Goal: Communication & Community: Share content

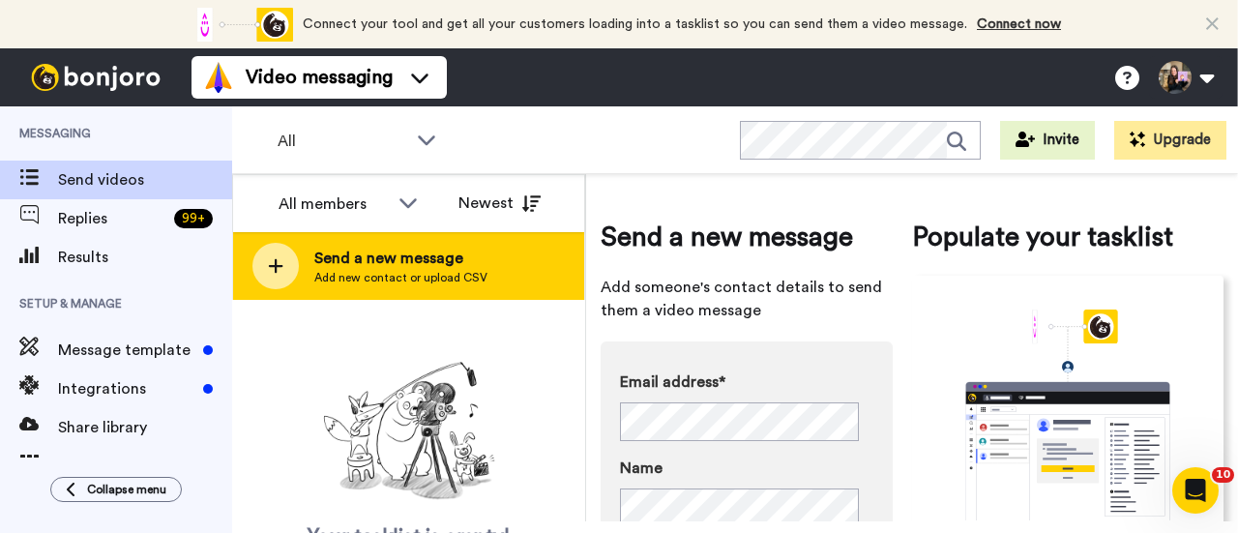
click at [359, 260] on span "Send a new message" at bounding box center [400, 258] width 173 height 23
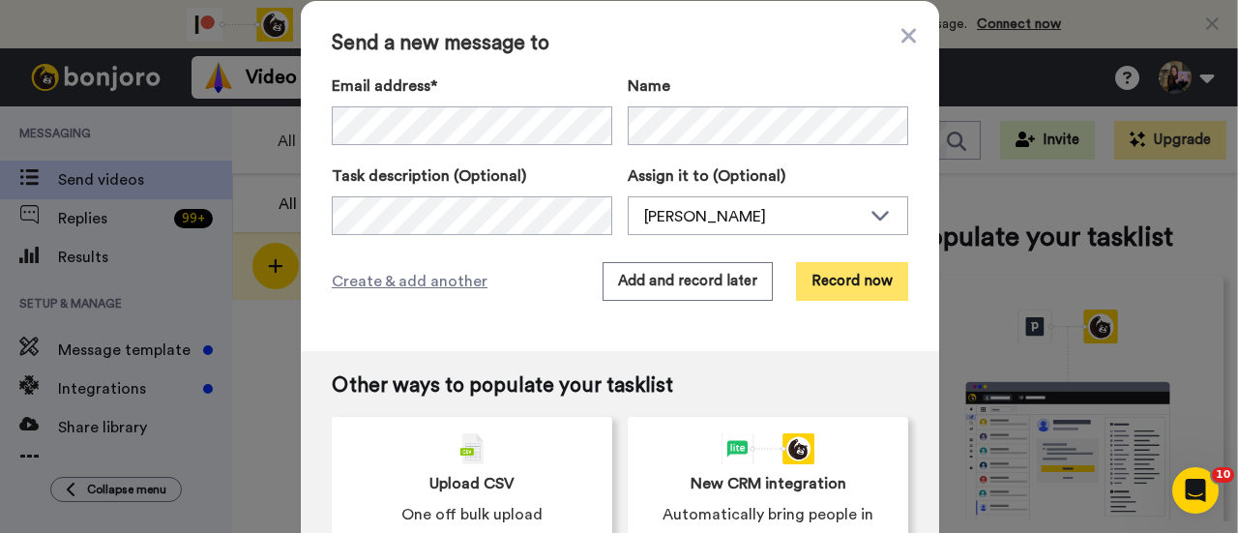
click at [859, 280] on button "Record now" at bounding box center [852, 281] width 112 height 39
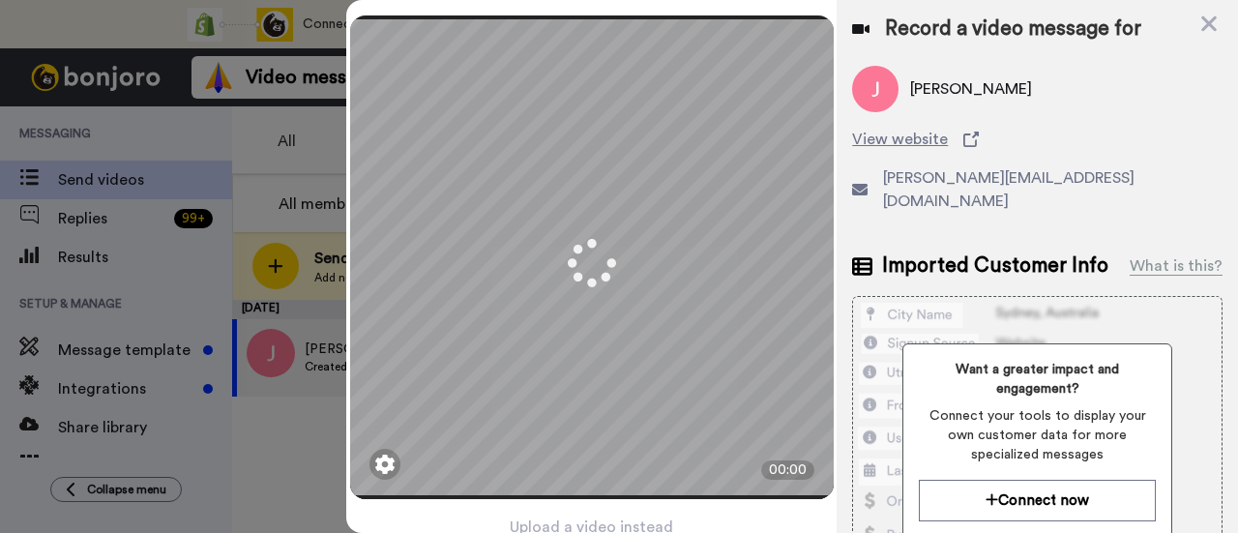
scroll to position [93, 0]
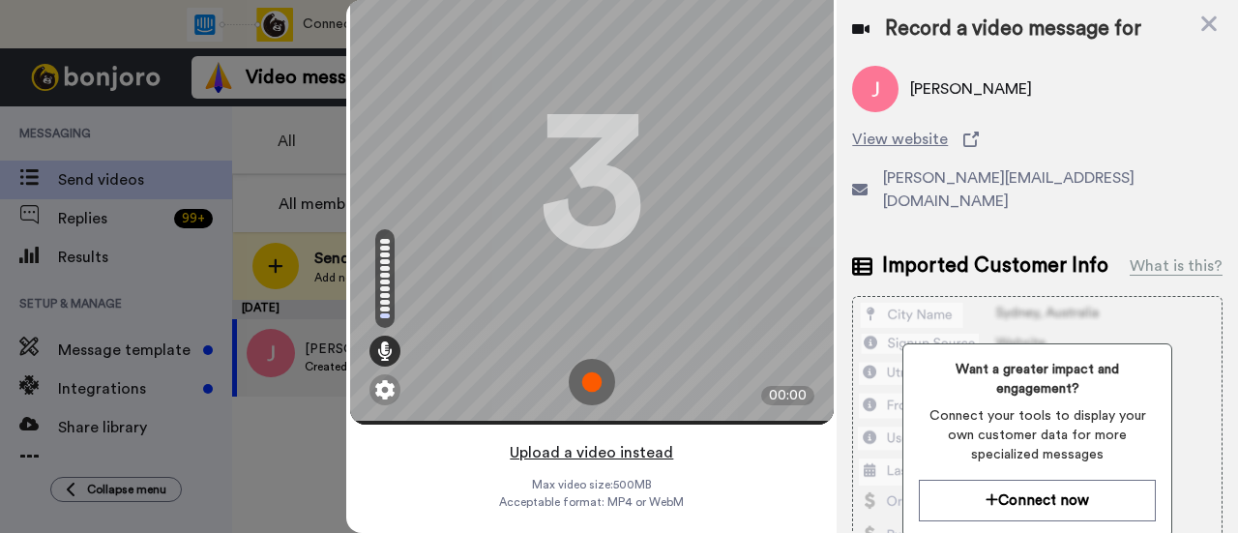
click at [647, 440] on button "Upload a video instead" at bounding box center [591, 452] width 175 height 25
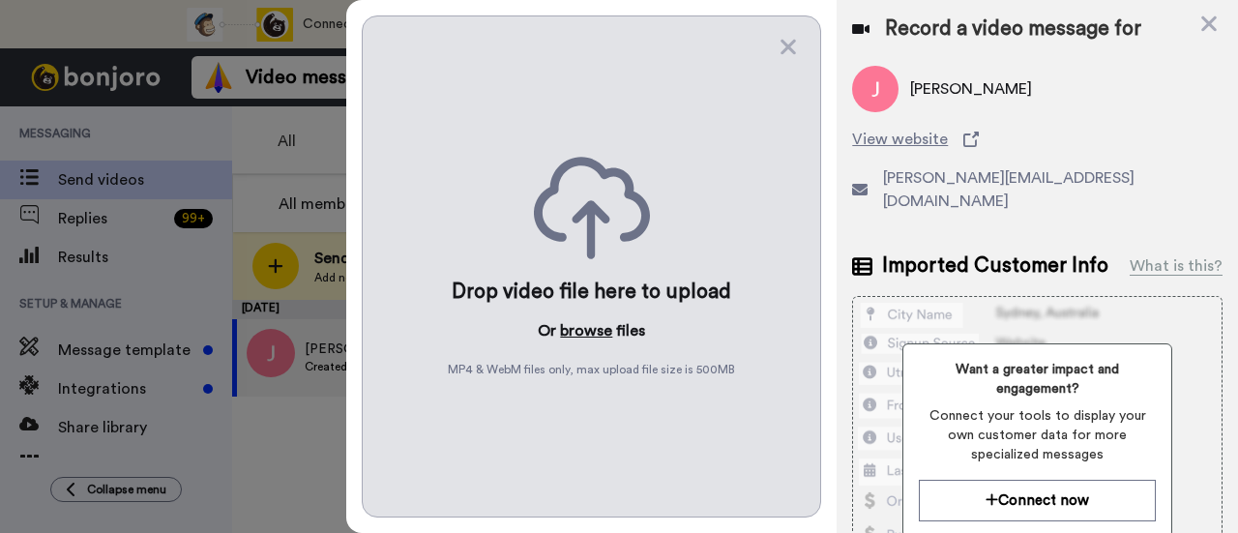
click at [592, 329] on button "browse" at bounding box center [586, 330] width 52 height 23
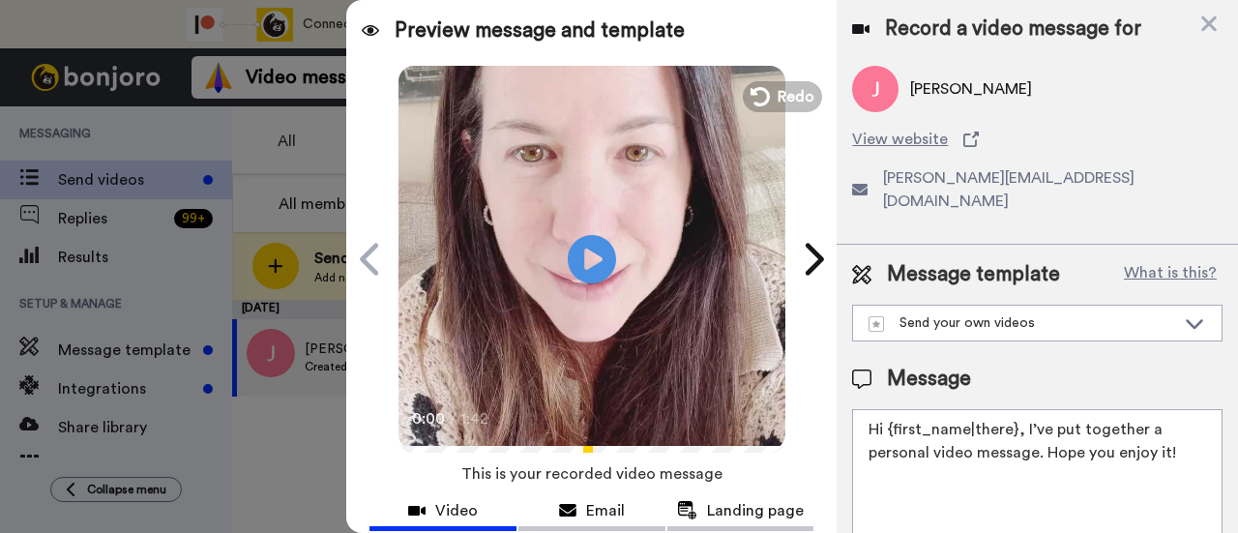
drag, startPoint x: 1174, startPoint y: 429, endPoint x: 1023, endPoint y: 397, distance: 154.2
click at [1023, 409] on textarea "Hi {first_name|there}, I’ve put together a personal video message. Hope you enj…" at bounding box center [1037, 496] width 370 height 174
paste textarea "[PERSON_NAME]"
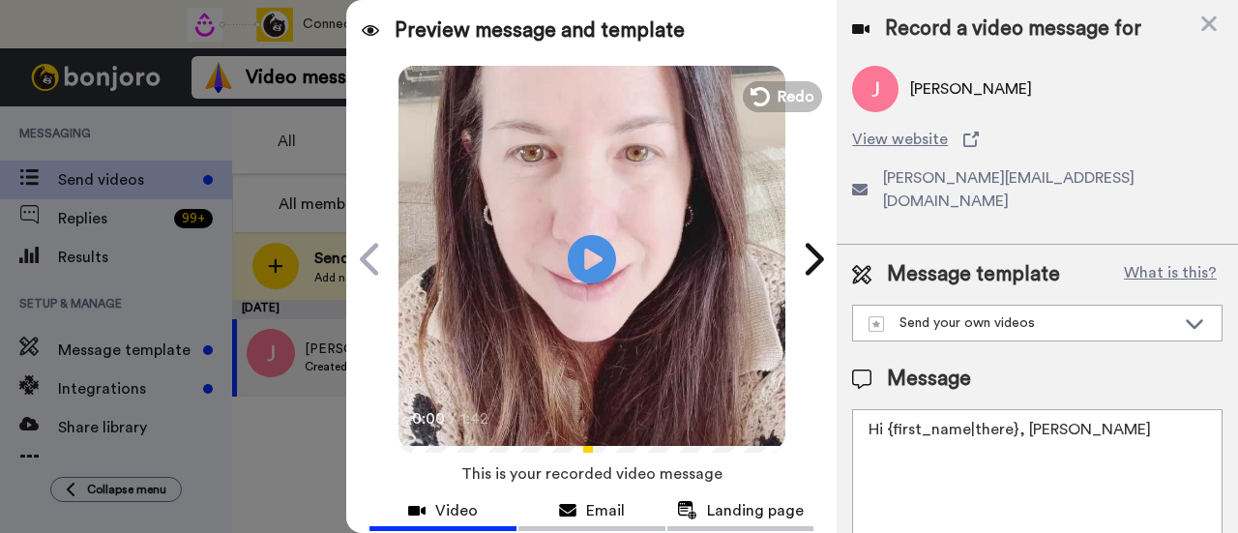
drag, startPoint x: 1082, startPoint y: 413, endPoint x: 1025, endPoint y: 397, distance: 59.1
click at [1025, 409] on textarea "Hi {first_name|there}, Jamie" at bounding box center [1037, 496] width 370 height 174
paste textarea "welcome to SLP Elevate! I created a video welcome for you! Feel free to click r…"
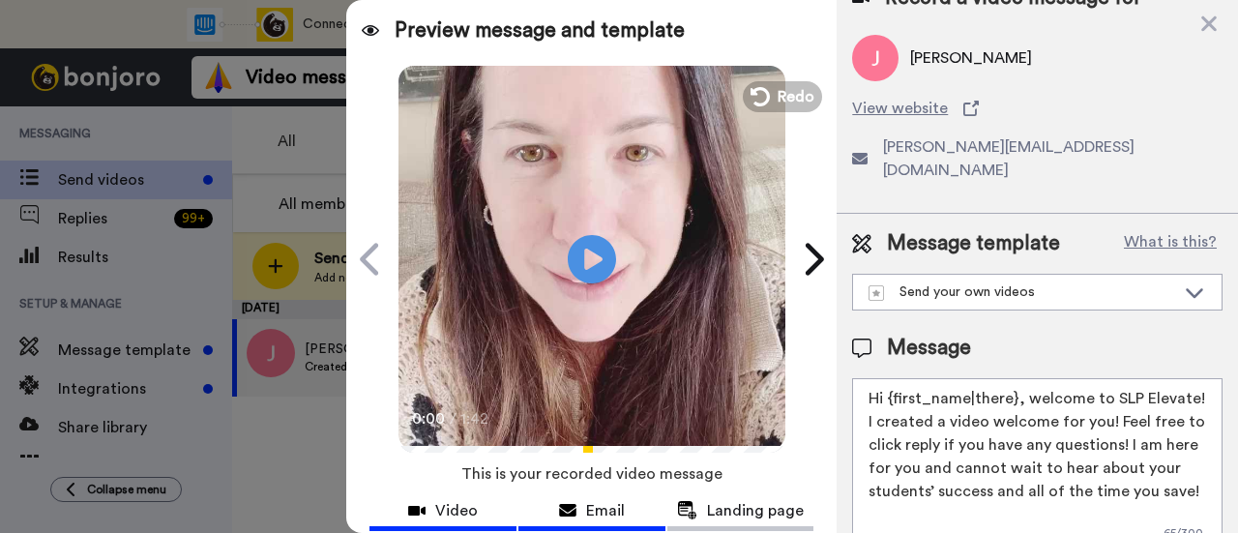
scroll to position [193, 0]
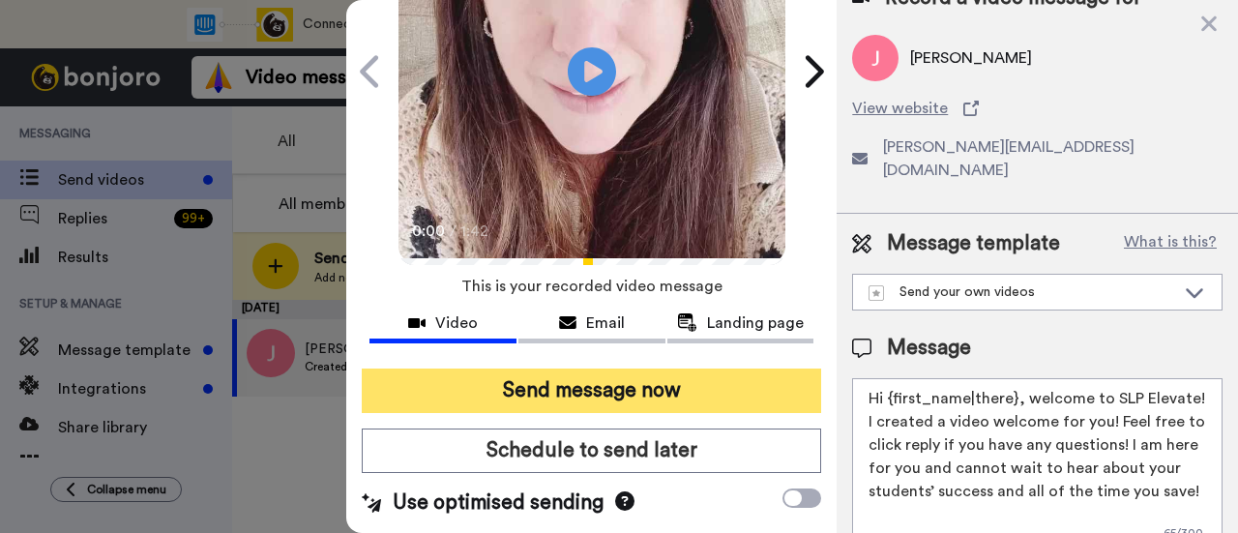
type textarea "Hi {first_name|there}, welcome to SLP Elevate! I created a video welcome for yo…"
click at [654, 374] on button "Send message now" at bounding box center [591, 390] width 459 height 44
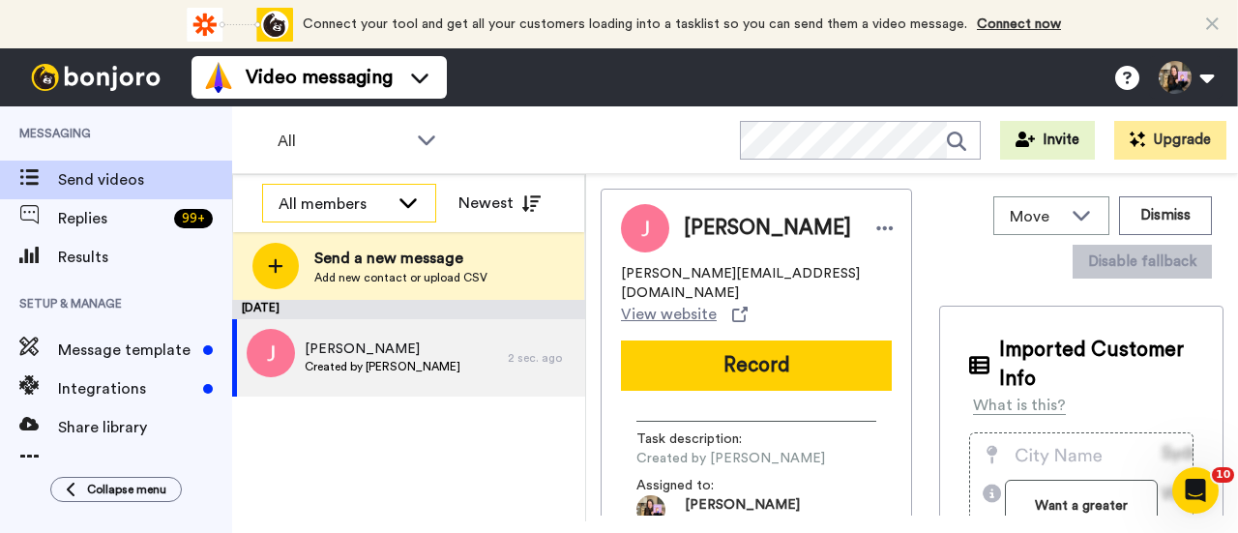
scroll to position [0, 0]
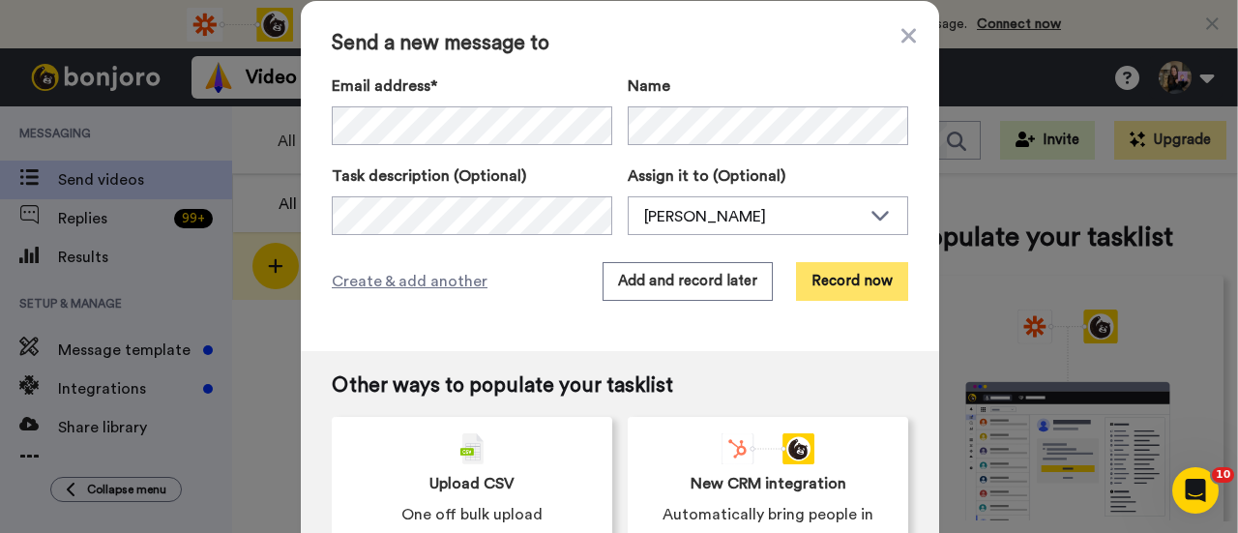
click at [849, 268] on button "Record now" at bounding box center [852, 281] width 112 height 39
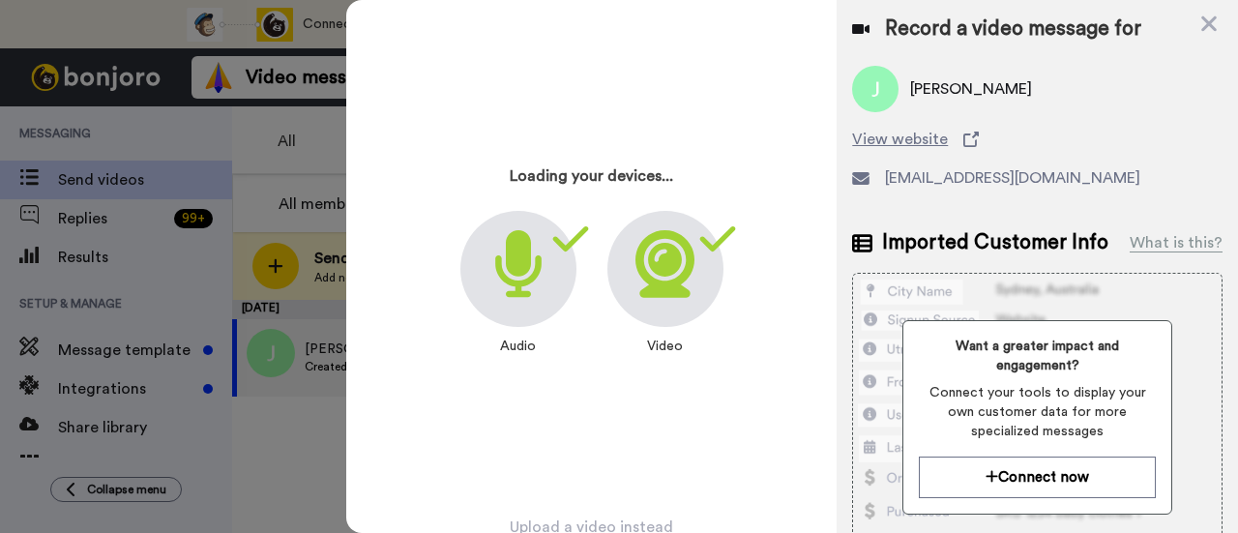
scroll to position [93, 0]
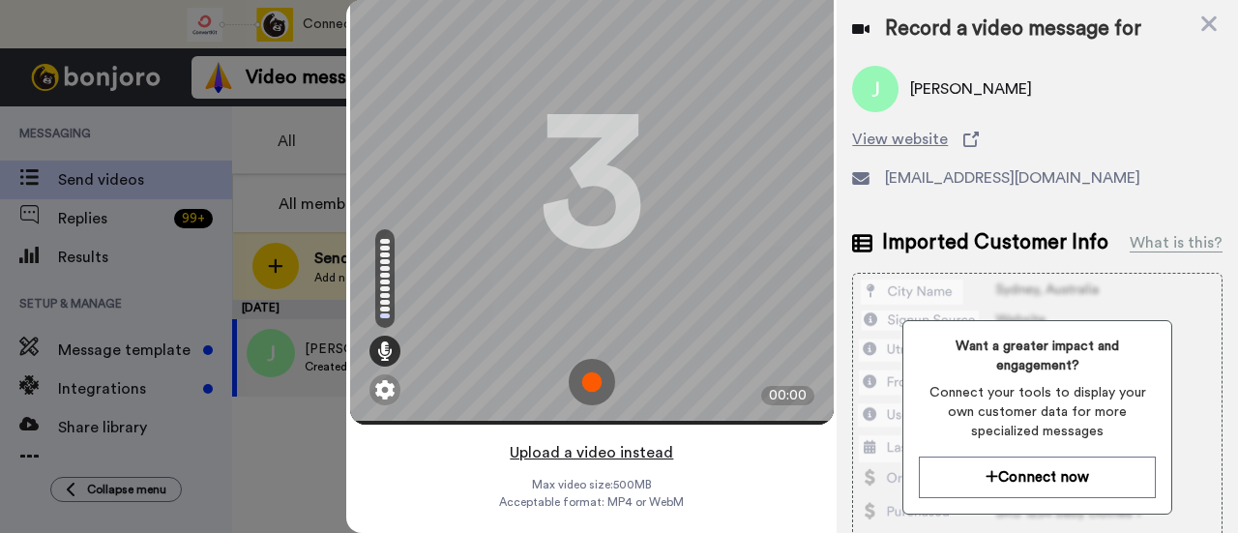
click at [628, 440] on button "Upload a video instead" at bounding box center [591, 452] width 175 height 25
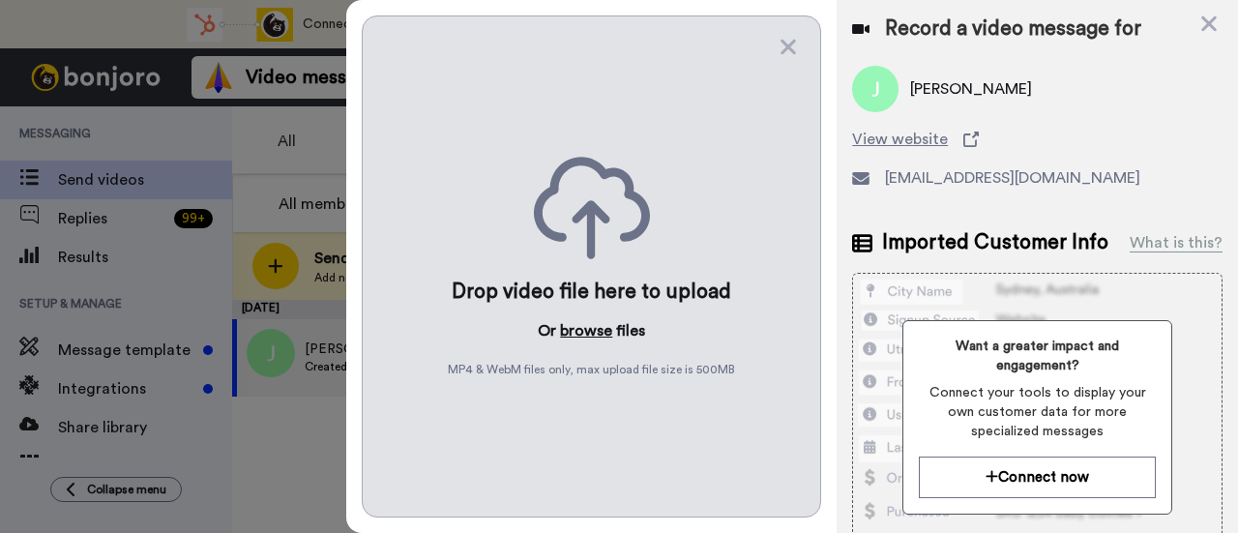
click at [586, 329] on button "browse" at bounding box center [586, 330] width 52 height 23
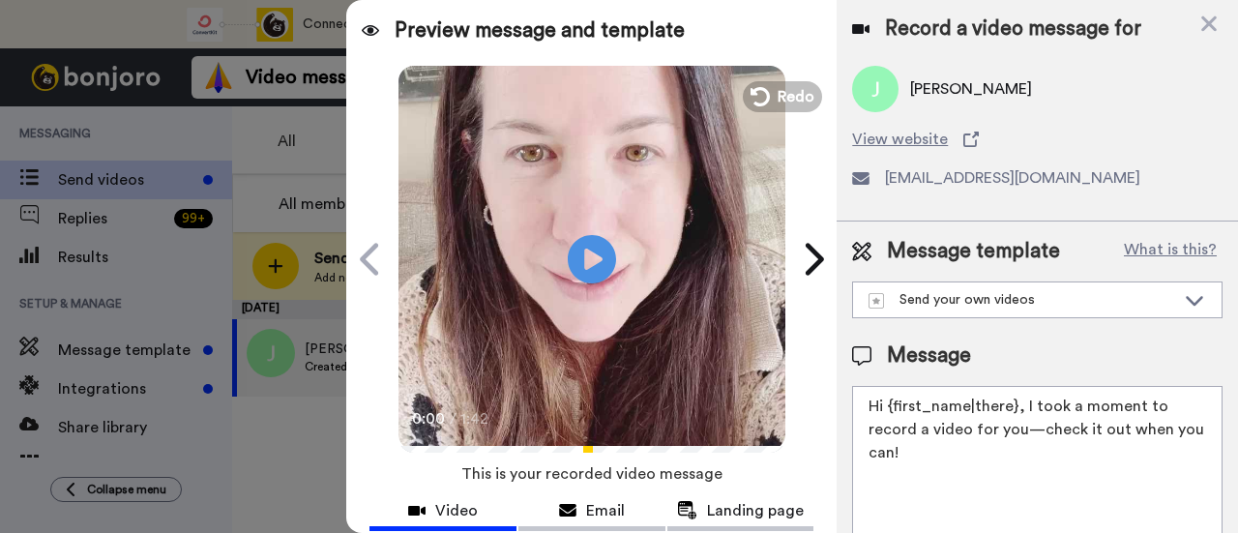
drag, startPoint x: 962, startPoint y: 441, endPoint x: 1021, endPoint y: 403, distance: 70.0
click at [1021, 403] on textarea "Hi {first_name|there}, I took a moment to record a video for you—check it out w…" at bounding box center [1037, 473] width 370 height 174
paste textarea "welcome to SLP Elevate! I created a video welcome for you! Feel free to click r…"
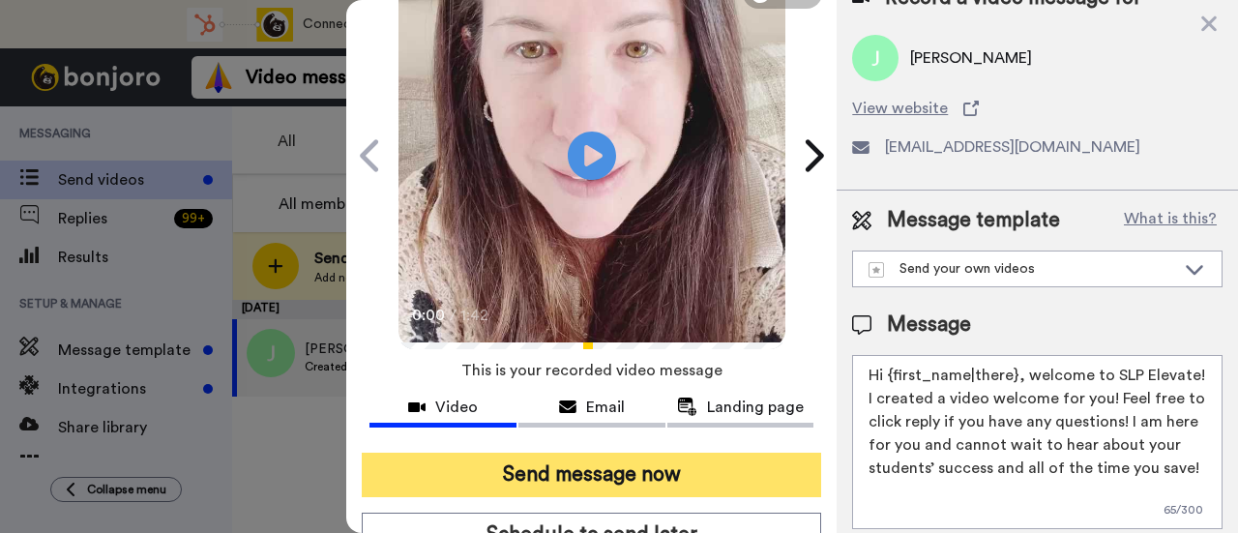
scroll to position [193, 0]
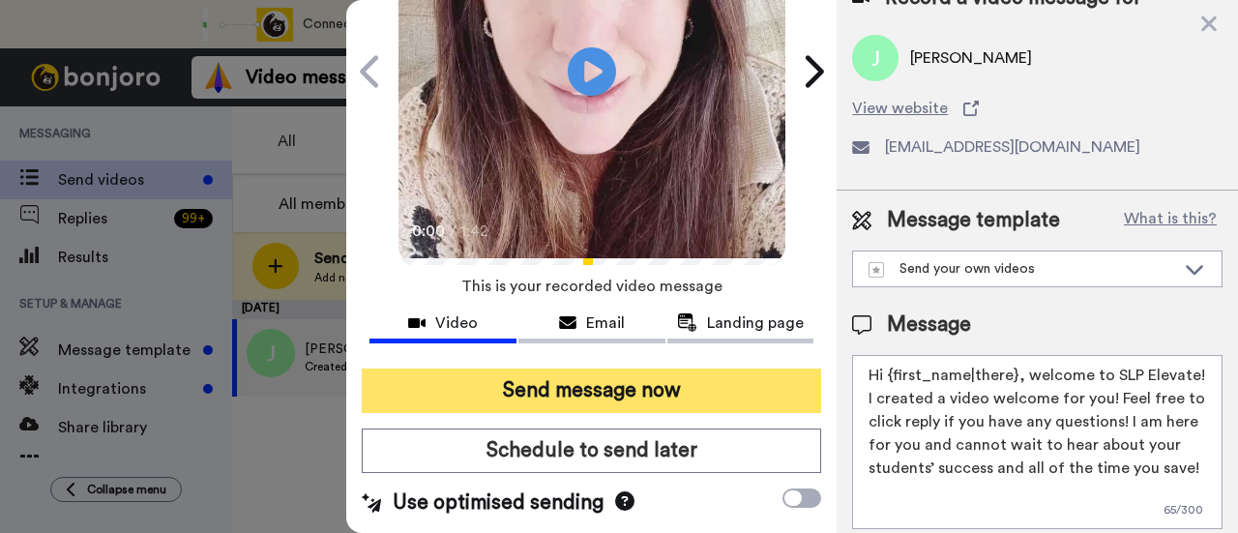
type textarea "Hi {first_name|there}, welcome to SLP Elevate! I created a video welcome for yo…"
click at [712, 385] on button "Send message now" at bounding box center [591, 390] width 459 height 44
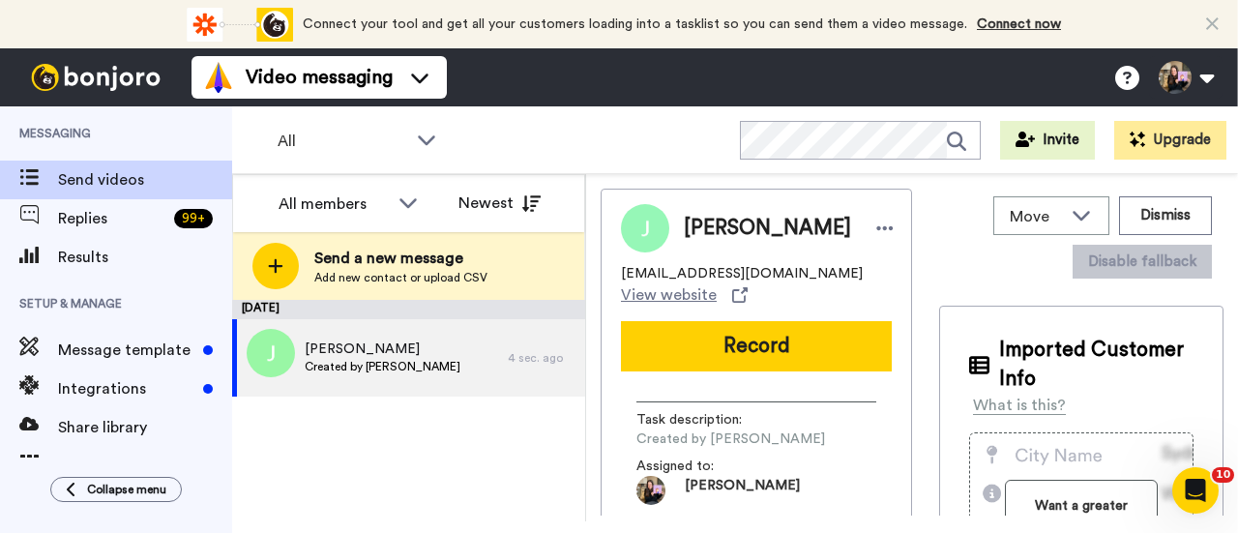
scroll to position [0, 0]
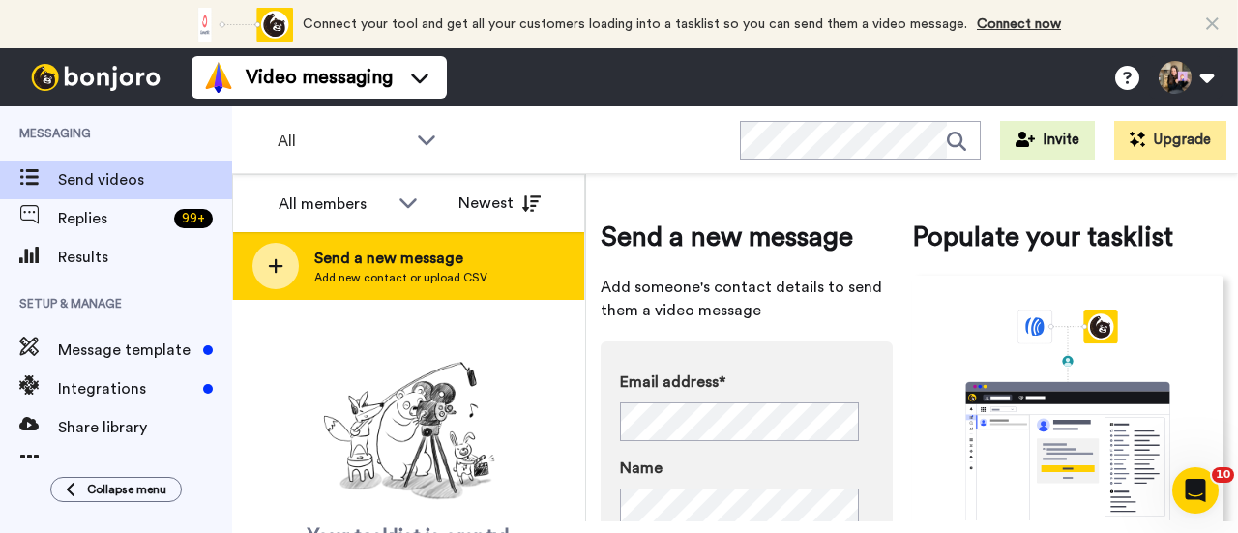
click at [487, 274] on div "Send a new message Add new contact or upload CSV" at bounding box center [408, 266] width 351 height 68
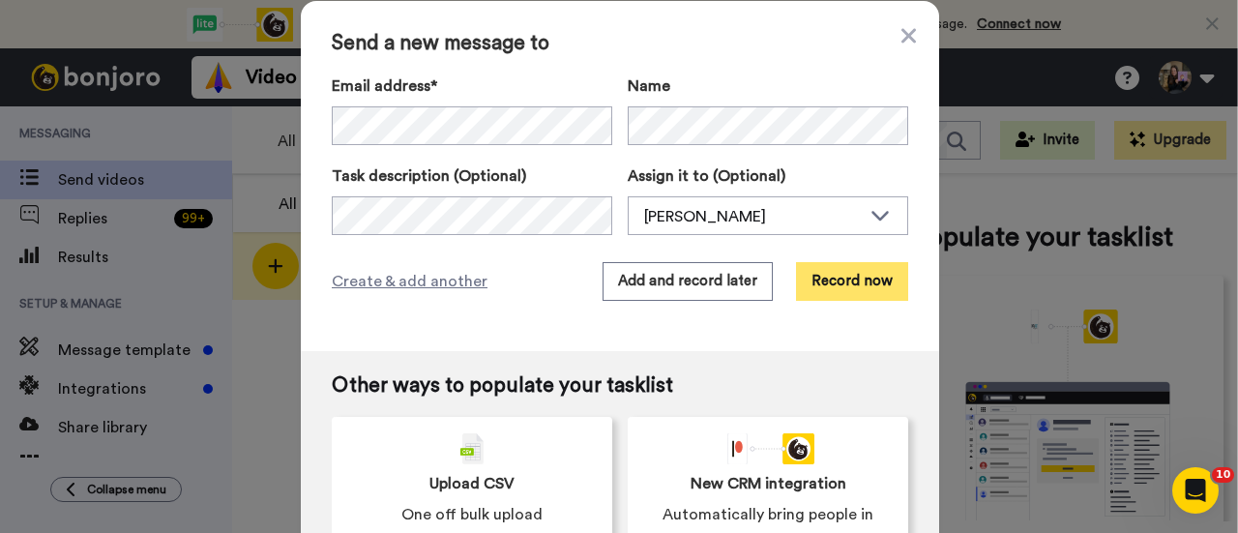
click at [867, 286] on button "Record now" at bounding box center [852, 281] width 112 height 39
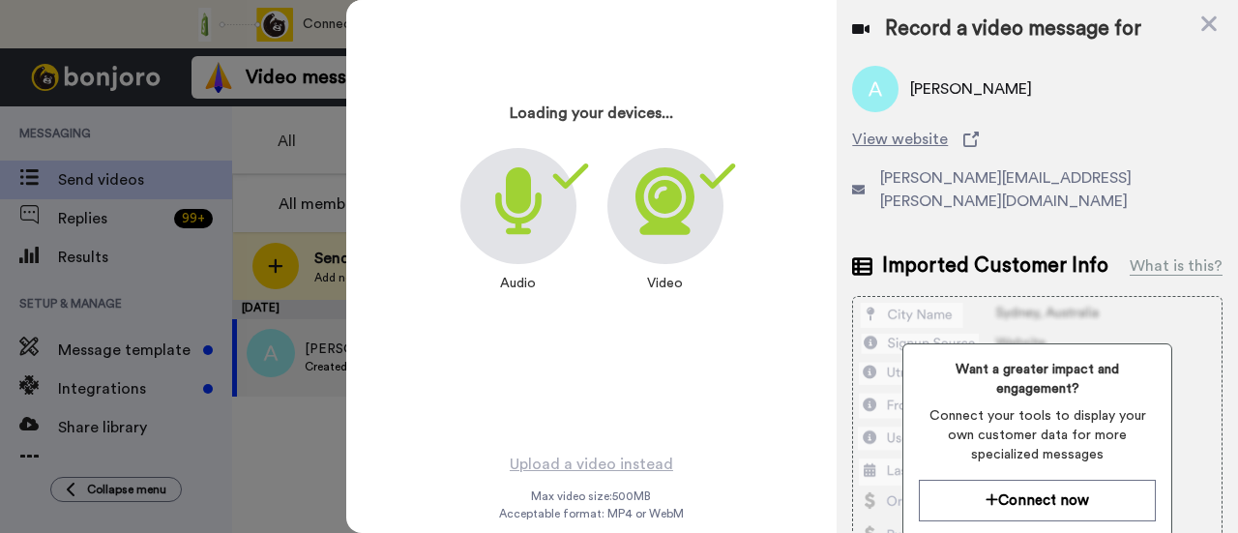
scroll to position [93, 0]
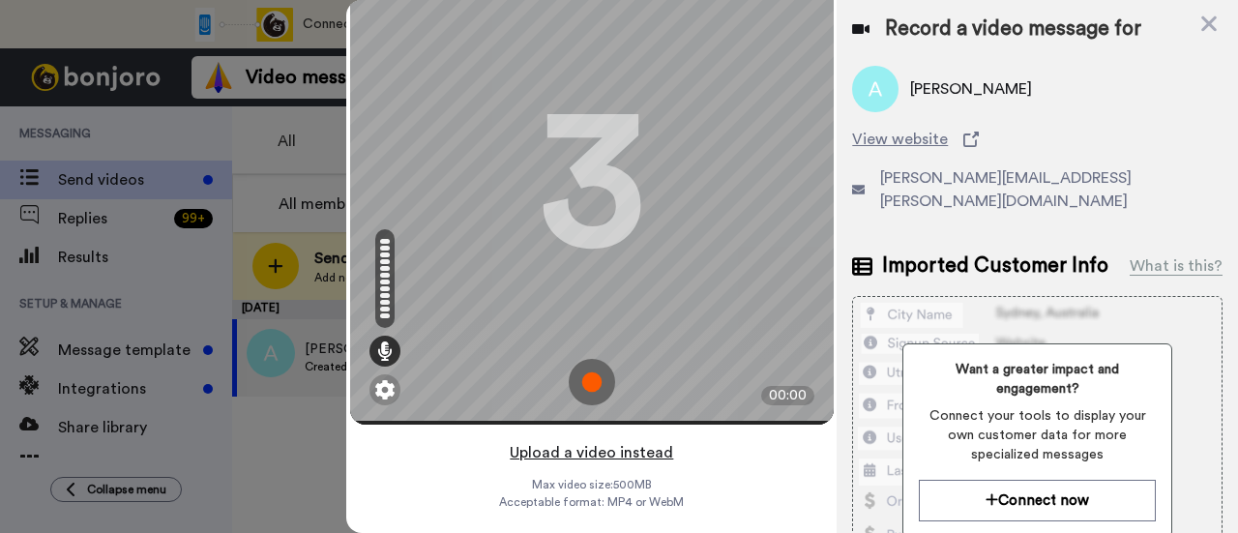
click at [621, 440] on button "Upload a video instead" at bounding box center [591, 452] width 175 height 25
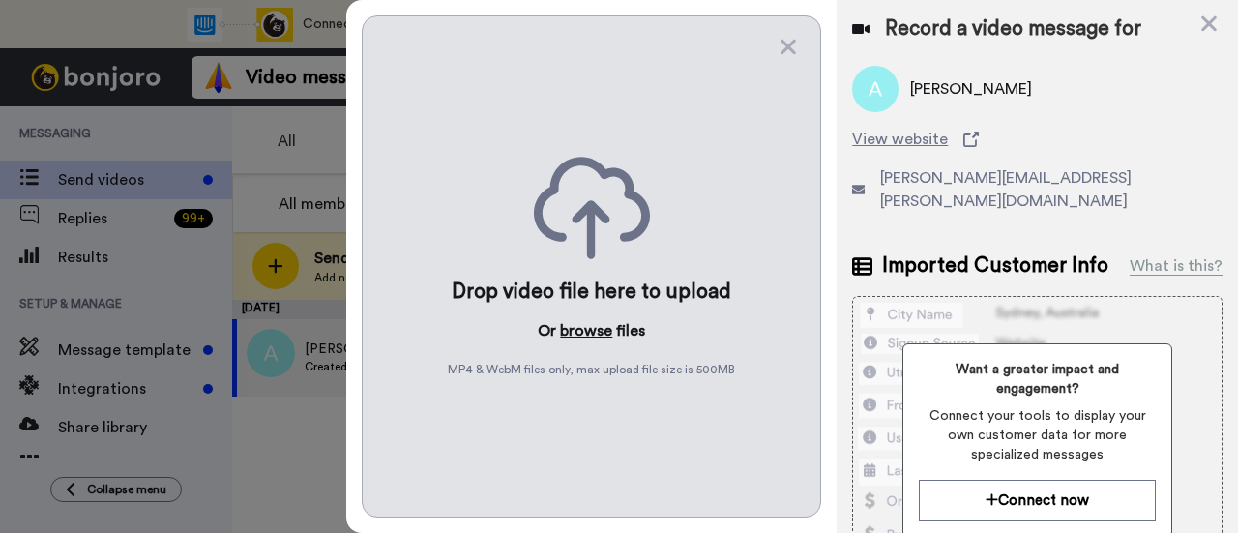
click at [584, 328] on button "browse" at bounding box center [586, 330] width 52 height 23
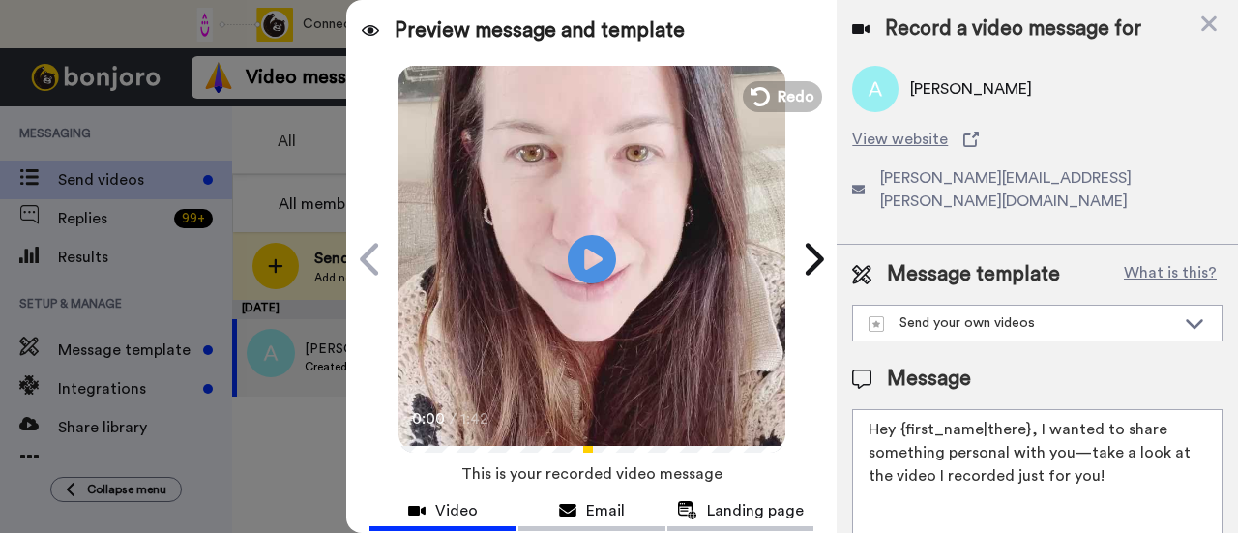
drag, startPoint x: 1104, startPoint y: 452, endPoint x: 1035, endPoint y: 408, distance: 82.6
click at [1035, 409] on textarea "Hey {first_name|there}, I wanted to share something personal with you—take a lo…" at bounding box center [1037, 496] width 370 height 174
paste textarea "welcome to SLP Elevate! I created a video welcome for you! Feel free to click r…"
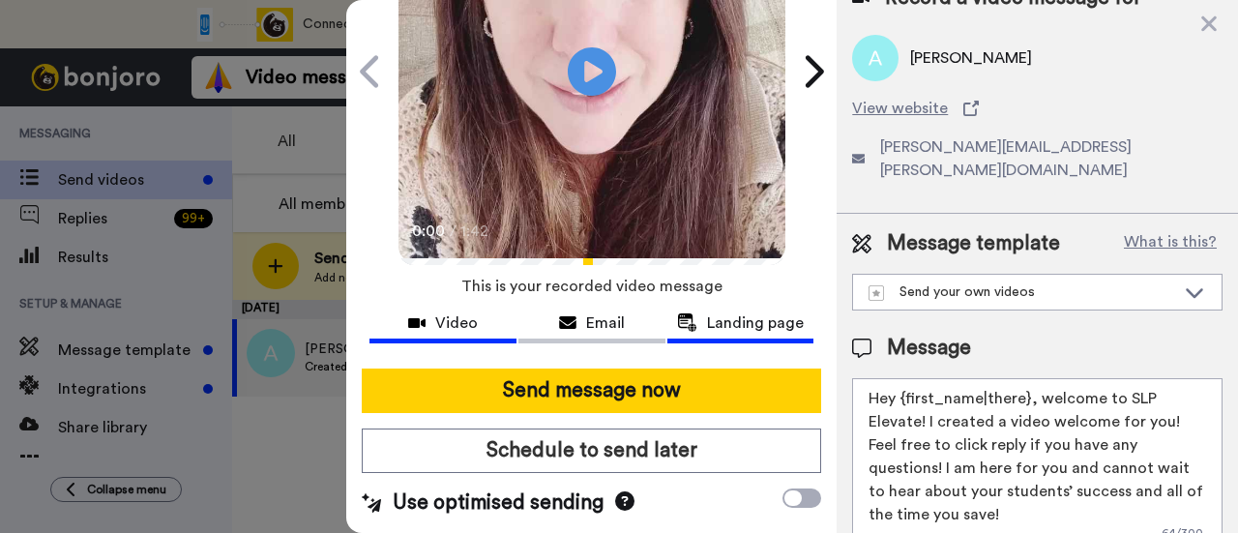
scroll to position [193, 0]
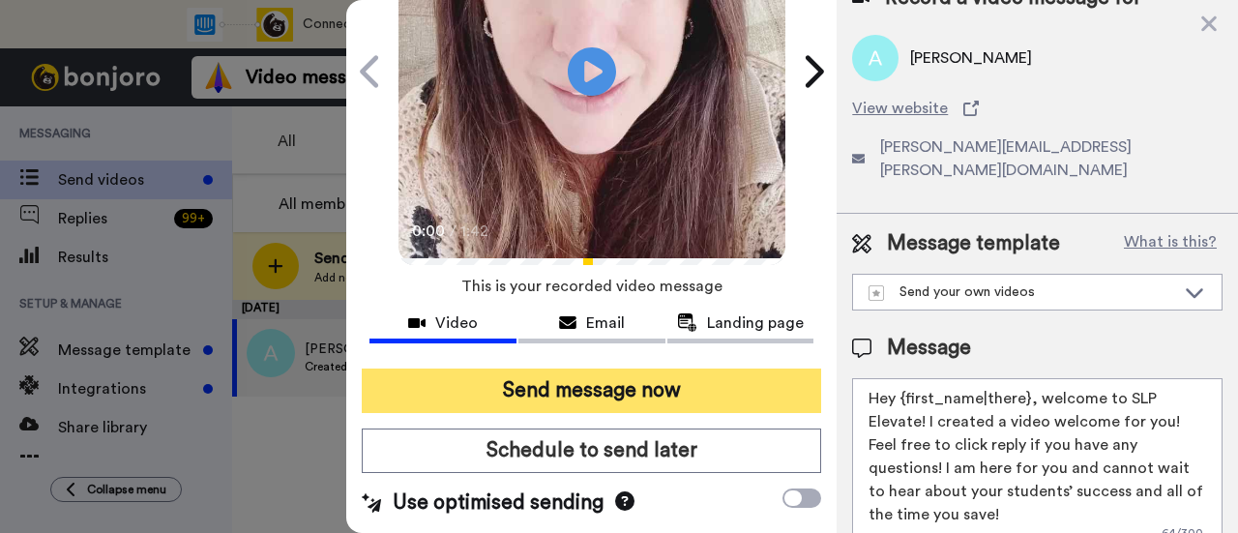
type textarea "Hey {first_name|there}, welcome to SLP Elevate! I created a video welcome for y…"
click at [698, 390] on button "Send message now" at bounding box center [591, 390] width 459 height 44
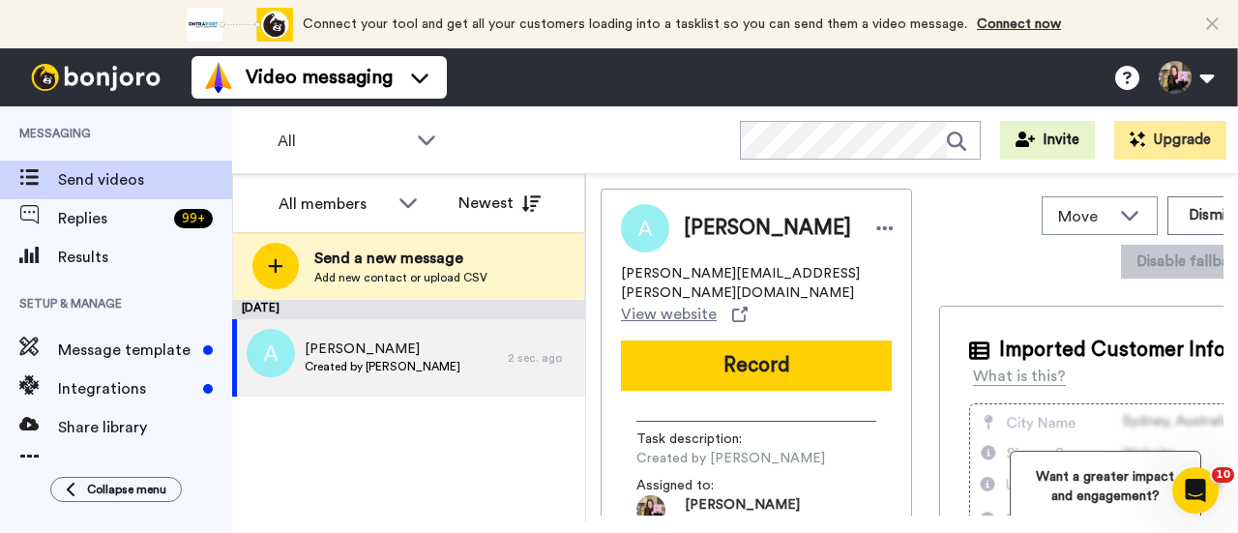
scroll to position [0, 0]
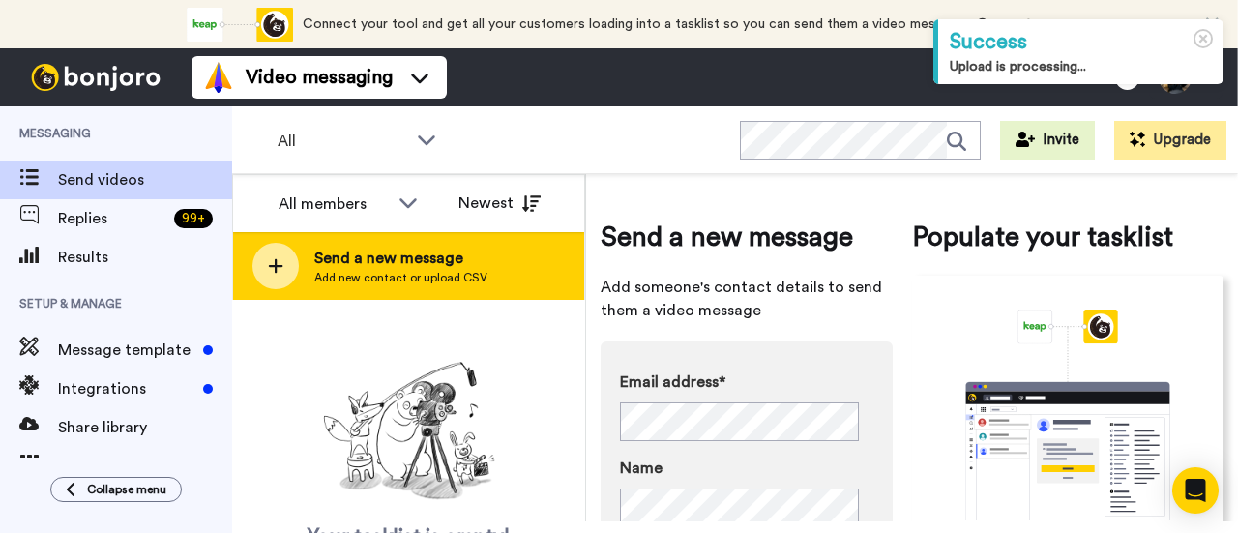
click at [422, 257] on span "Send a new message" at bounding box center [400, 258] width 173 height 23
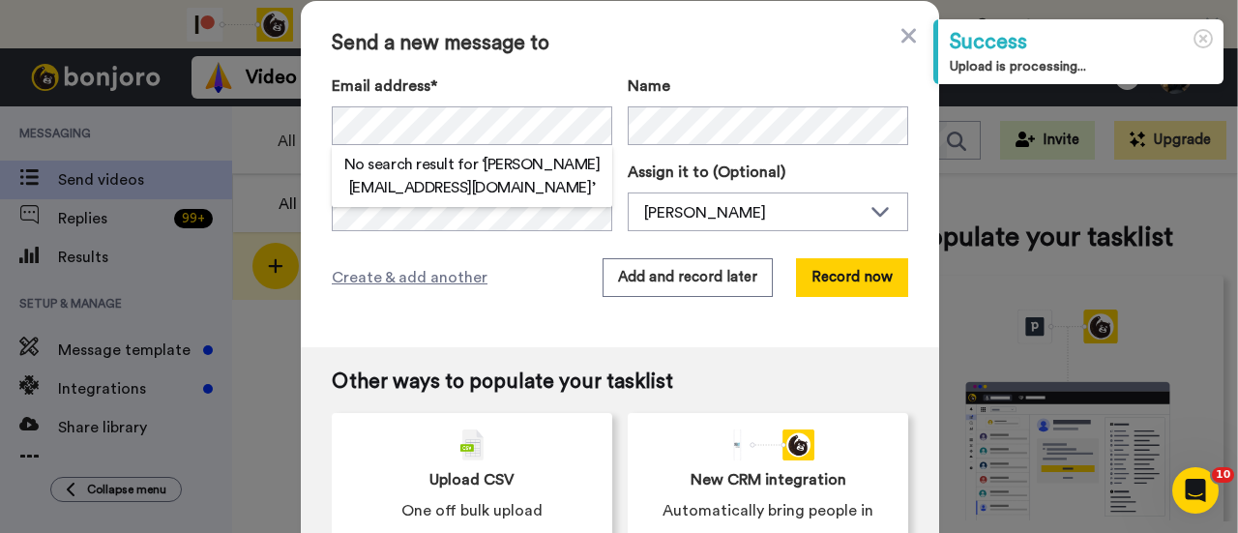
click at [661, 98] on div "Name" at bounding box center [767, 109] width 280 height 71
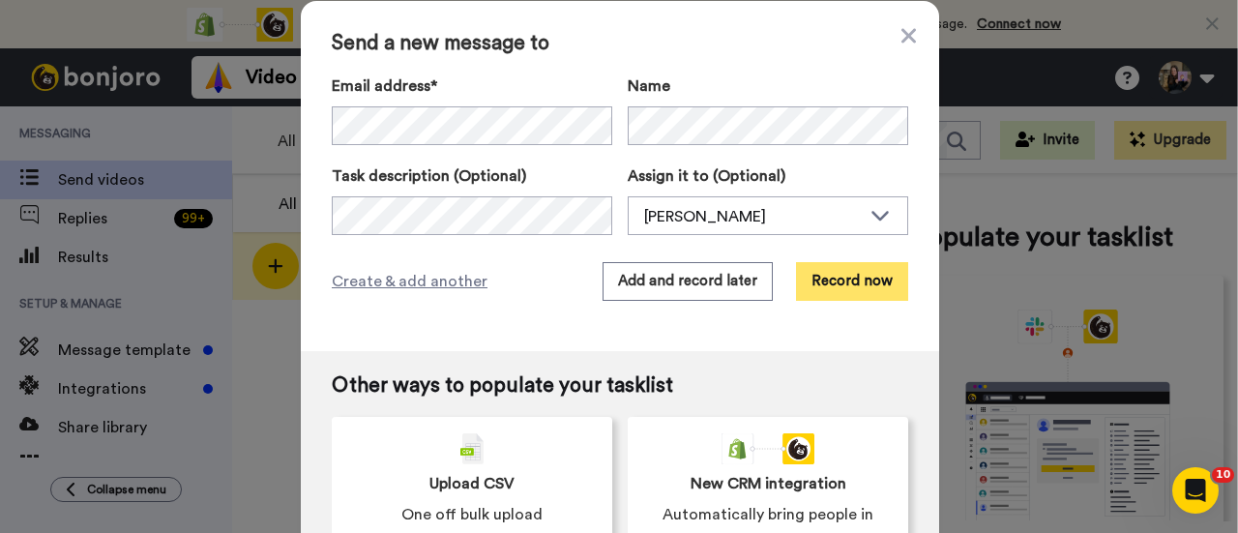
click at [843, 283] on button "Record now" at bounding box center [852, 281] width 112 height 39
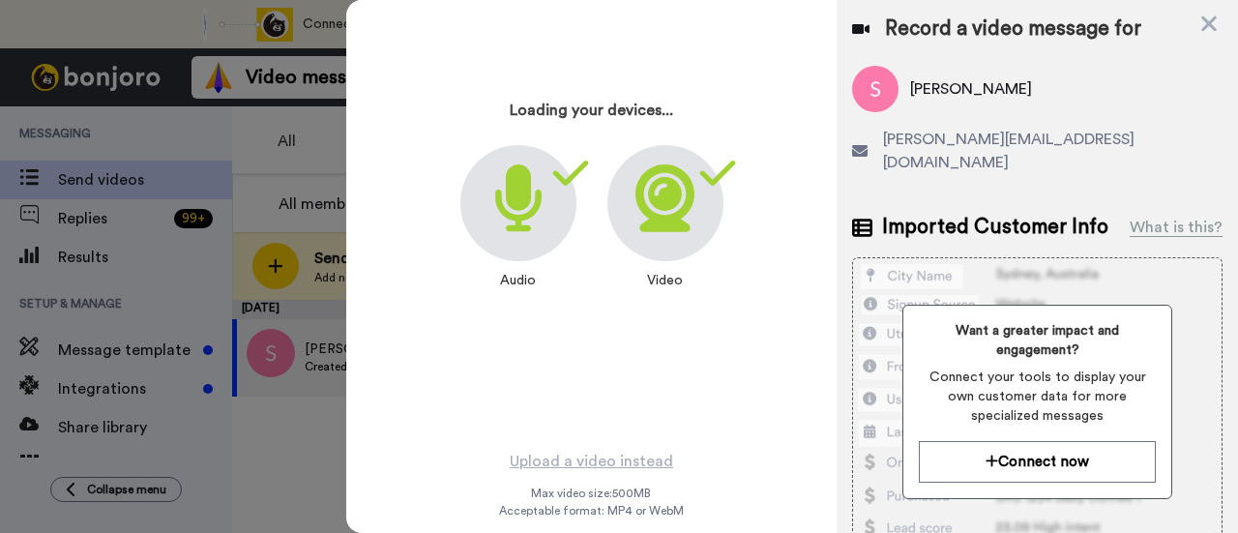
scroll to position [93, 0]
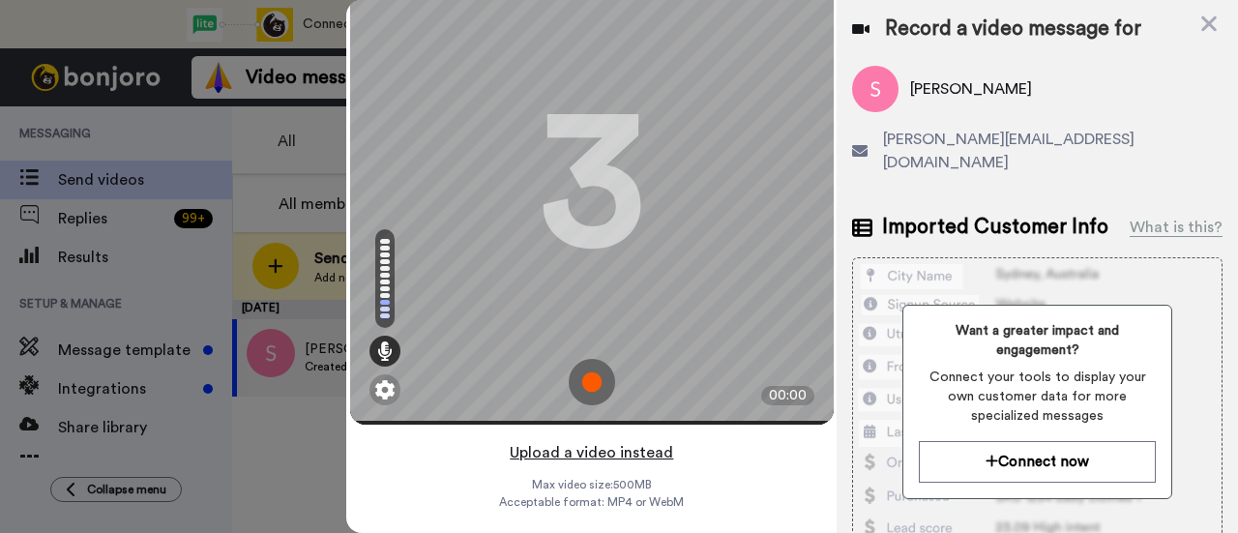
click at [656, 440] on button "Upload a video instead" at bounding box center [591, 452] width 175 height 25
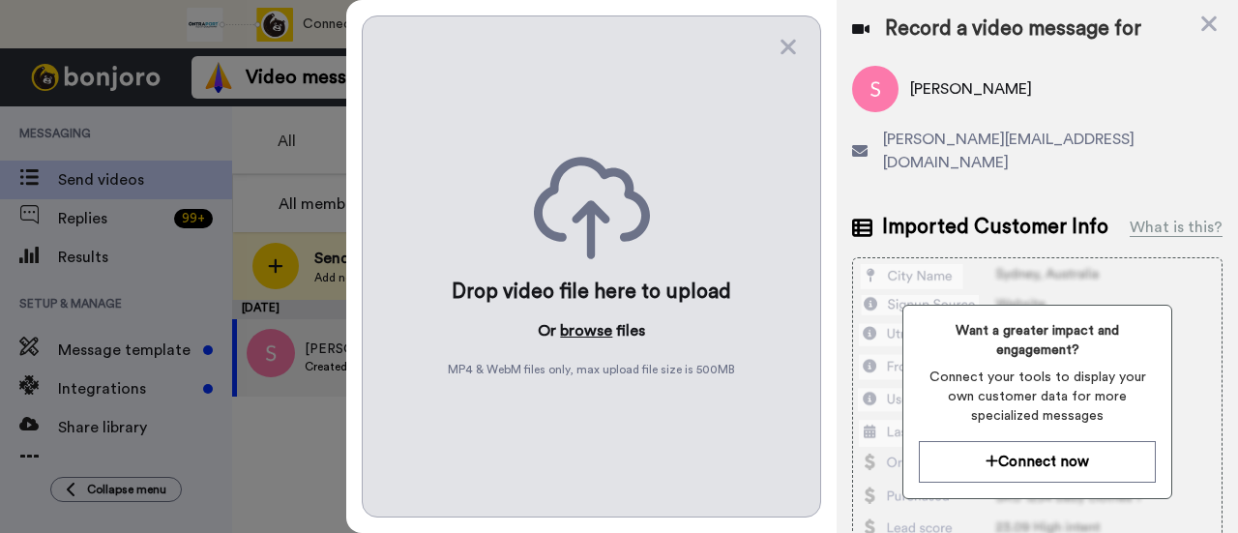
click at [600, 322] on button "browse" at bounding box center [586, 330] width 52 height 23
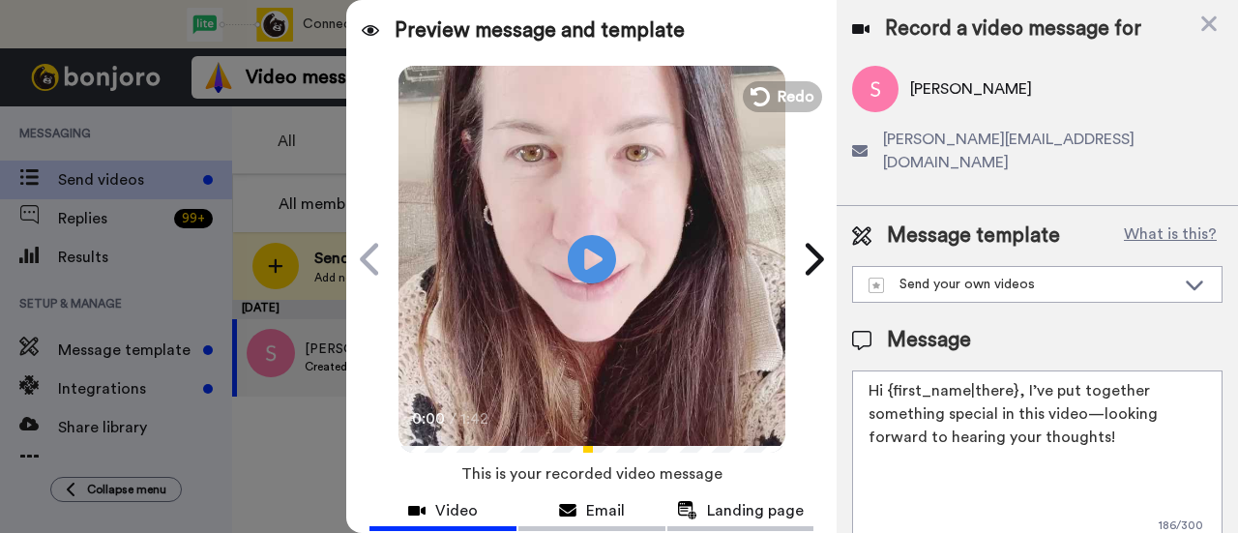
drag, startPoint x: 1116, startPoint y: 413, endPoint x: 1021, endPoint y: 363, distance: 107.3
click at [1021, 370] on textarea "Hi {first_name|there}, I’ve put together something special in this video—lookin…" at bounding box center [1037, 457] width 370 height 174
paste textarea "welcome to SLP Elevate! I created a video welcome for you! Feel free to click r…"
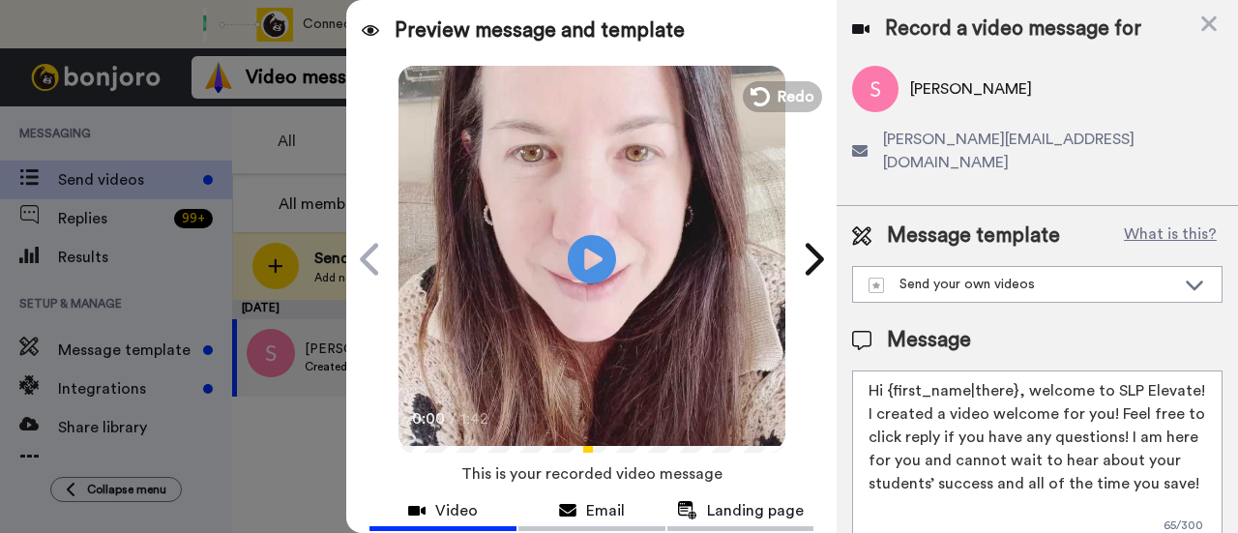
scroll to position [97, 0]
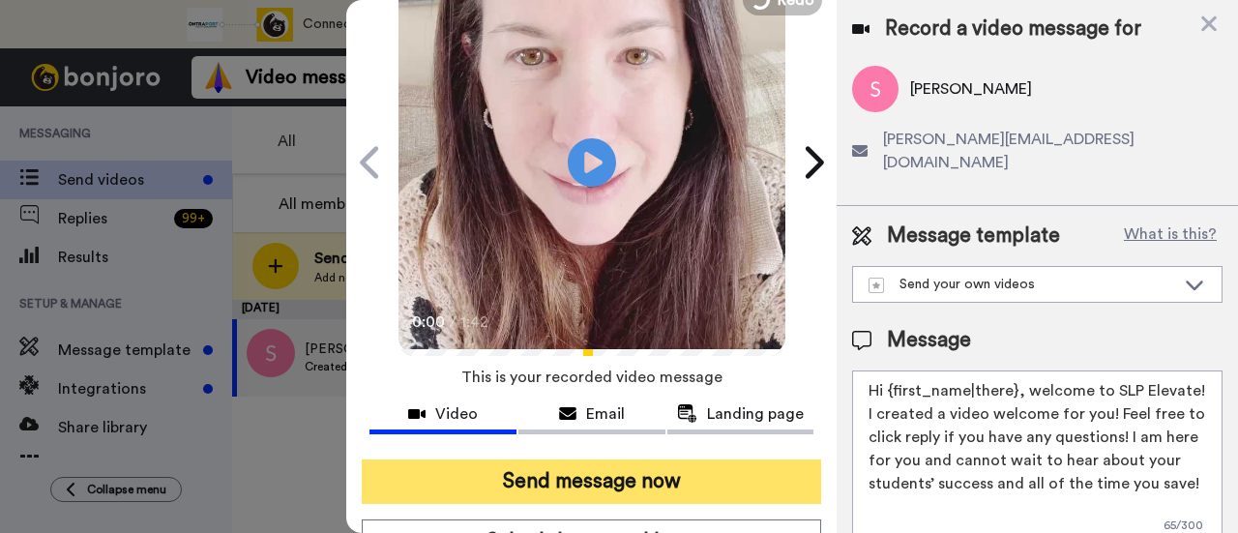
type textarea "Hi {first_name|there}, welcome to SLP Elevate! I created a video welcome for yo…"
click at [667, 479] on button "Send message now" at bounding box center [591, 481] width 459 height 44
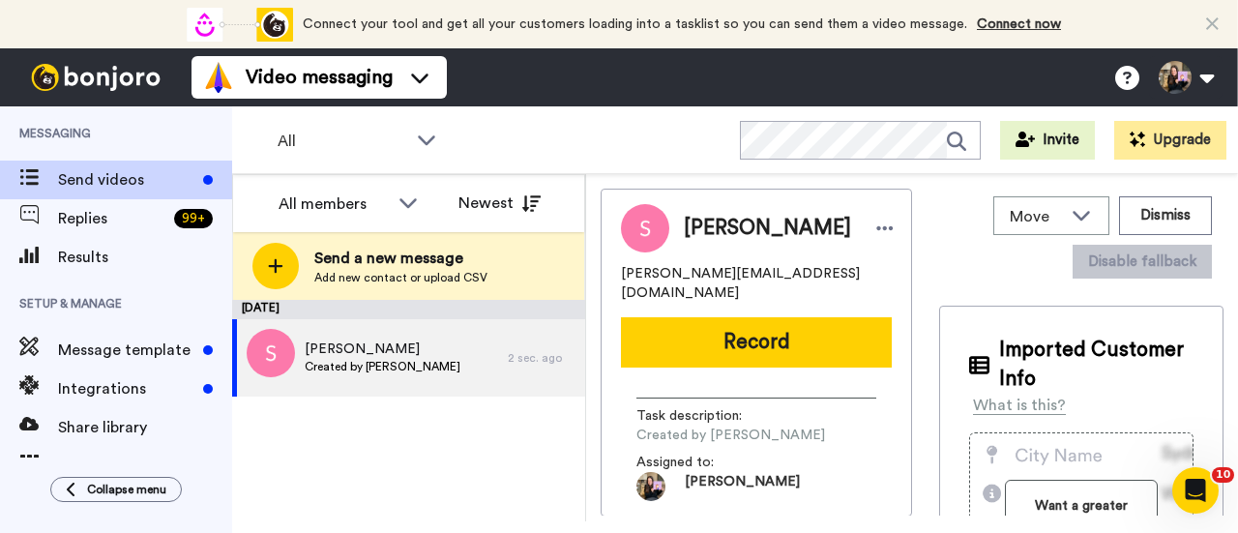
scroll to position [0, 0]
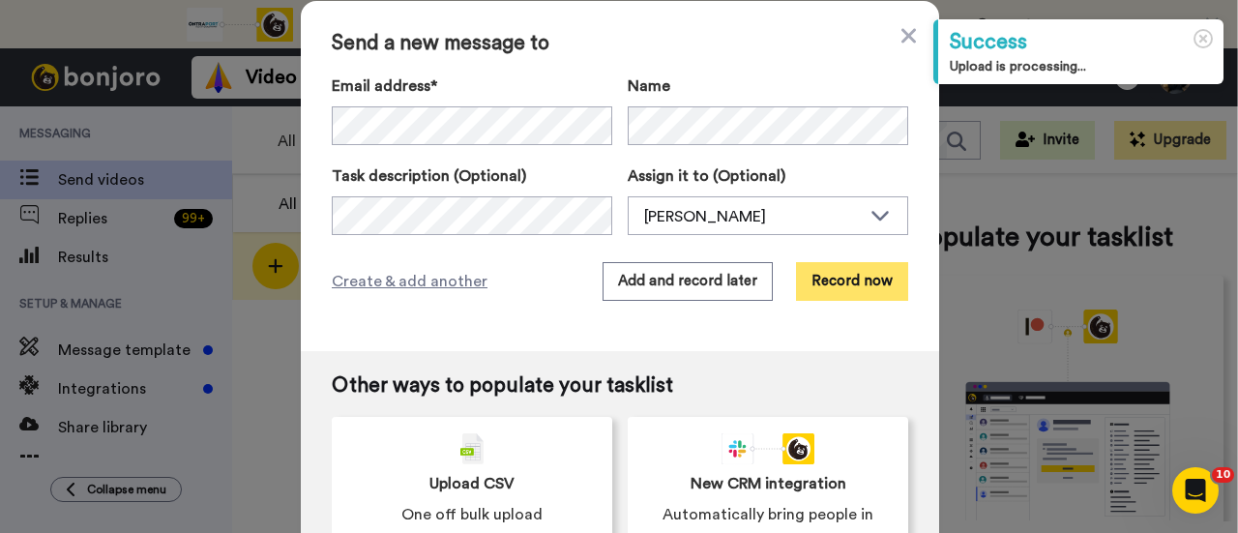
click at [862, 282] on button "Record now" at bounding box center [852, 281] width 112 height 39
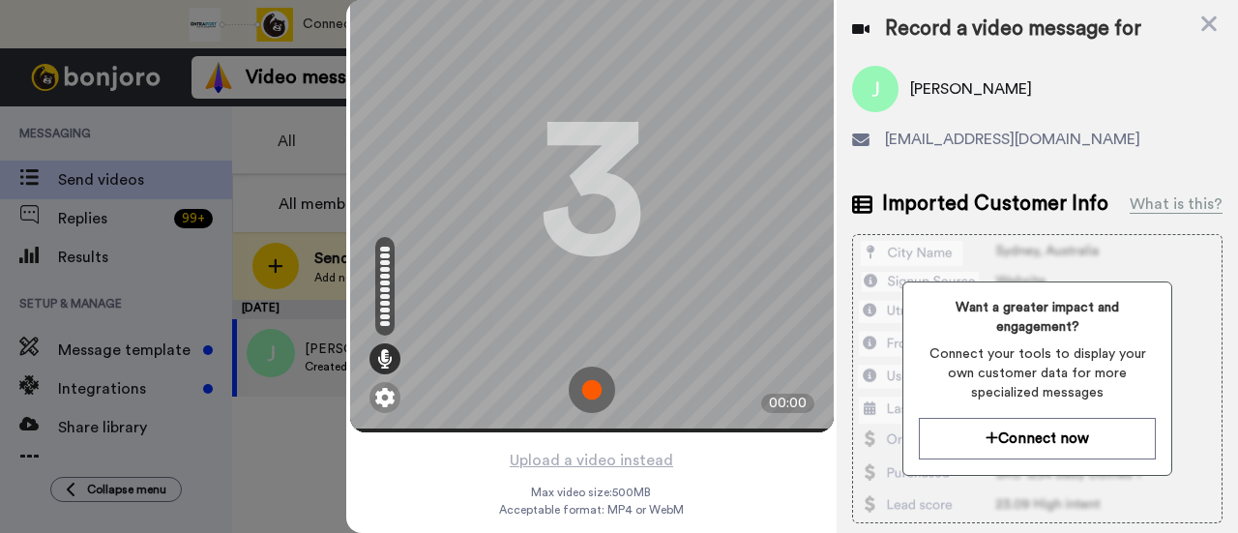
scroll to position [93, 0]
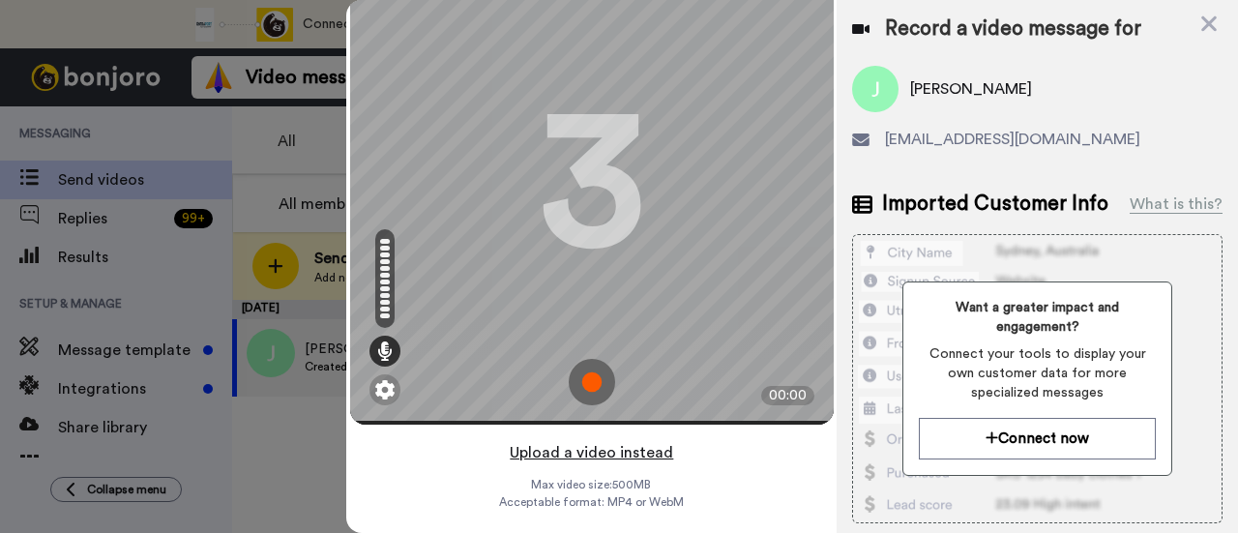
click at [620, 440] on button "Upload a video instead" at bounding box center [591, 452] width 175 height 25
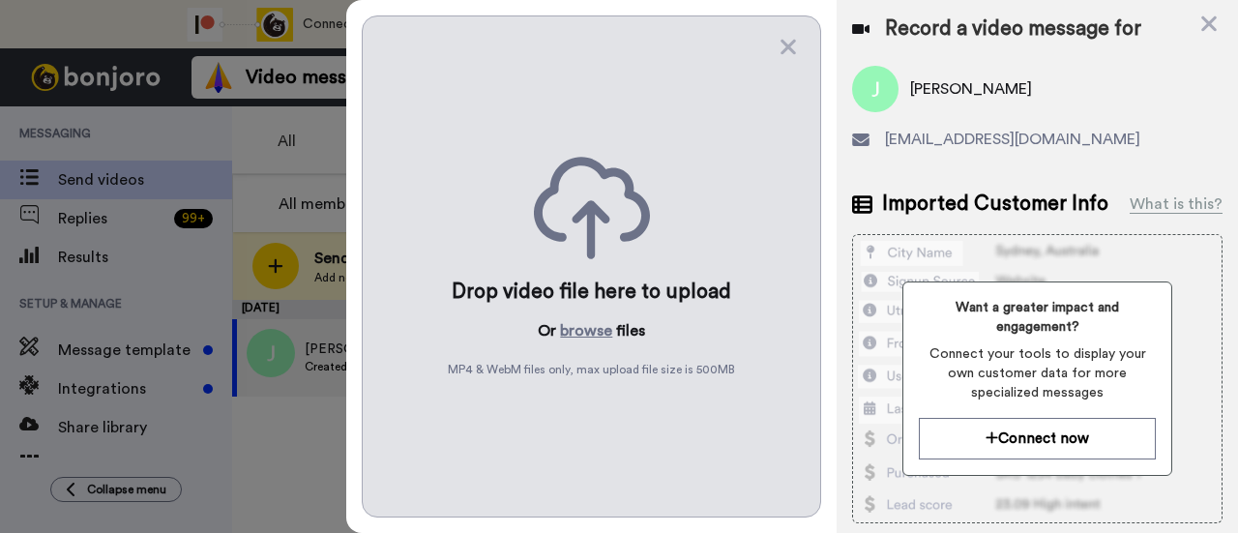
scroll to position [0, 0]
click at [606, 323] on button "browse" at bounding box center [586, 330] width 52 height 23
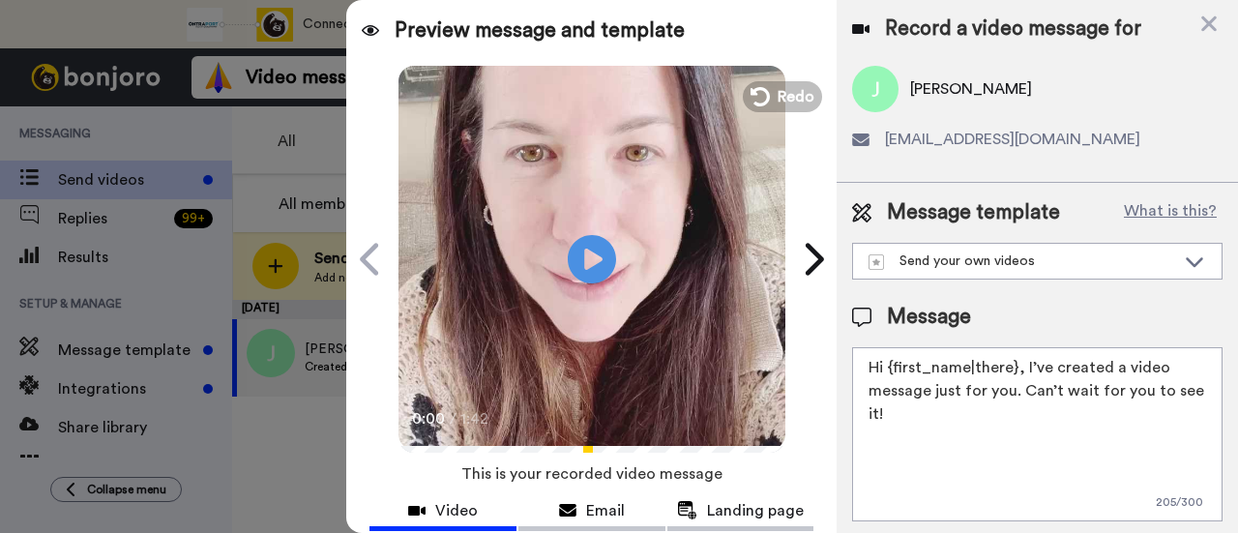
drag, startPoint x: 1075, startPoint y: 425, endPoint x: 1023, endPoint y: 370, distance: 75.9
click at [1023, 370] on textarea "Hi {first_name|there}, I’ve created a video message just for you. Can’t wait fo…" at bounding box center [1037, 434] width 370 height 174
paste textarea "welcome to SLP Elevate! I created a video welcome for you! Feel free to click r…"
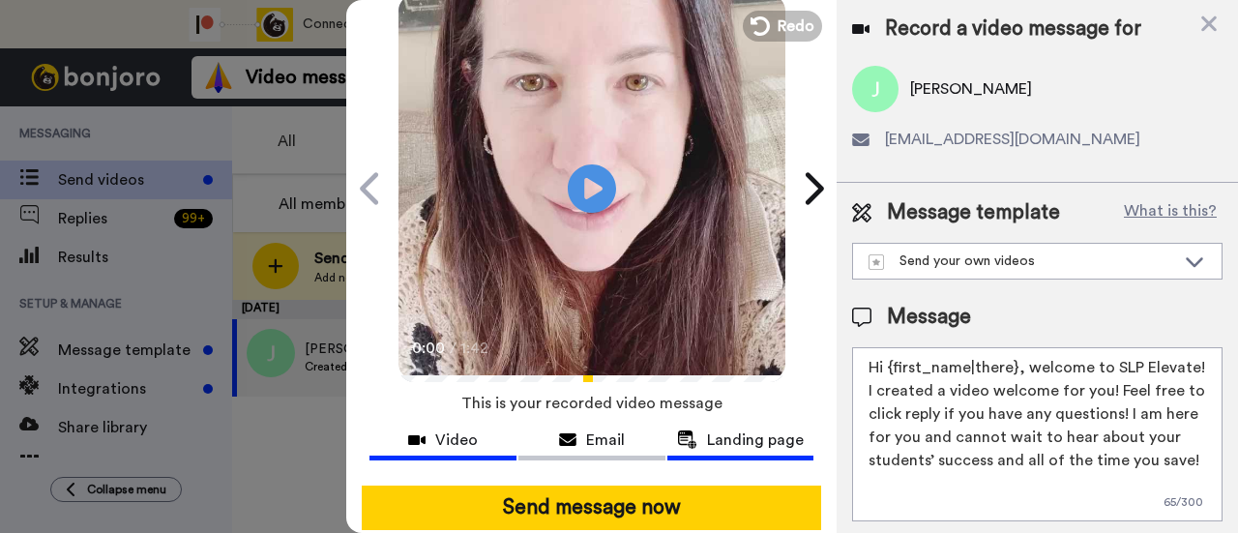
scroll to position [97, 0]
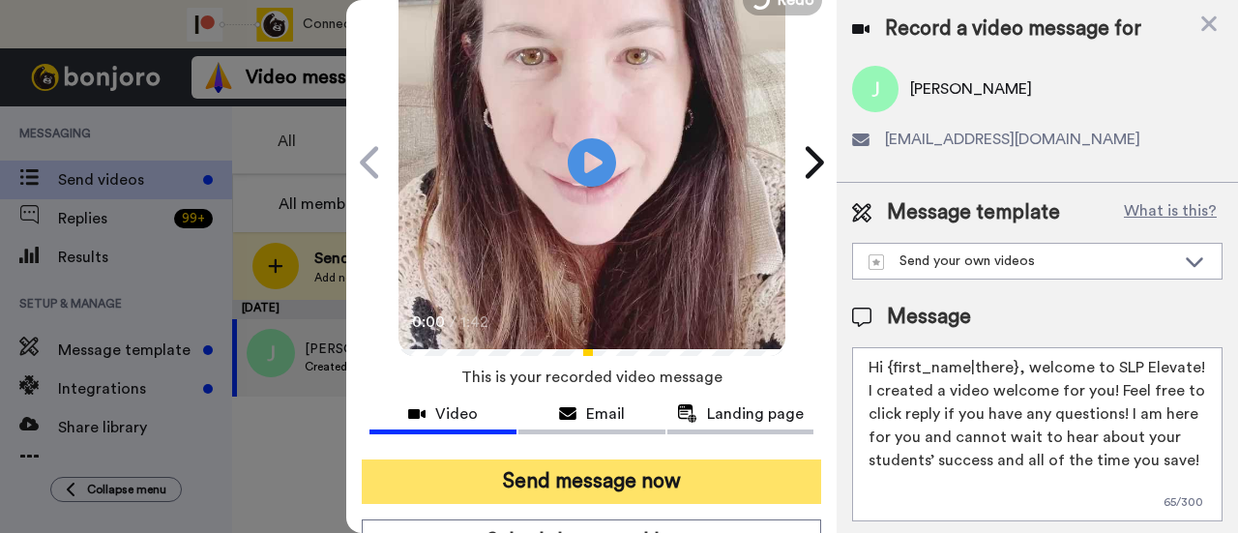
type textarea "Hi {first_name|there}, welcome to SLP Elevate! I created a video welcome for yo…"
click at [706, 484] on button "Send message now" at bounding box center [591, 481] width 459 height 44
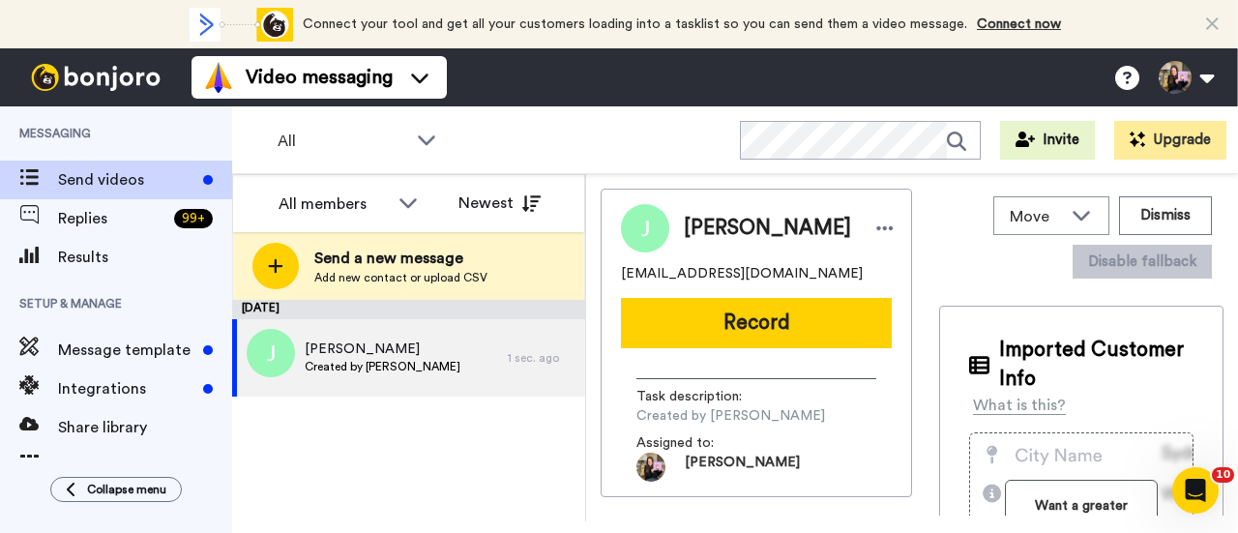
scroll to position [0, 0]
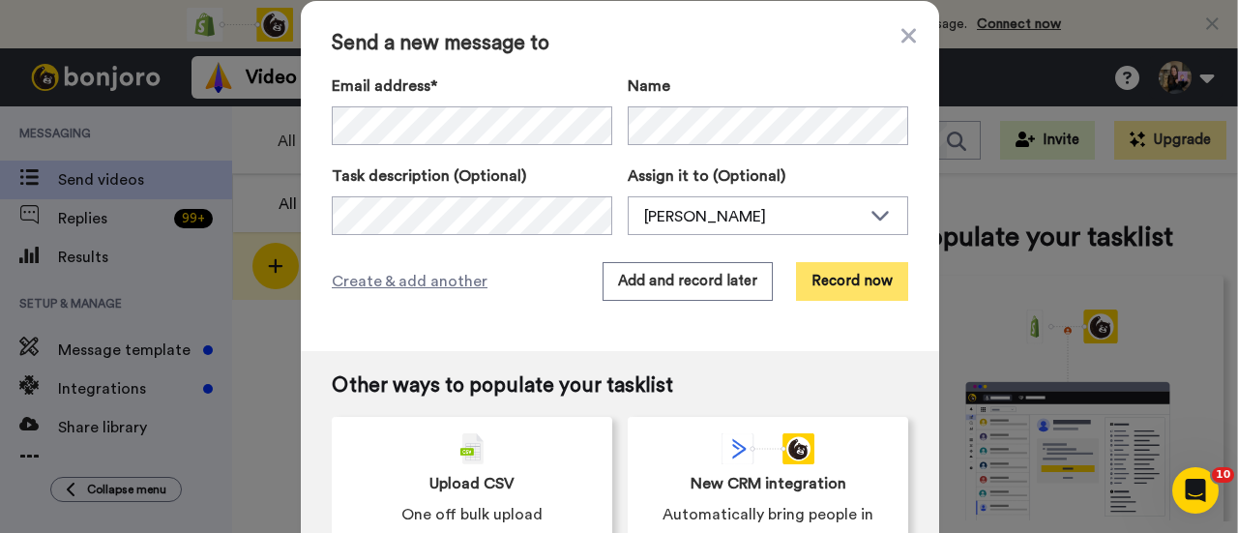
click at [872, 283] on button "Record now" at bounding box center [852, 281] width 112 height 39
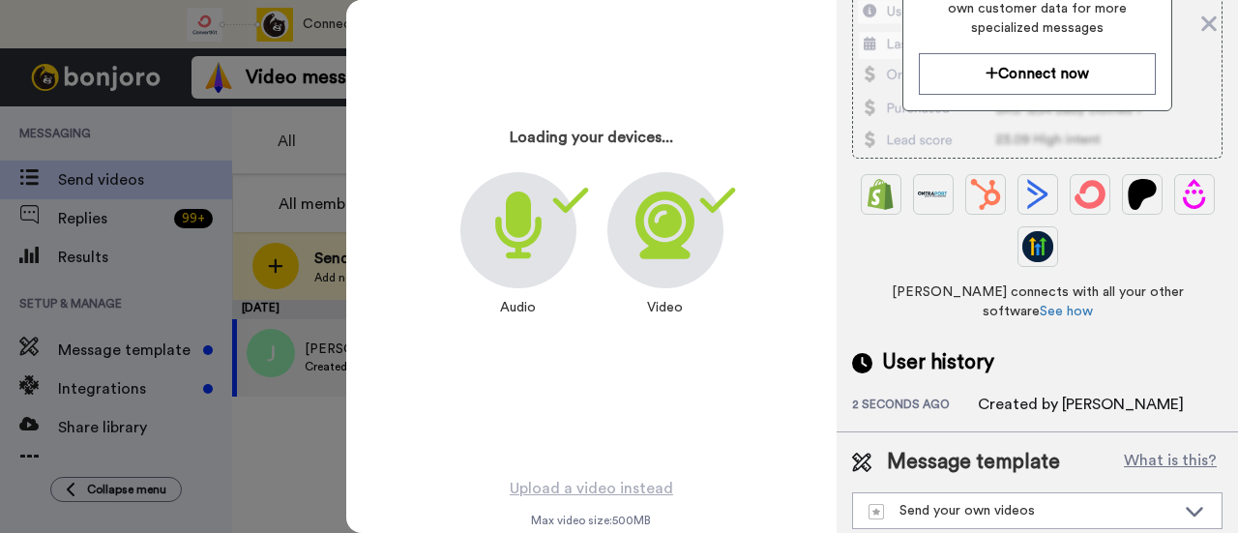
scroll to position [93, 0]
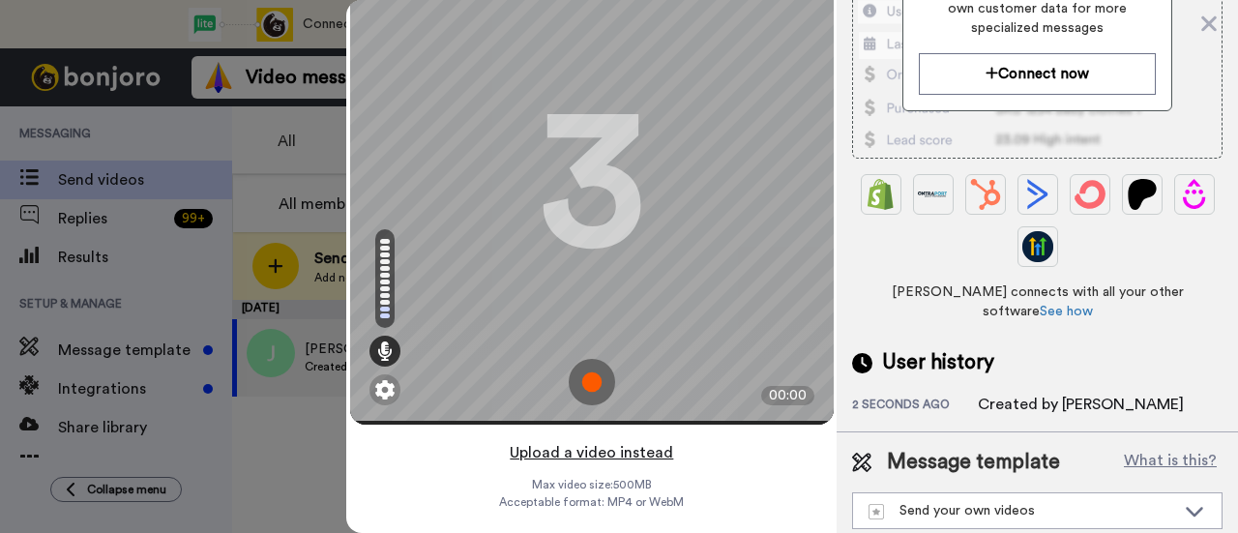
click at [650, 440] on button "Upload a video instead" at bounding box center [591, 452] width 175 height 25
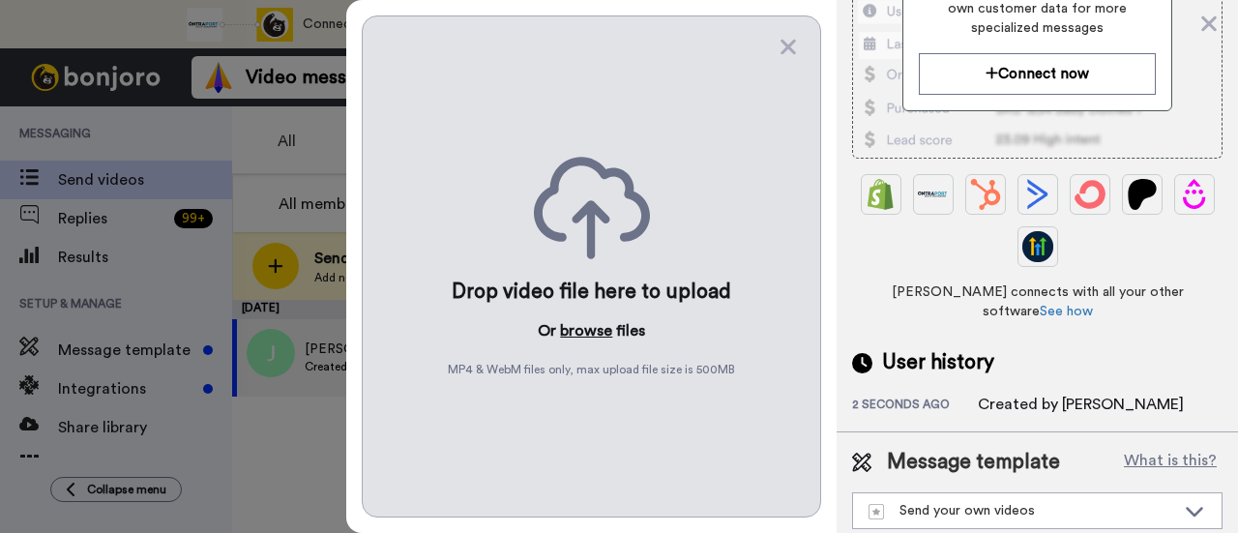
click at [597, 331] on button "browse" at bounding box center [586, 330] width 52 height 23
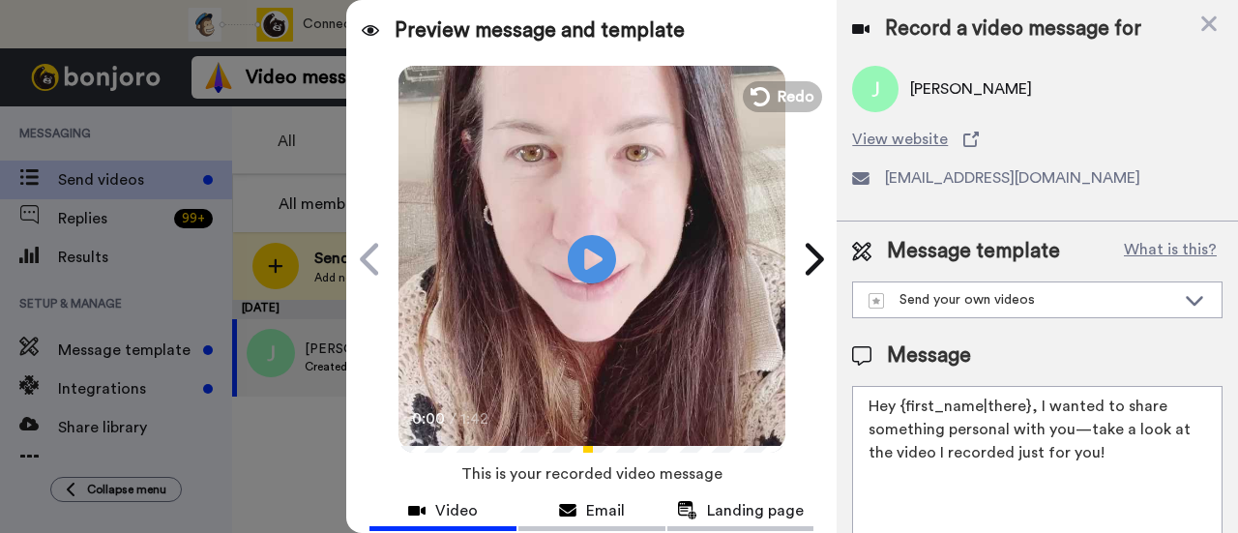
drag, startPoint x: 1118, startPoint y: 451, endPoint x: 1035, endPoint y: 413, distance: 90.4
click at [1035, 413] on textarea "Hey {first_name|there}, I wanted to share something personal with you—take a lo…" at bounding box center [1037, 473] width 370 height 174
paste textarea "welcome to SLP Elevate! I created a video welcome for you! Feel free to click r…"
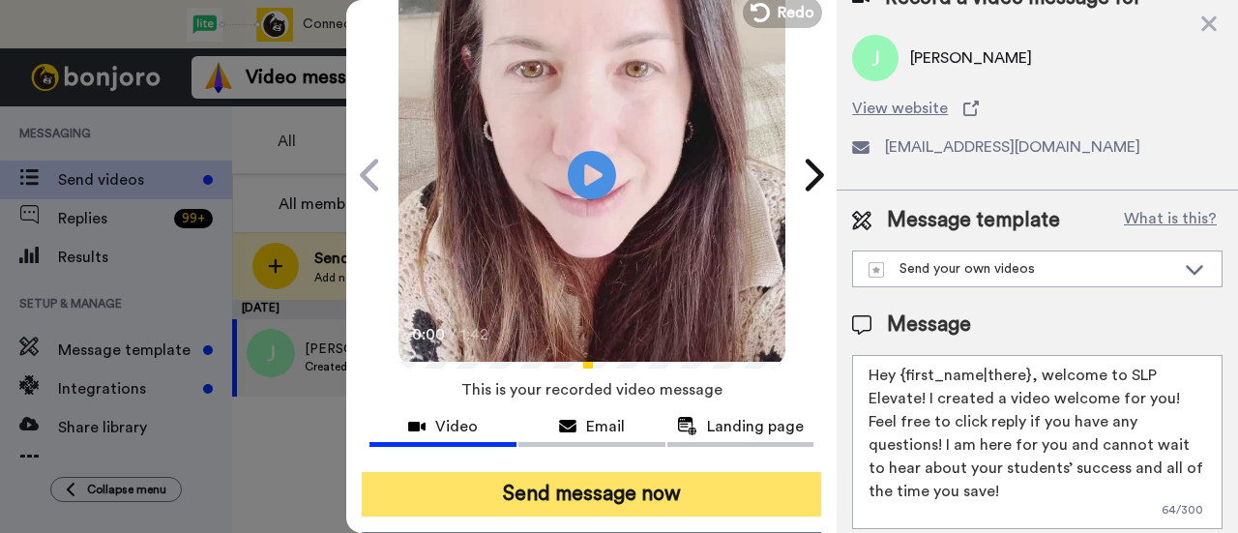
scroll to position [193, 0]
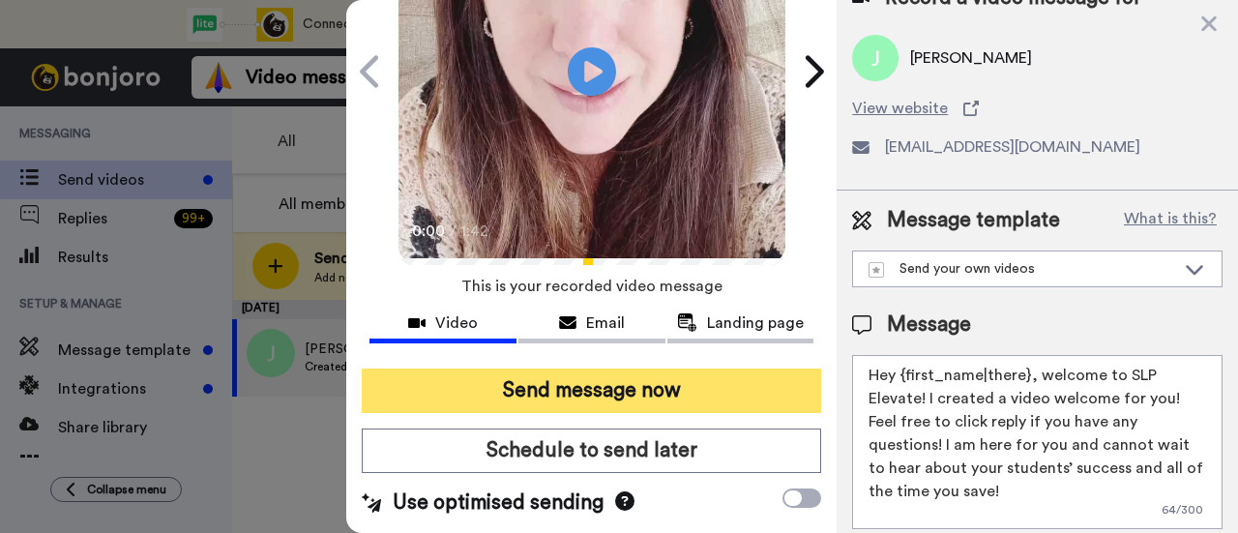
type textarea "Hey {first_name|there}, welcome to SLP Elevate! I created a video welcome for y…"
click at [734, 377] on button "Send message now" at bounding box center [591, 390] width 459 height 44
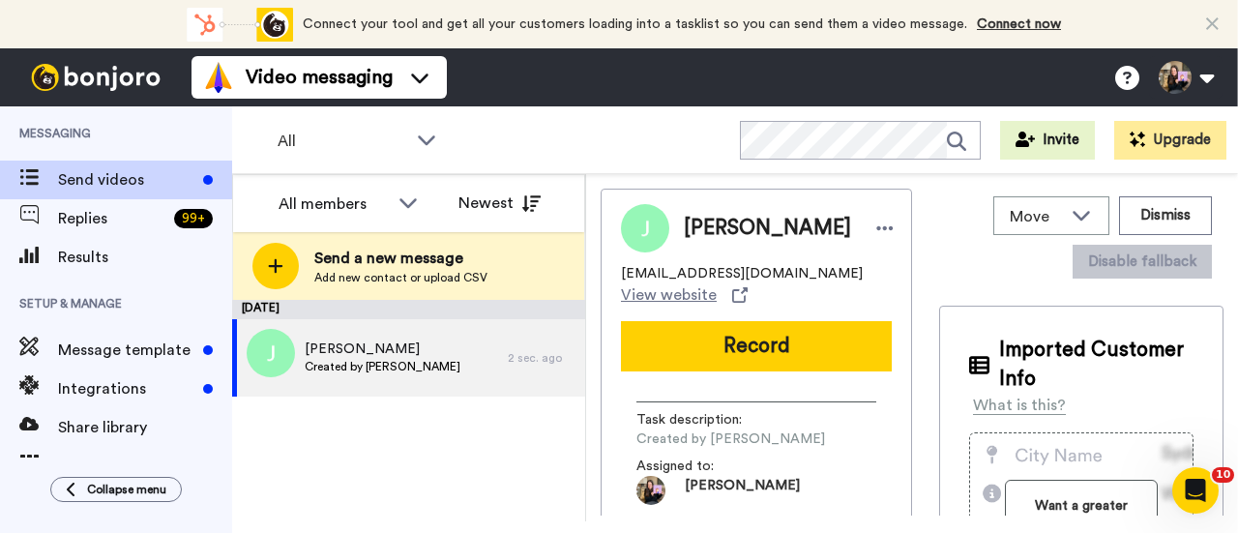
scroll to position [0, 0]
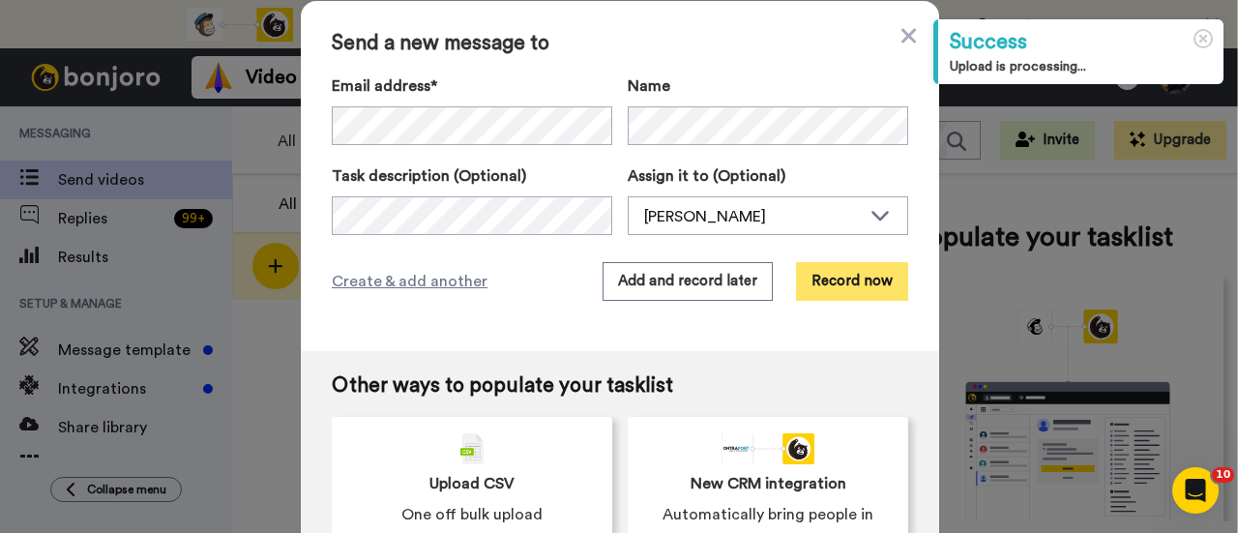
click at [855, 283] on button "Record now" at bounding box center [852, 281] width 112 height 39
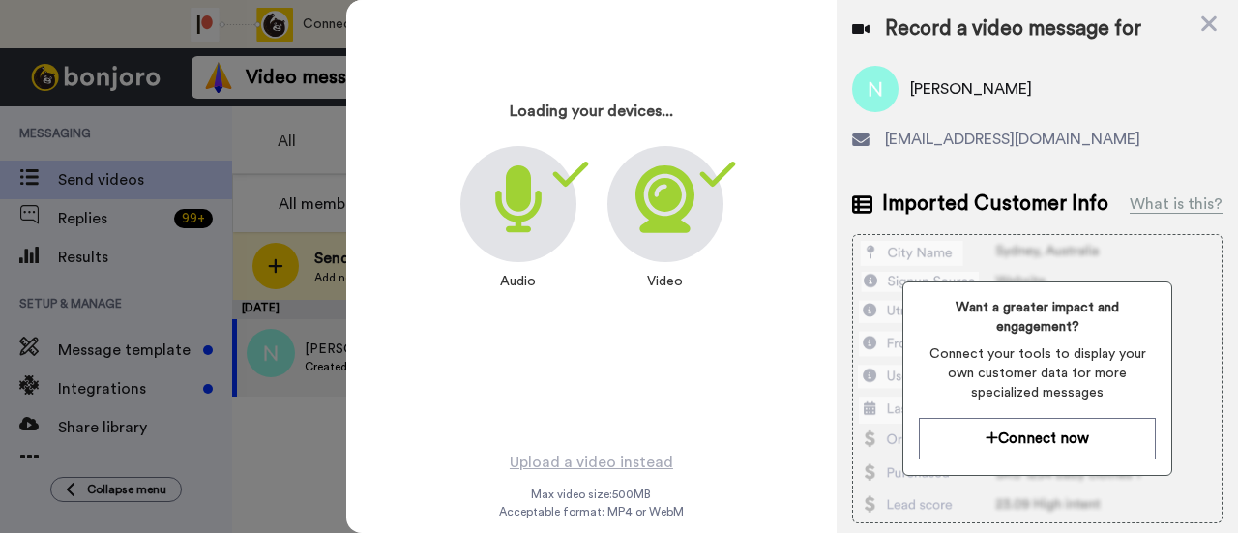
scroll to position [93, 0]
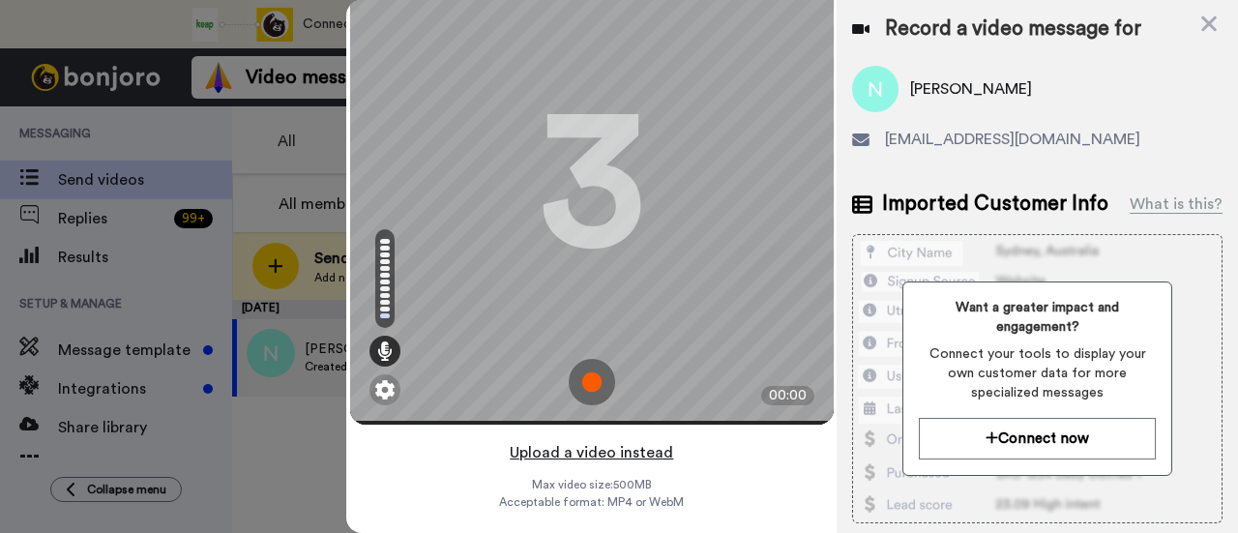
click at [622, 440] on button "Upload a video instead" at bounding box center [591, 452] width 175 height 25
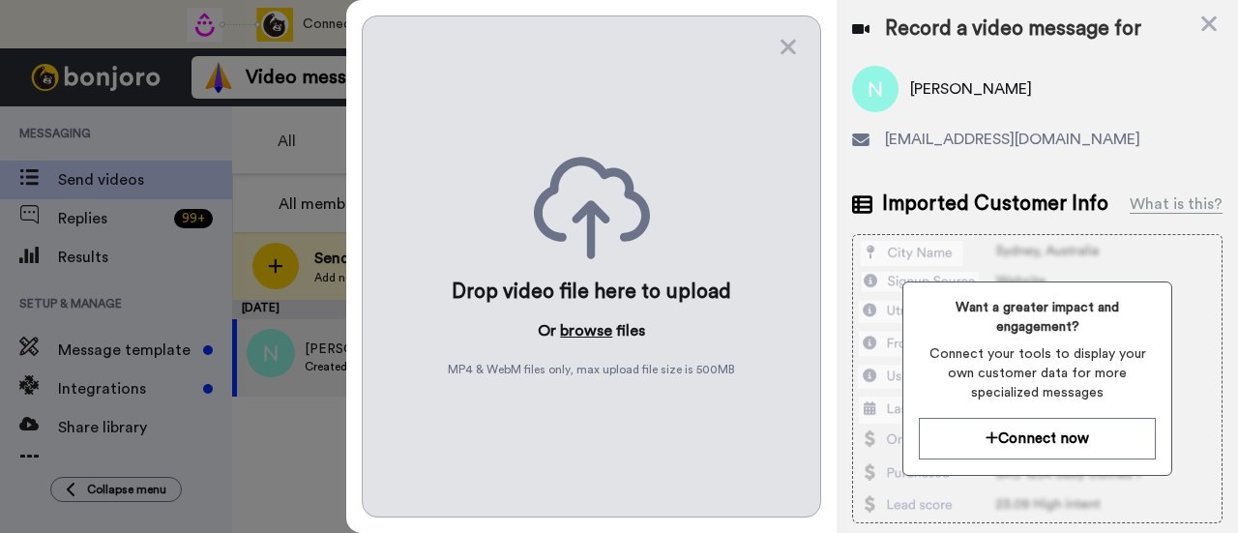
click at [583, 332] on button "browse" at bounding box center [586, 330] width 52 height 23
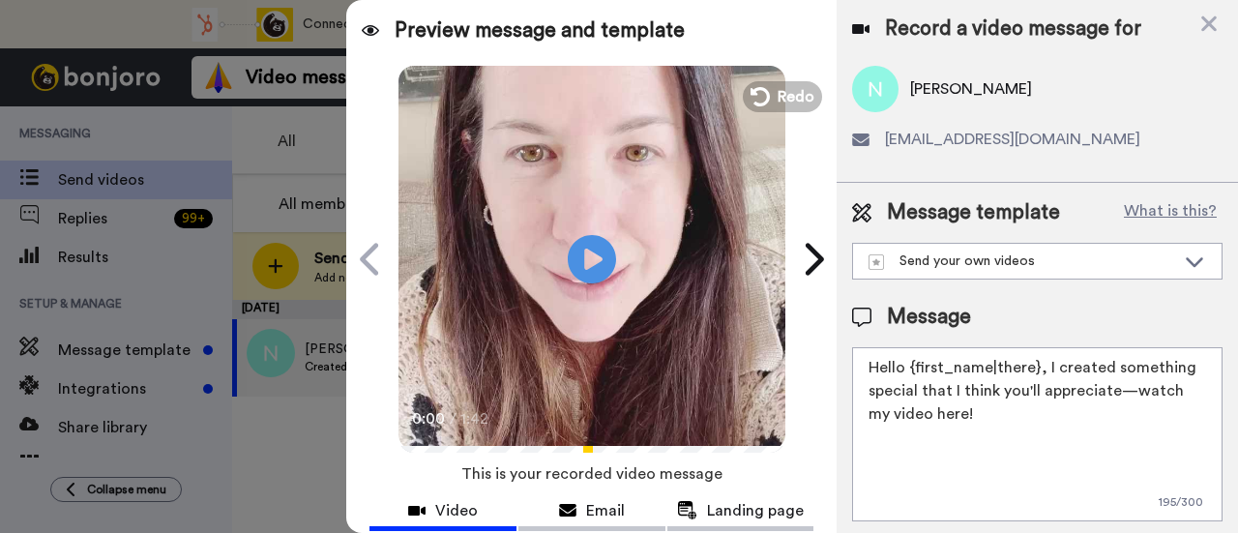
drag, startPoint x: 998, startPoint y: 407, endPoint x: 1044, endPoint y: 365, distance: 62.3
click at [1044, 365] on textarea "Hello {first_name|there}, I created something special that I think you'll appre…" at bounding box center [1037, 434] width 370 height 174
paste textarea "welcome to SLP Elevate! I created a video welcome for you! Feel free to click r…"
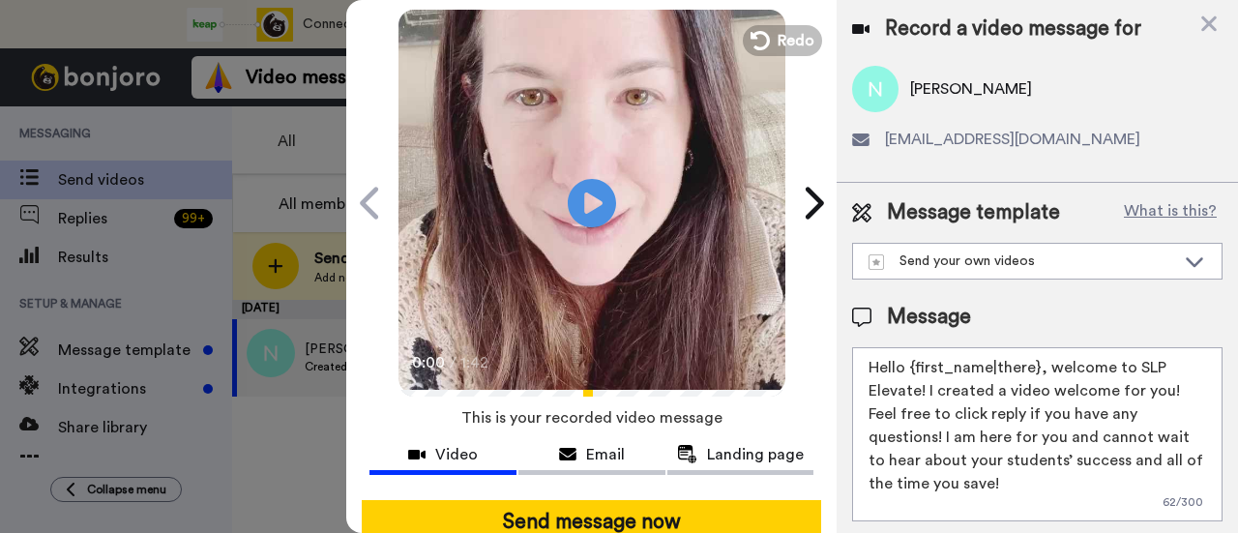
scroll to position [97, 0]
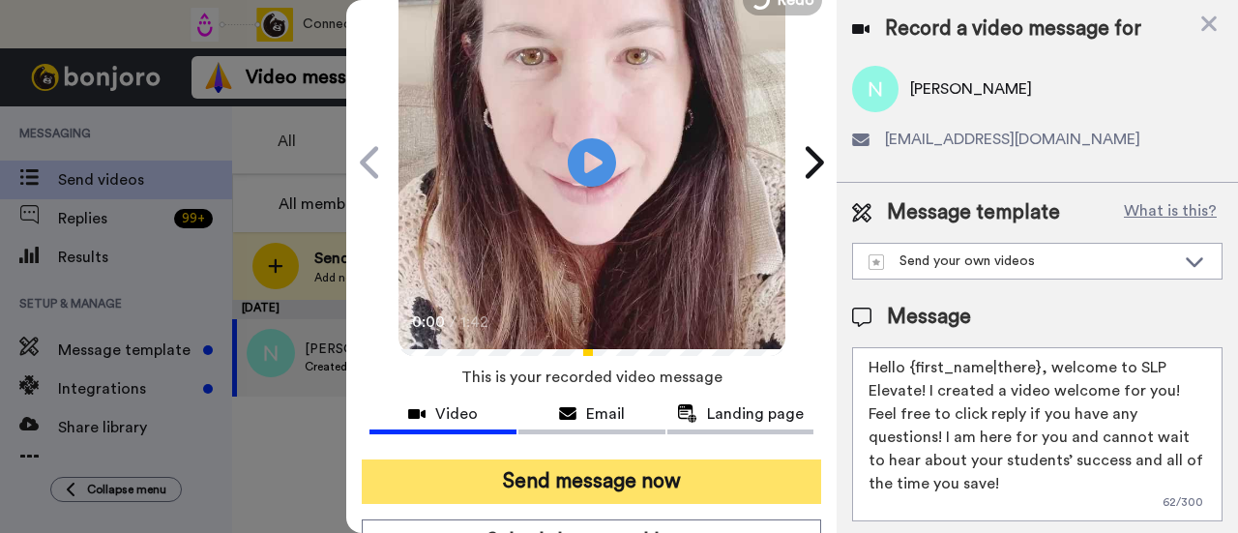
type textarea "Hello {first_name|there}, welcome to SLP Elevate! I created a video welcome for…"
click at [671, 475] on button "Send message now" at bounding box center [591, 481] width 459 height 44
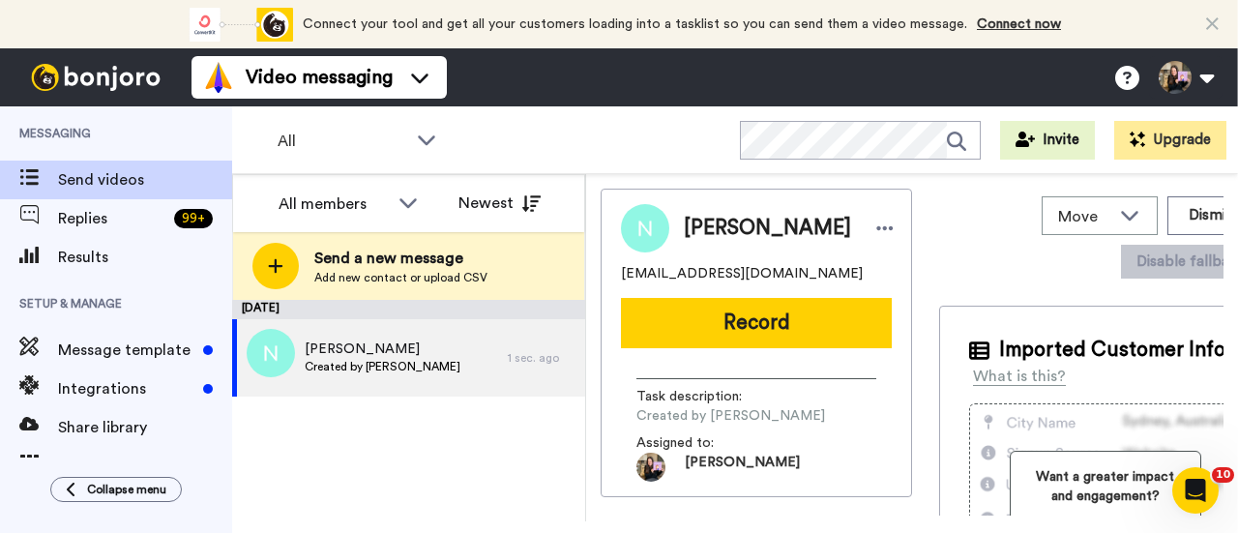
scroll to position [0, 0]
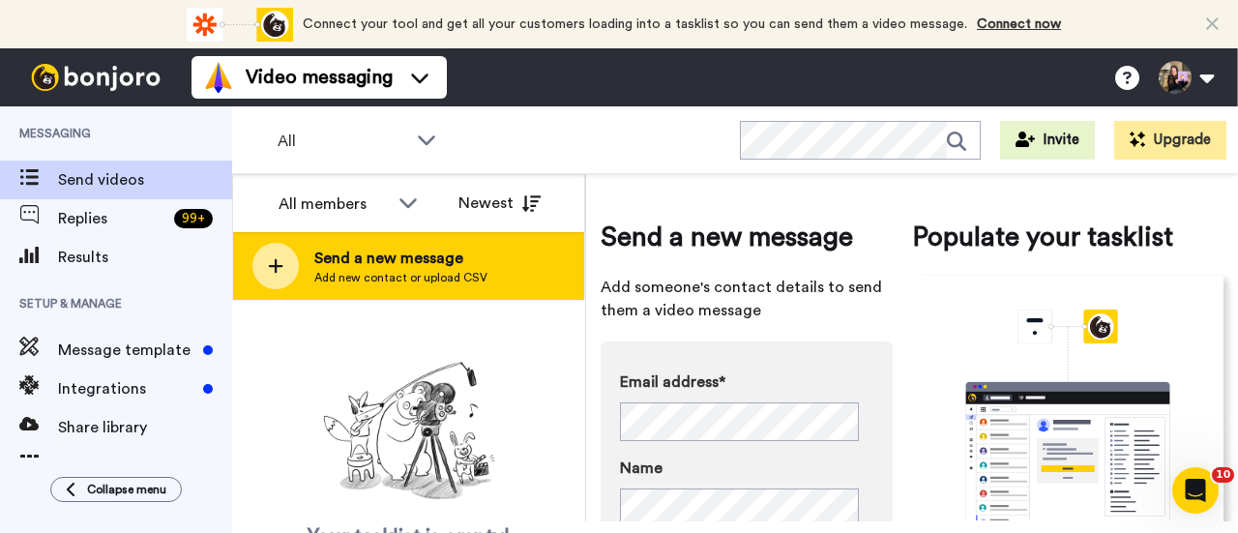
click at [465, 266] on span "Send a new message" at bounding box center [400, 258] width 173 height 23
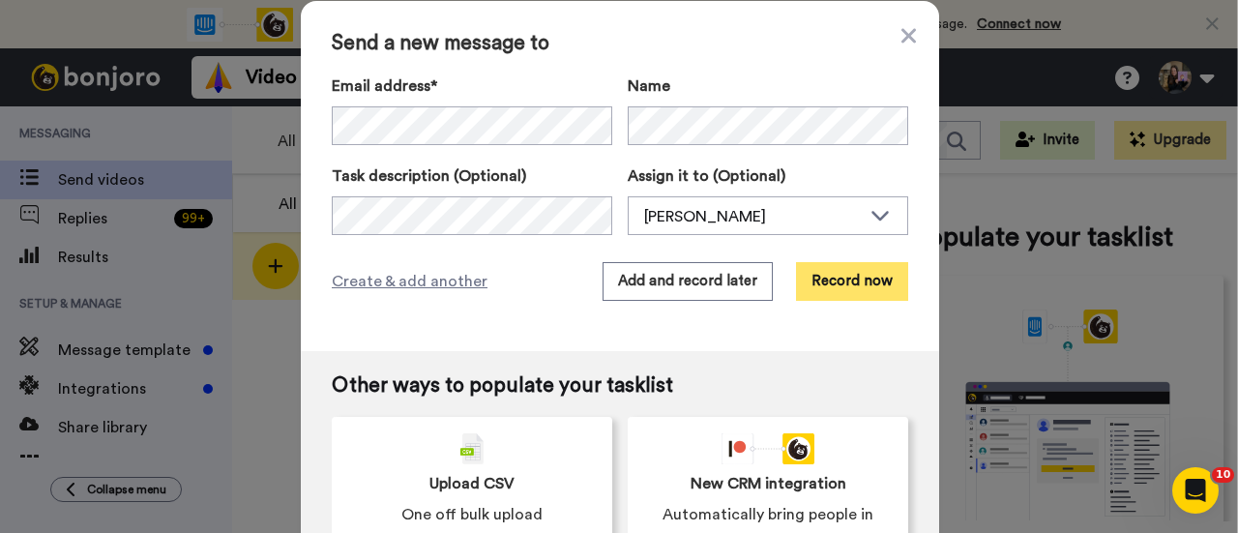
click at [837, 270] on button "Record now" at bounding box center [852, 281] width 112 height 39
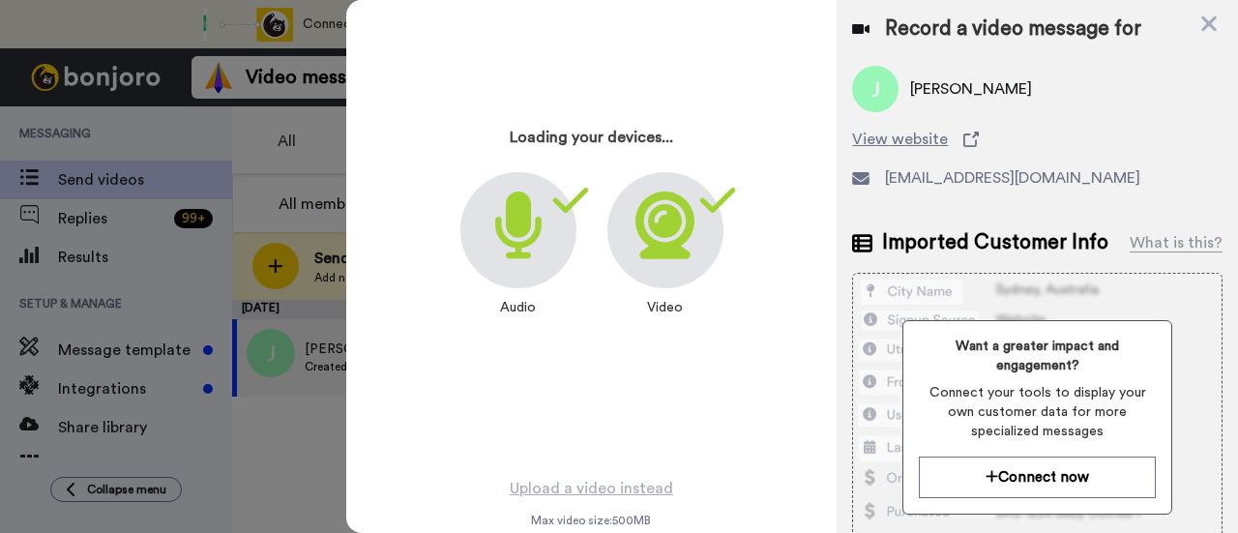
scroll to position [93, 0]
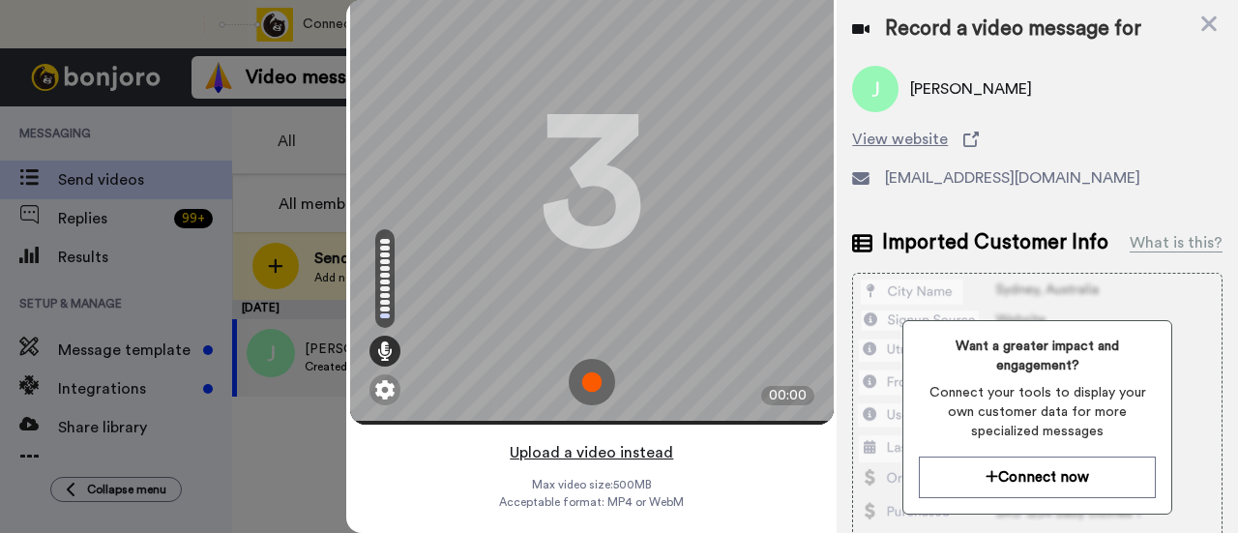
click at [635, 440] on button "Upload a video instead" at bounding box center [591, 452] width 175 height 25
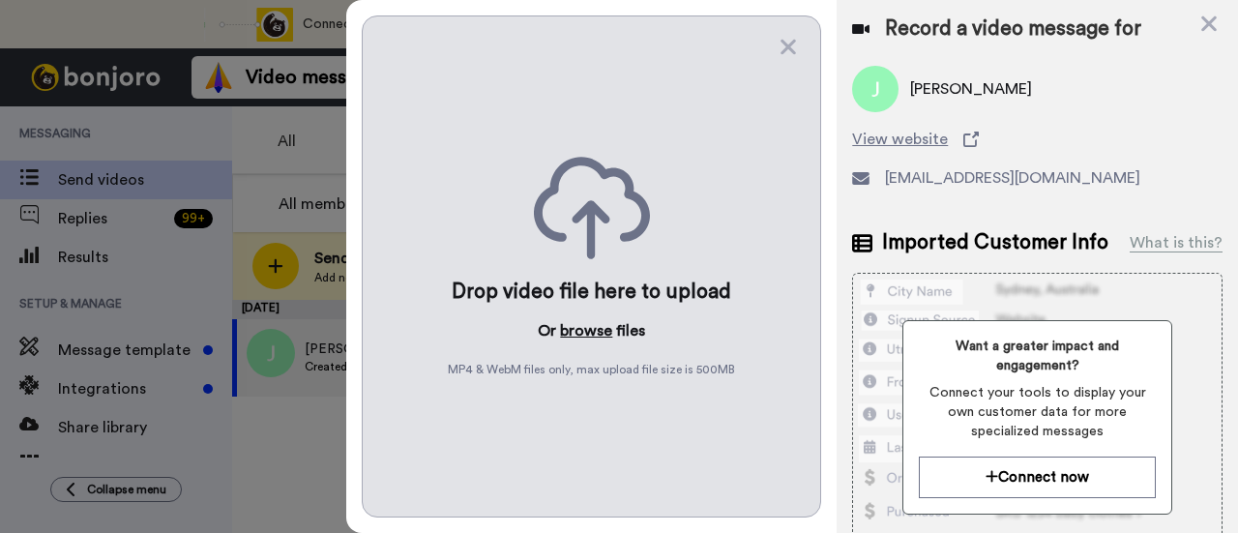
click at [599, 328] on button "browse" at bounding box center [586, 330] width 52 height 23
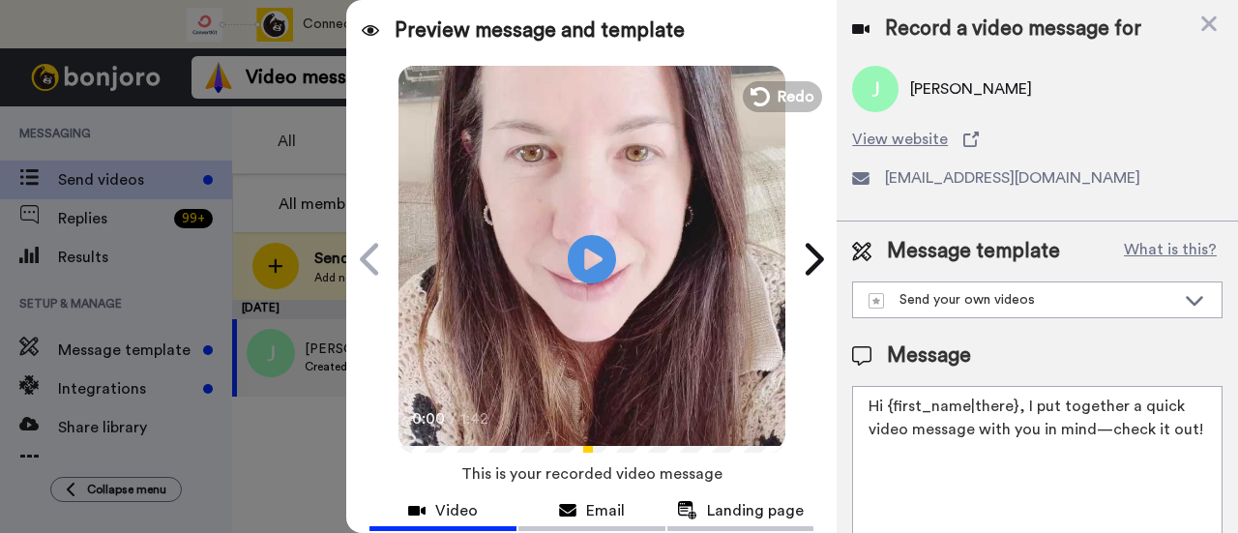
drag, startPoint x: 1005, startPoint y: 450, endPoint x: 1021, endPoint y: 409, distance: 43.5
click at [1021, 409] on textarea "Hi {first_name|there}, I put together a quick video message with you in mind—ch…" at bounding box center [1037, 473] width 370 height 174
paste textarea "welcome to SLP Elevate! I created a video welcome for you! Feel free to click r…"
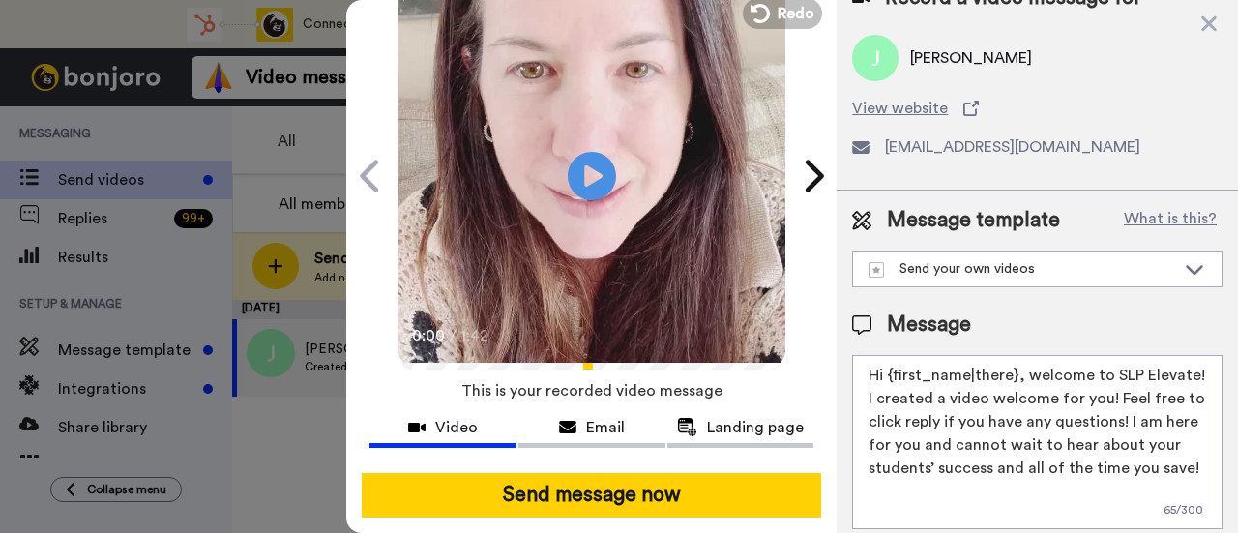
scroll to position [193, 0]
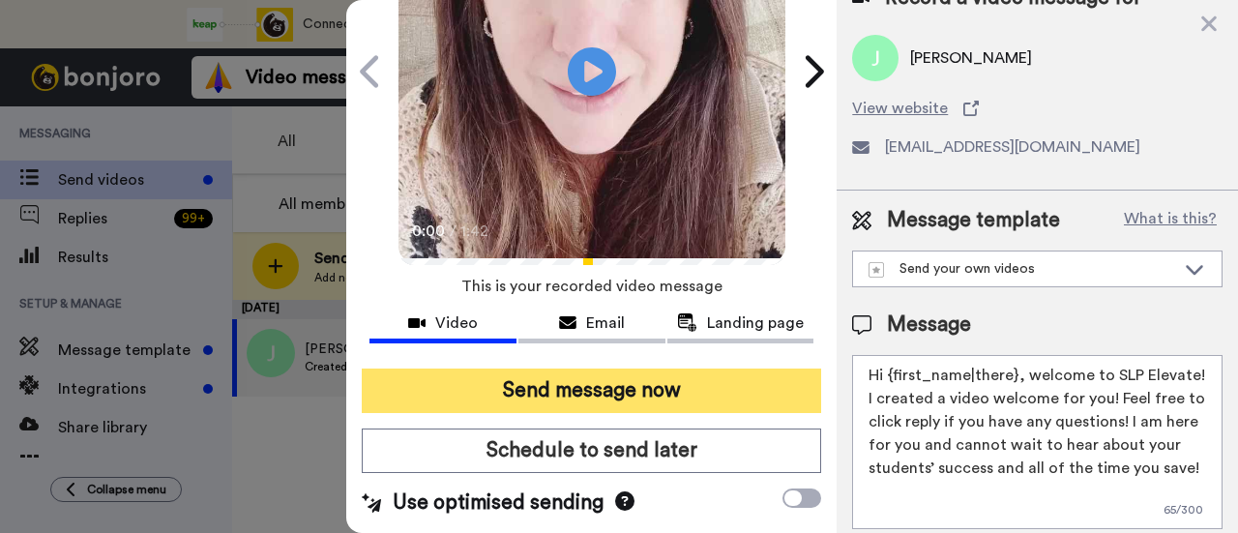
type textarea "Hi {first_name|there}, welcome to SLP Elevate! I created a video welcome for yo…"
click at [632, 388] on button "Send message now" at bounding box center [591, 390] width 459 height 44
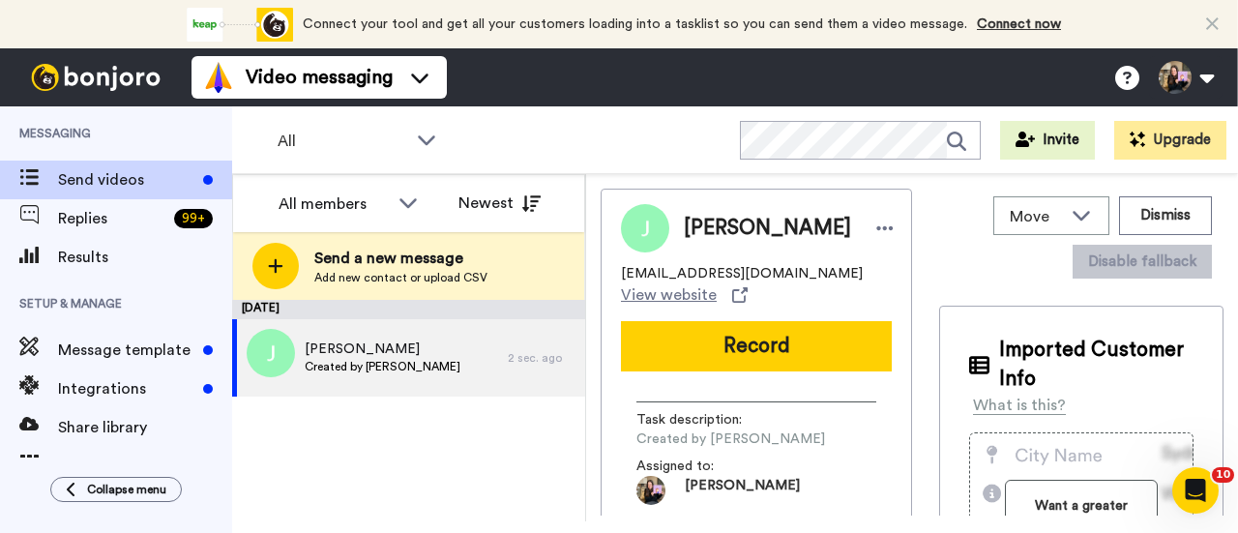
scroll to position [0, 0]
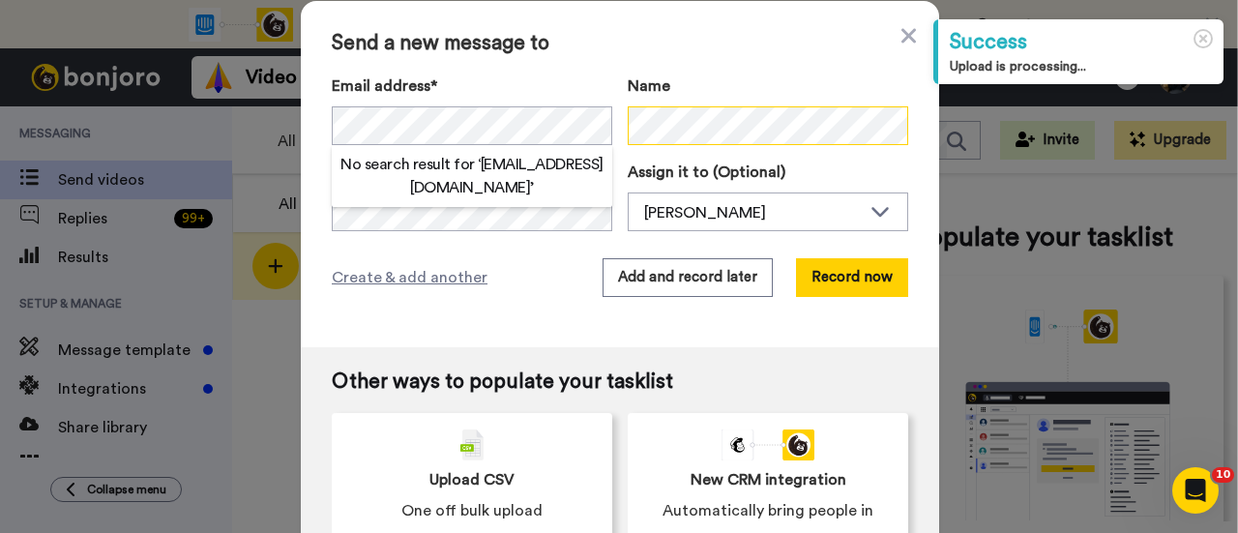
click at [860, 133] on div "Name" at bounding box center [767, 109] width 280 height 71
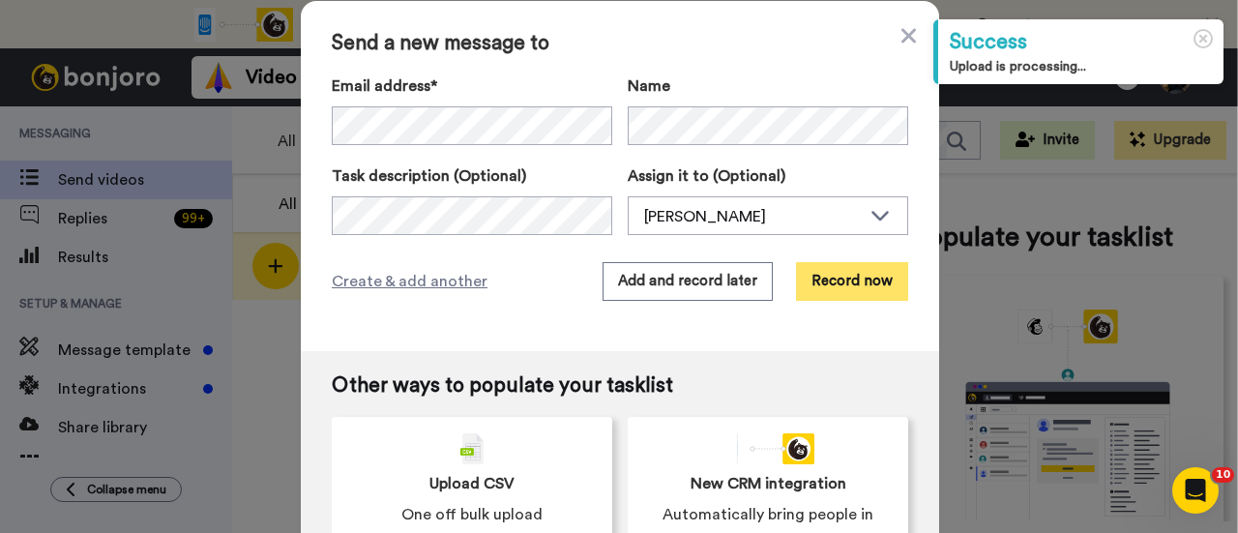
click at [840, 272] on button "Record now" at bounding box center [852, 281] width 112 height 39
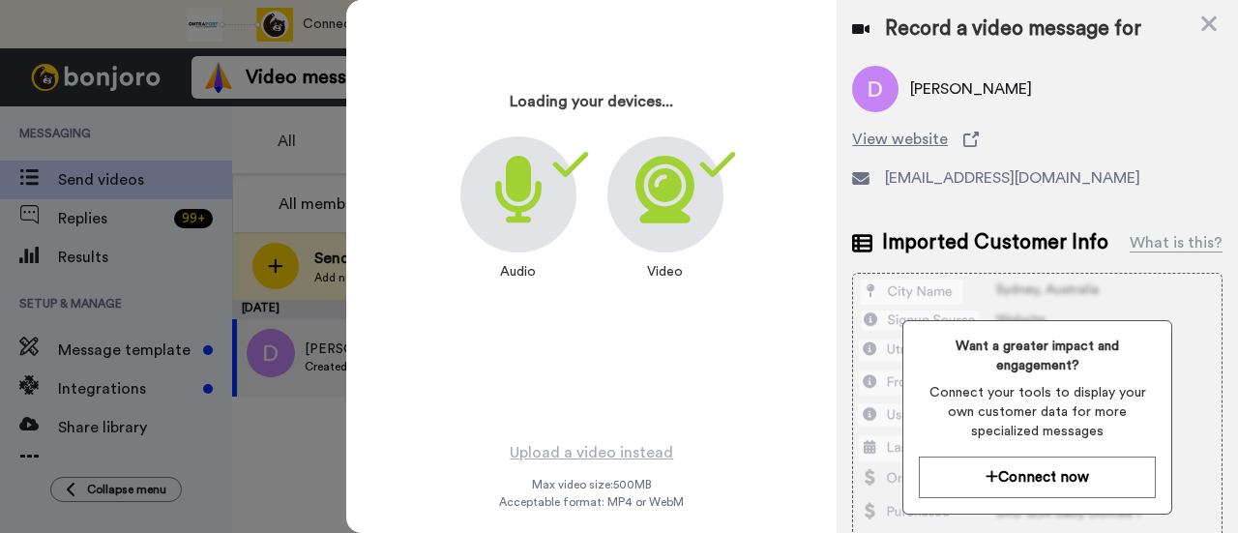
scroll to position [93, 0]
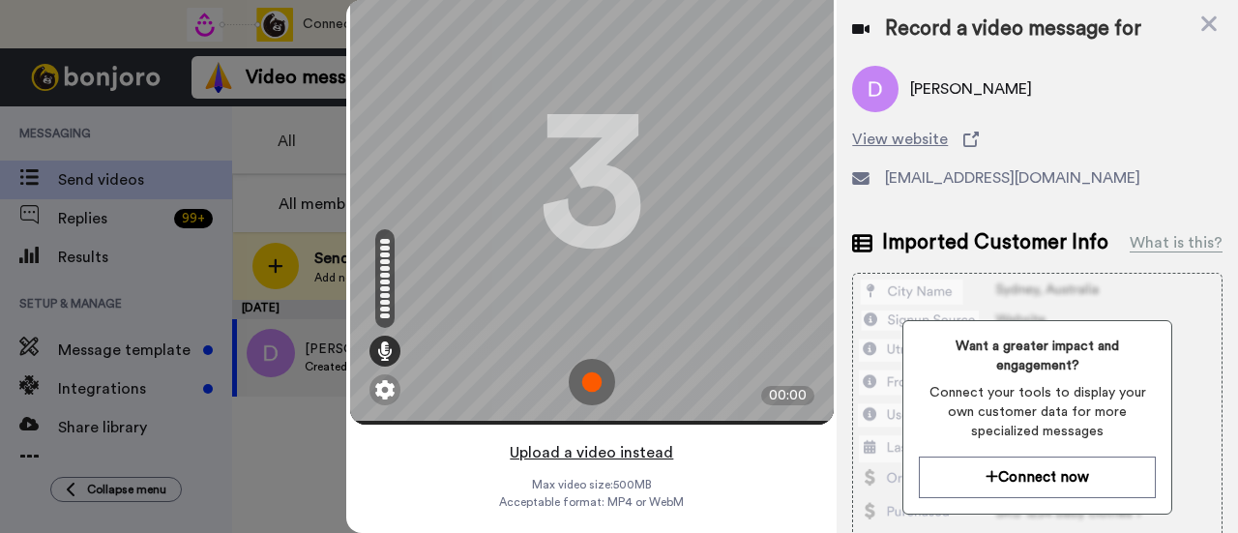
click at [658, 440] on button "Upload a video instead" at bounding box center [591, 452] width 175 height 25
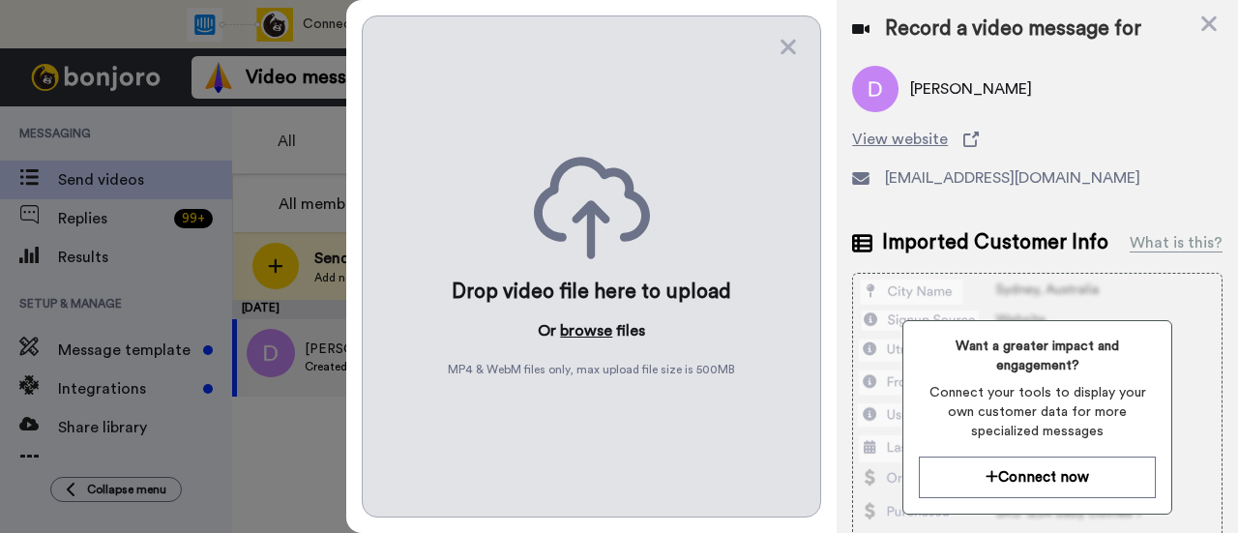
click at [610, 330] on button "browse" at bounding box center [586, 330] width 52 height 23
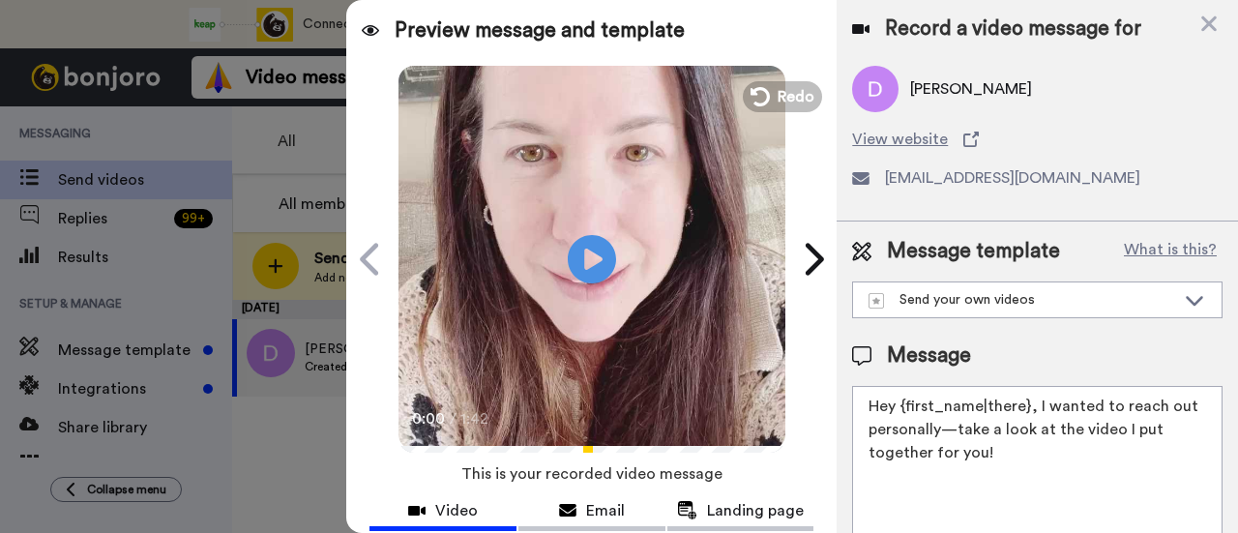
drag, startPoint x: 1029, startPoint y: 450, endPoint x: 1035, endPoint y: 412, distance: 38.1
click at [1035, 412] on textarea "Hey {first_name|there}, I wanted to reach out personally—take a look at the vid…" at bounding box center [1037, 473] width 370 height 174
paste textarea "welcome to SLP Elevate! I created a video welcome for you! Feel free to click r…"
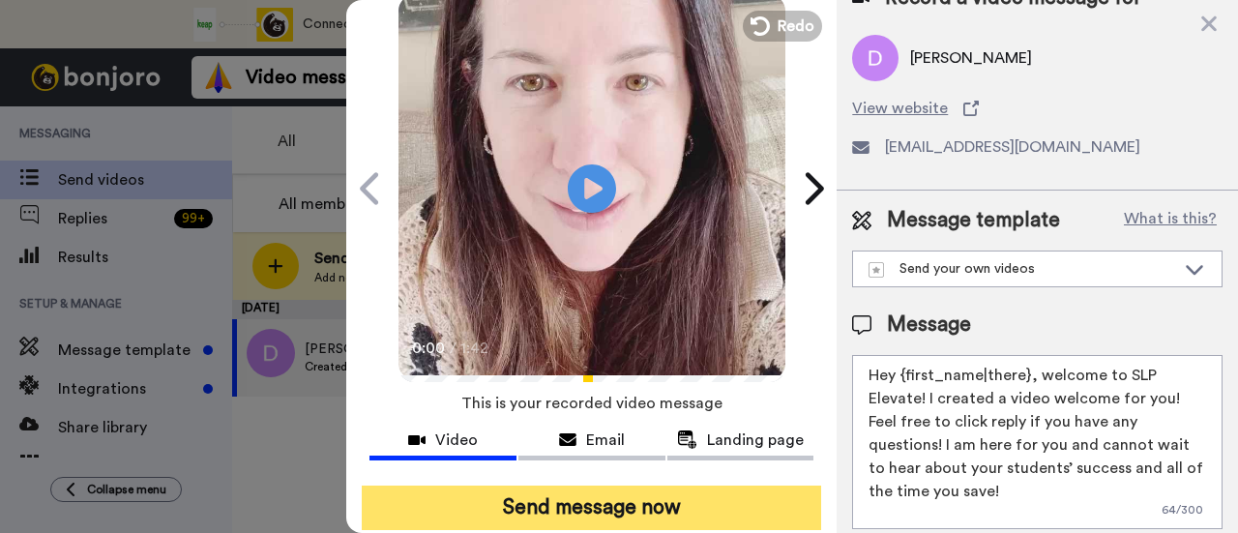
scroll to position [193, 0]
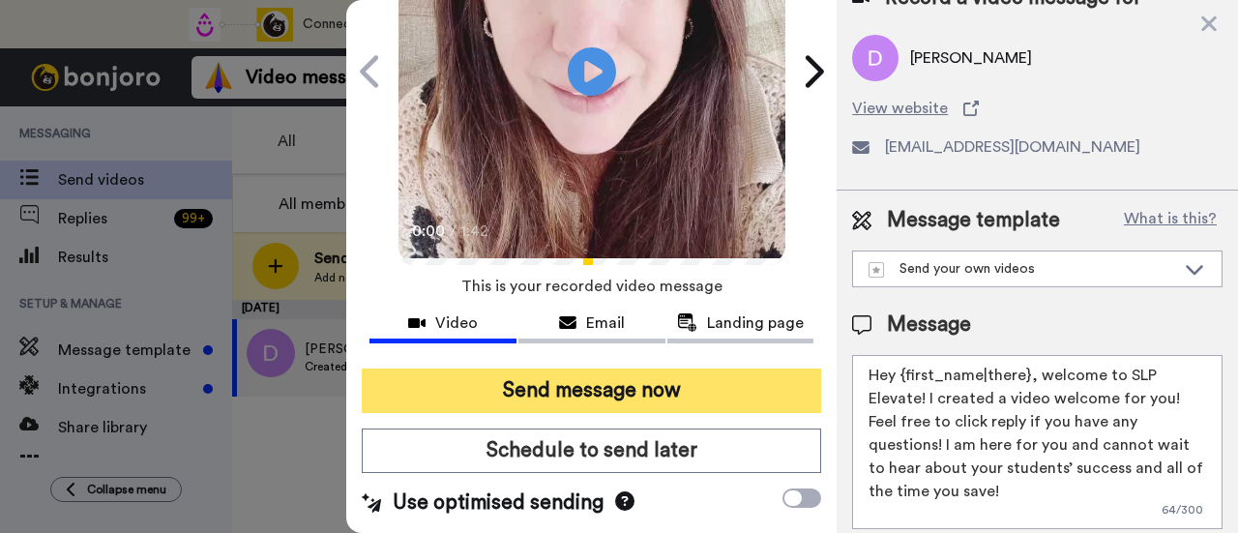
type textarea "Hey {first_name|there}, welcome to SLP Elevate! I created a video welcome for y…"
click at [697, 368] on button "Send message now" at bounding box center [591, 390] width 459 height 44
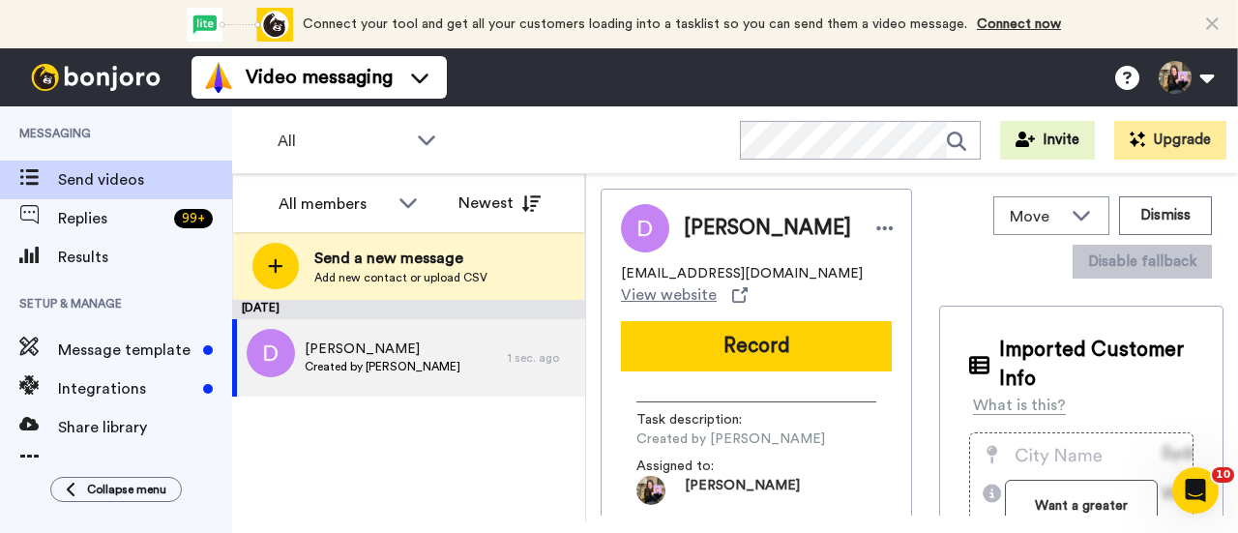
scroll to position [0, 0]
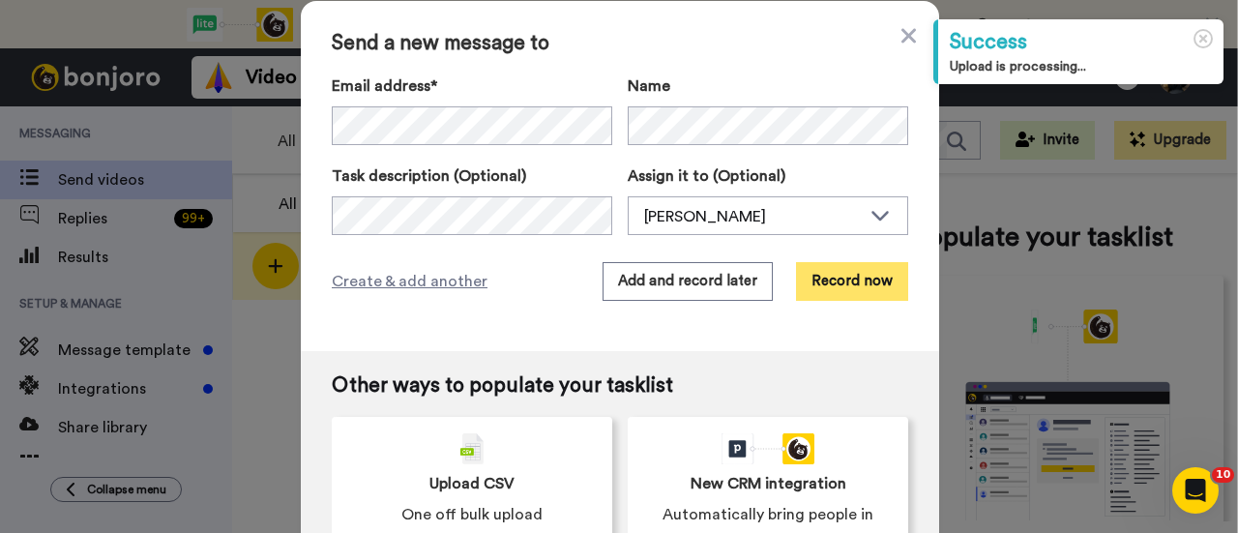
click at [826, 281] on button "Record now" at bounding box center [852, 281] width 112 height 39
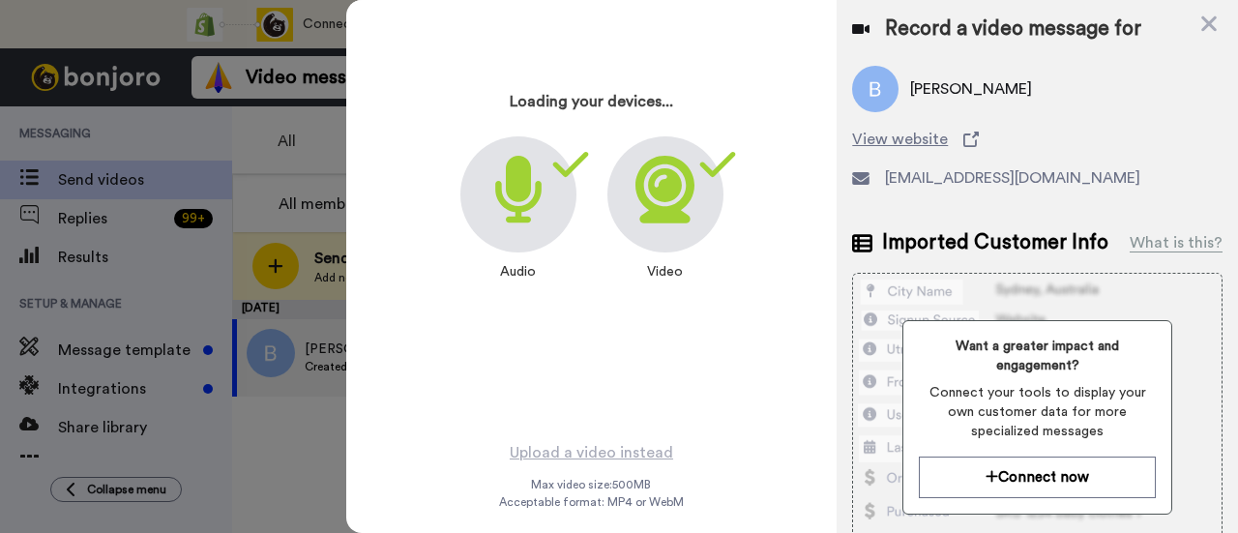
scroll to position [93, 0]
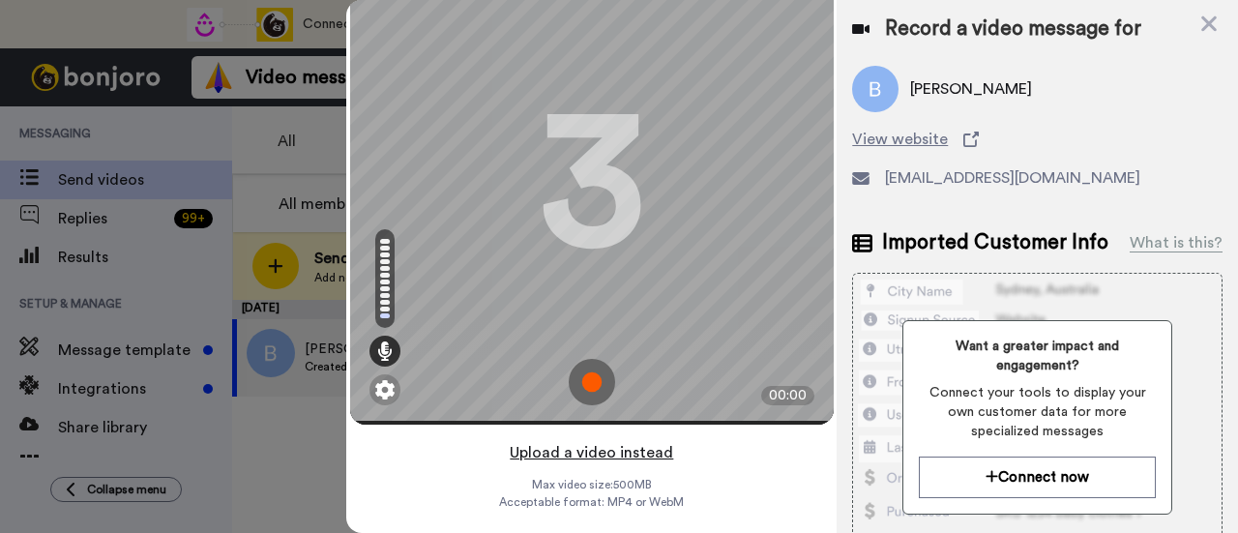
click at [642, 440] on button "Upload a video instead" at bounding box center [591, 452] width 175 height 25
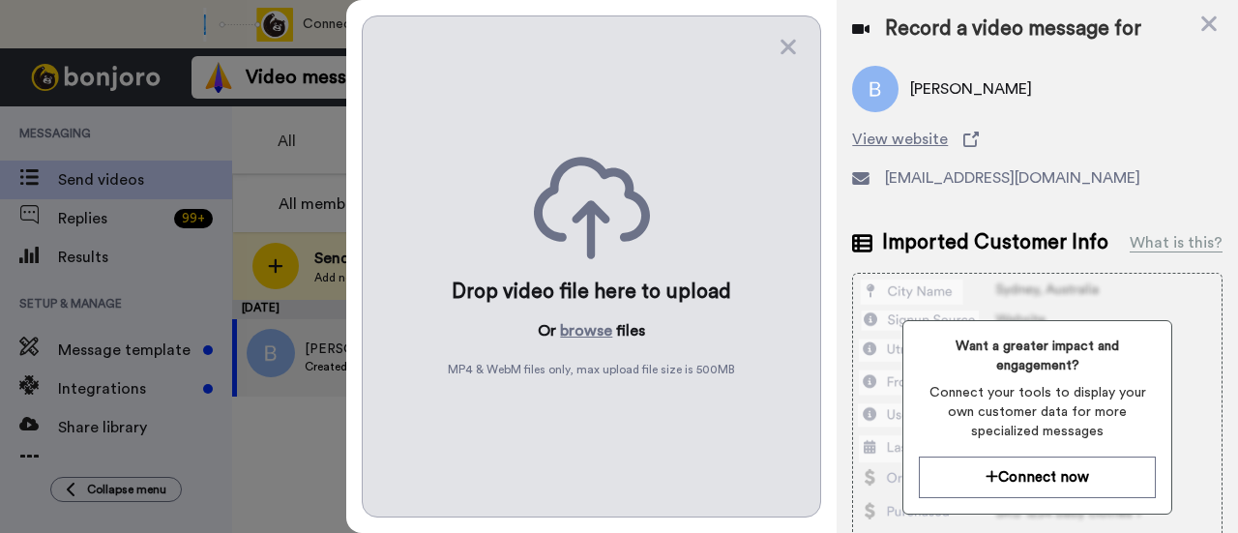
scroll to position [0, 0]
click at [572, 320] on button "browse" at bounding box center [586, 330] width 52 height 23
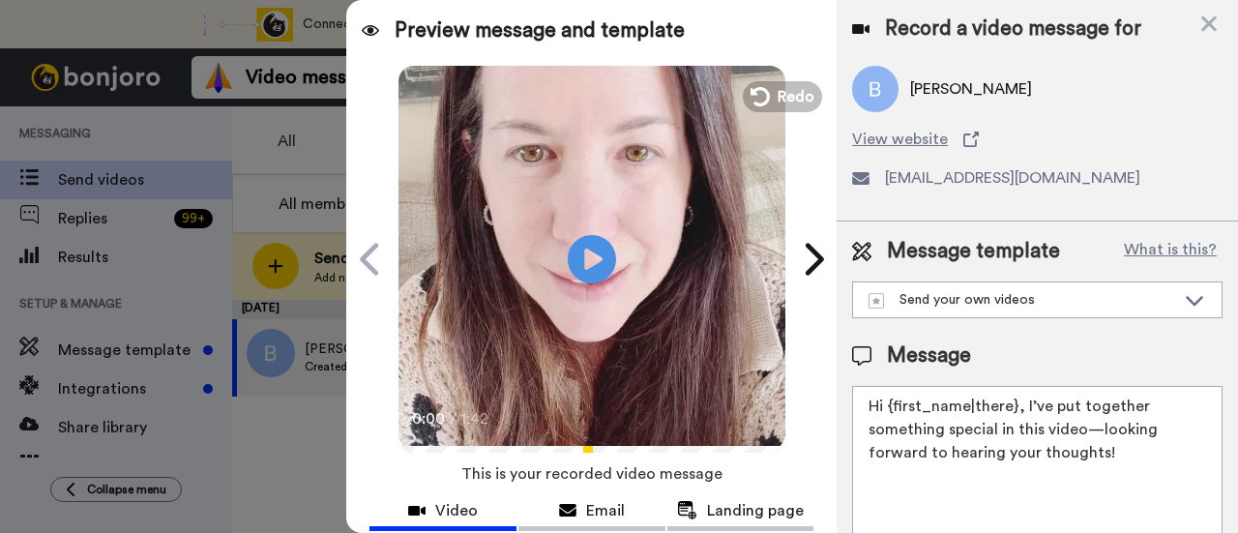
drag, startPoint x: 1133, startPoint y: 450, endPoint x: 1021, endPoint y: 405, distance: 120.6
click at [1021, 405] on textarea "Hi {first_name|there}, I’ve put together something special in this video—lookin…" at bounding box center [1037, 473] width 370 height 174
paste textarea "welcome to SLP Elevate! I created a video welcome for you! Feel free to click r…"
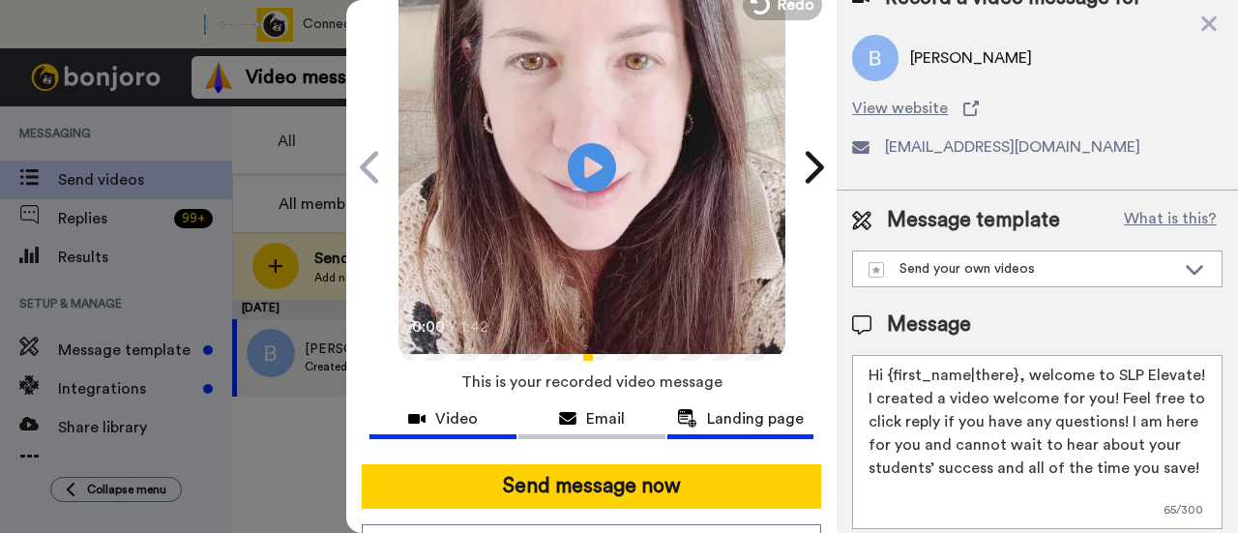
scroll to position [193, 0]
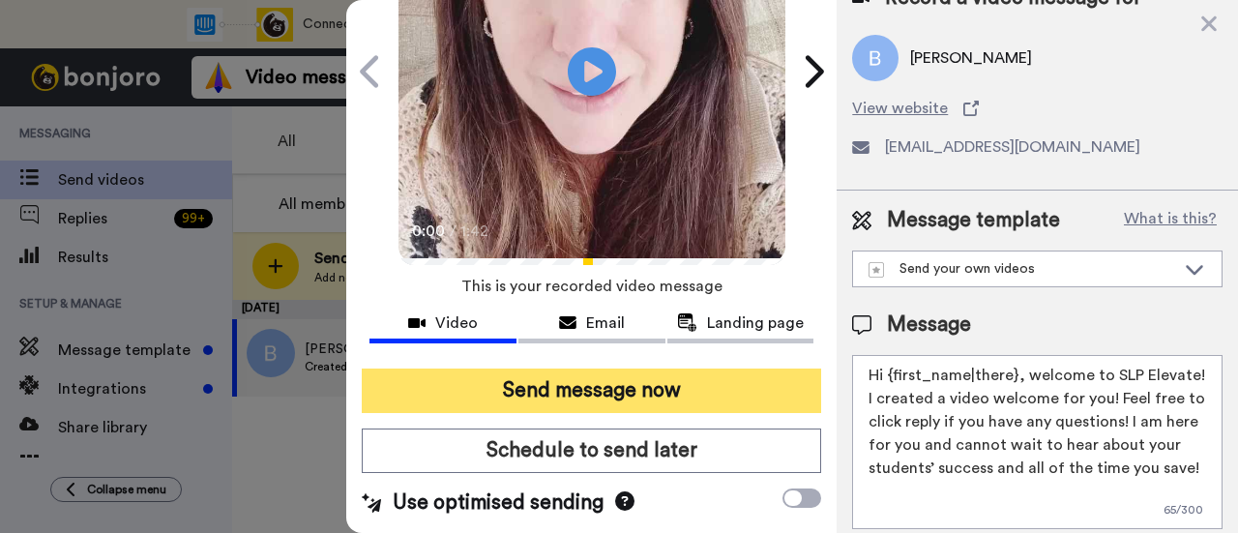
type textarea "Hi {first_name|there}, welcome to SLP Elevate! I created a video welcome for yo…"
click at [700, 392] on button "Send message now" at bounding box center [591, 390] width 459 height 44
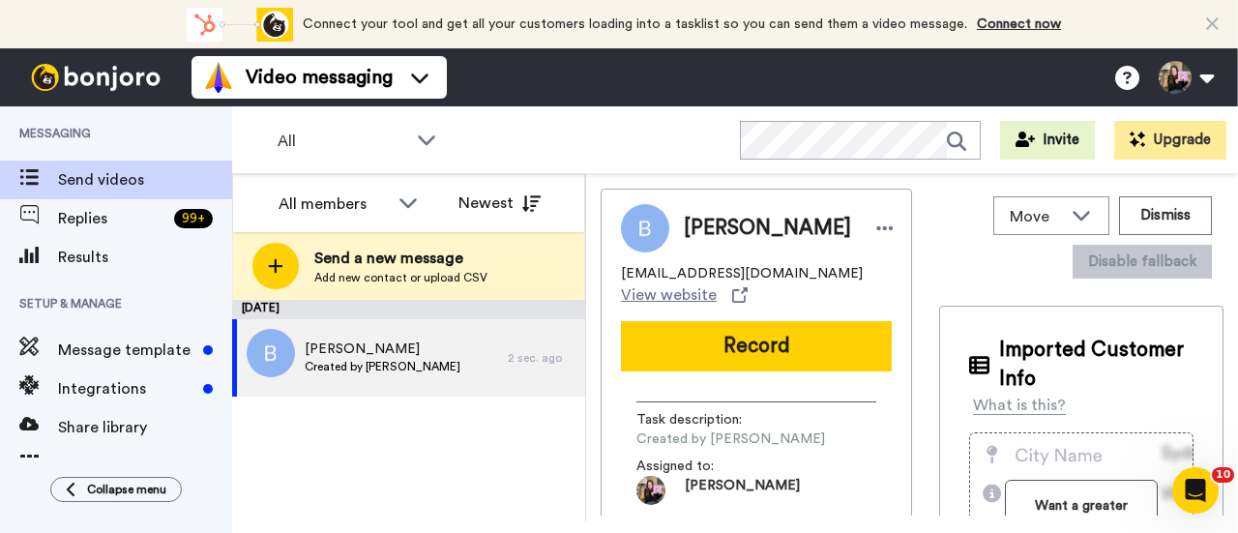
scroll to position [0, 0]
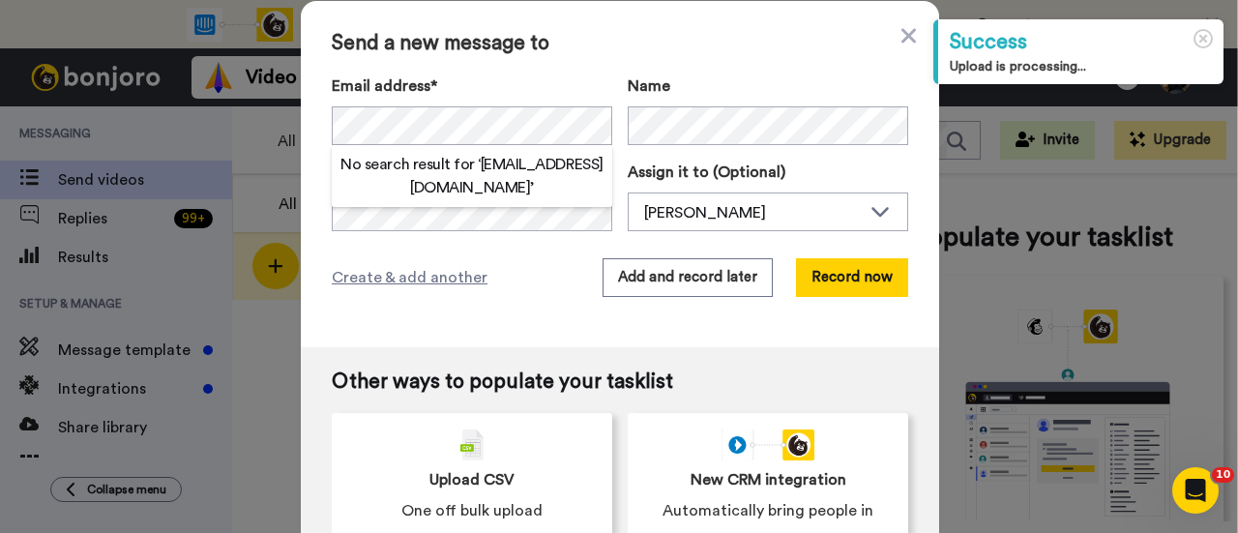
click at [657, 105] on div "Name" at bounding box center [767, 109] width 280 height 71
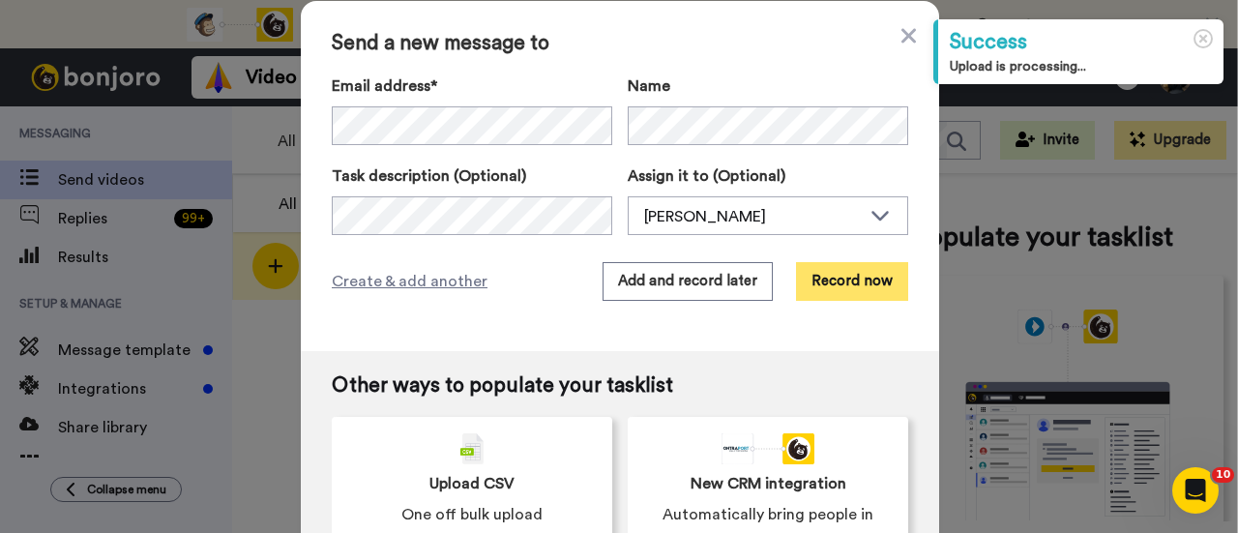
click at [876, 270] on button "Record now" at bounding box center [852, 281] width 112 height 39
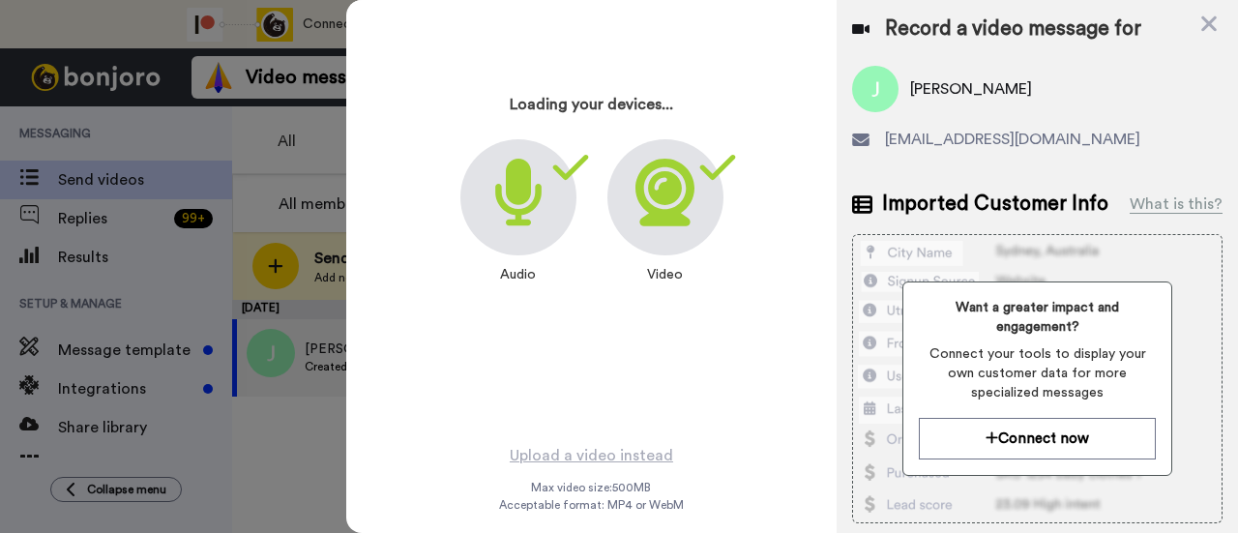
scroll to position [93, 0]
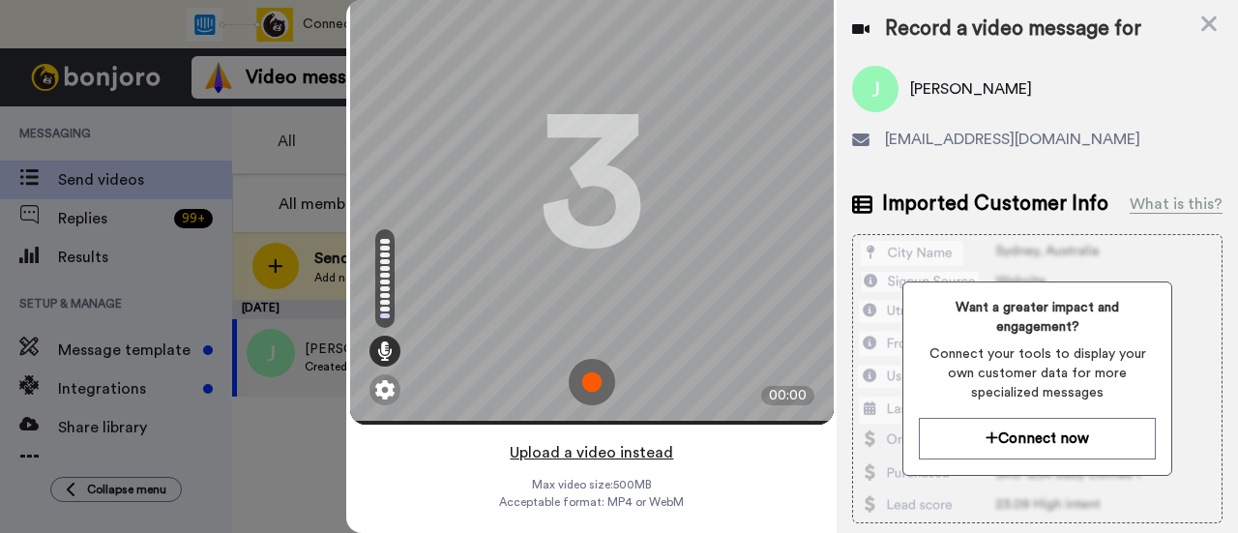
click at [534, 440] on button "Upload a video instead" at bounding box center [591, 452] width 175 height 25
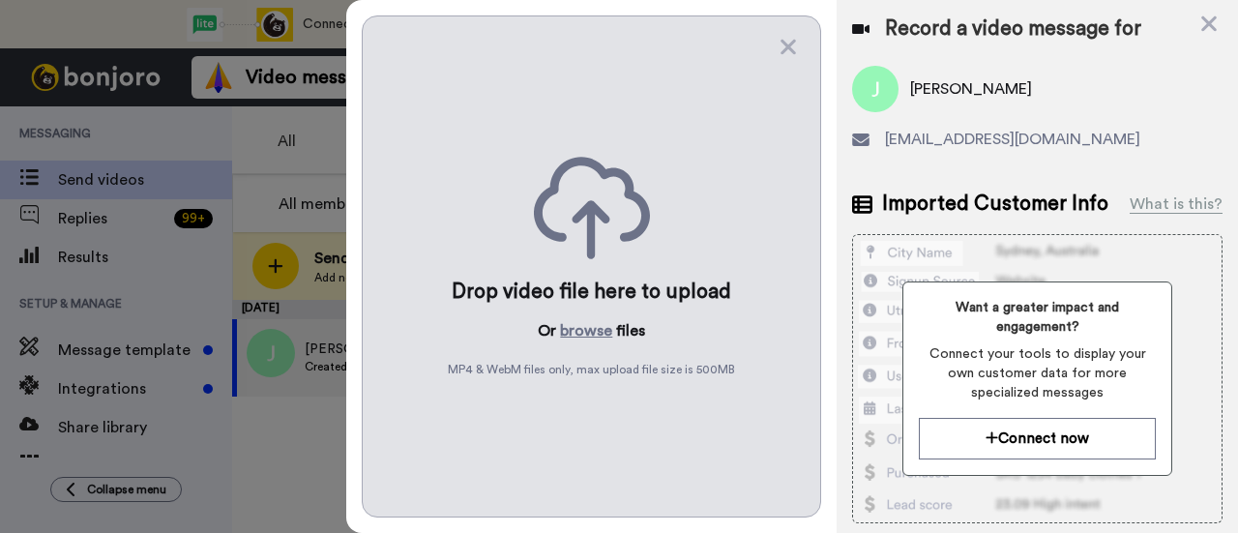
scroll to position [0, 0]
click at [583, 321] on button "browse" at bounding box center [586, 330] width 52 height 23
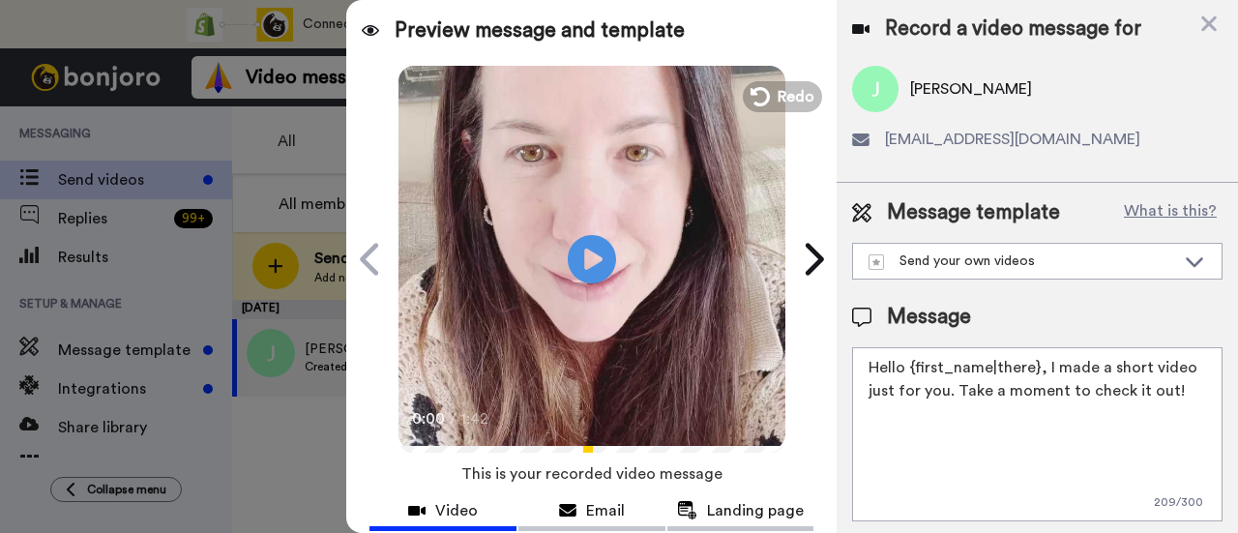
drag, startPoint x: 1185, startPoint y: 389, endPoint x: 1043, endPoint y: 363, distance: 144.5
click at [1043, 363] on textarea "Hello {first_name|there}, I made a short video just for you. Take a moment to c…" at bounding box center [1037, 434] width 370 height 174
paste textarea "welcome to SLP Elevate! I created a video welcome for you! Feel free to click r…"
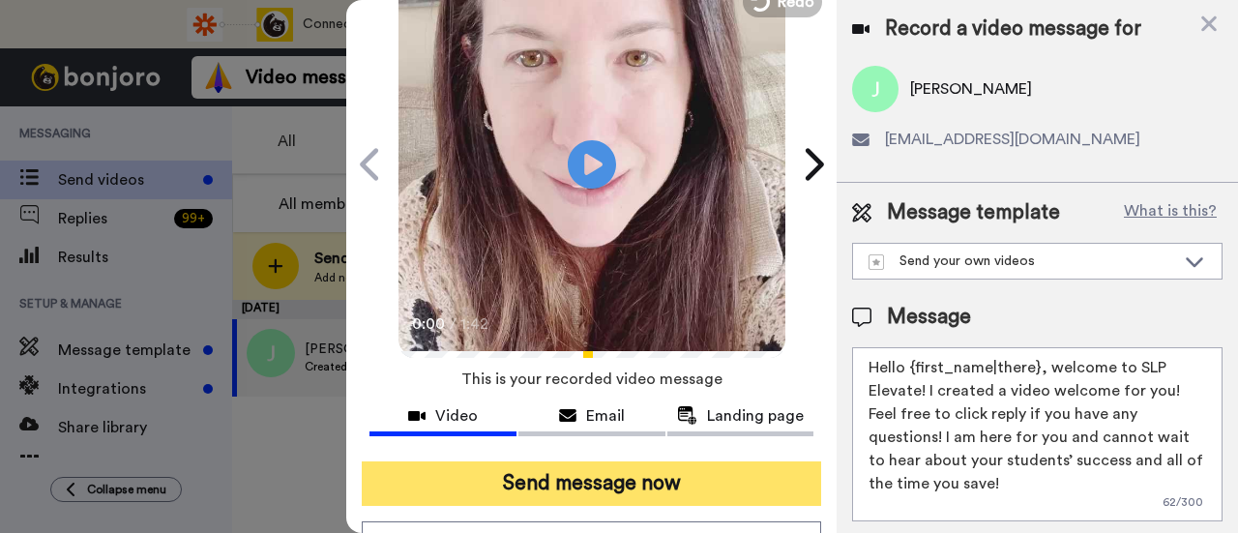
scroll to position [193, 0]
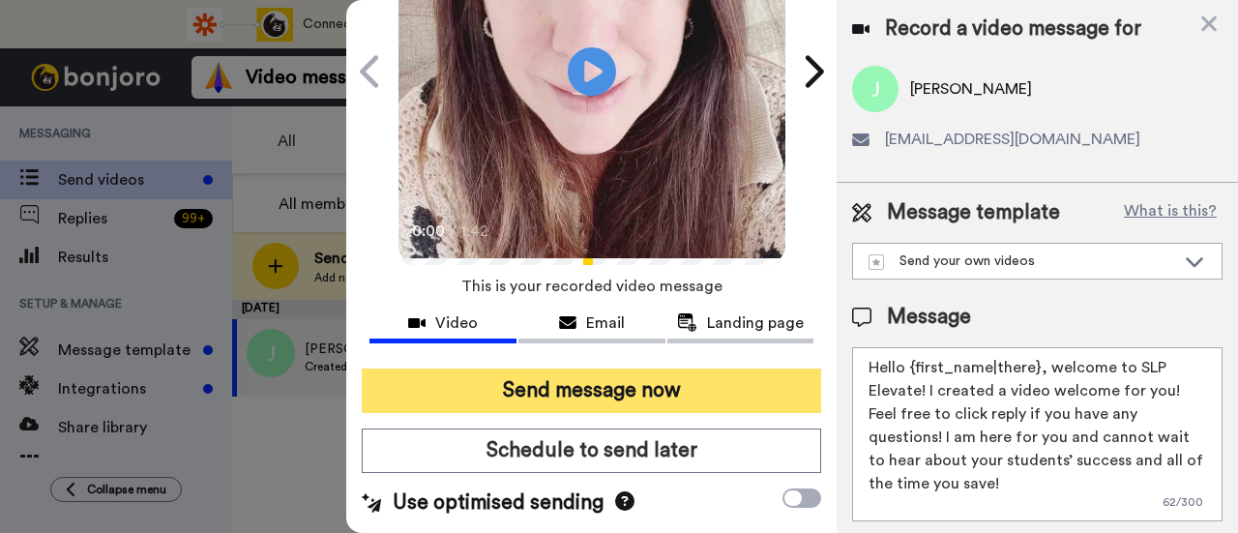
type textarea "Hello {first_name|there}, welcome to SLP Elevate! I created a video welcome for…"
click at [760, 383] on button "Send message now" at bounding box center [591, 390] width 459 height 44
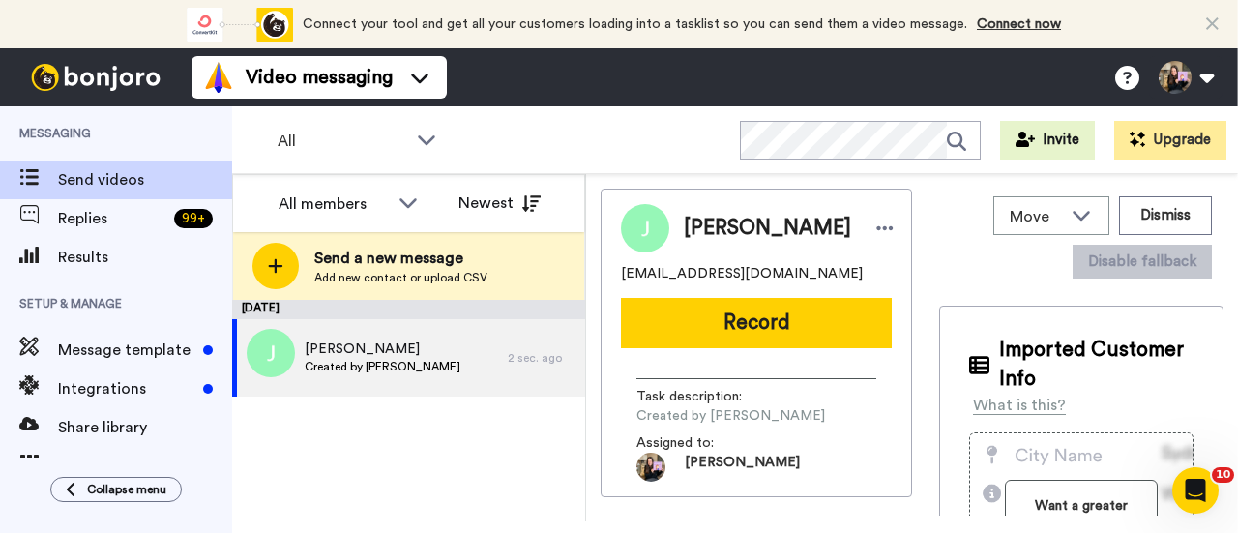
scroll to position [0, 0]
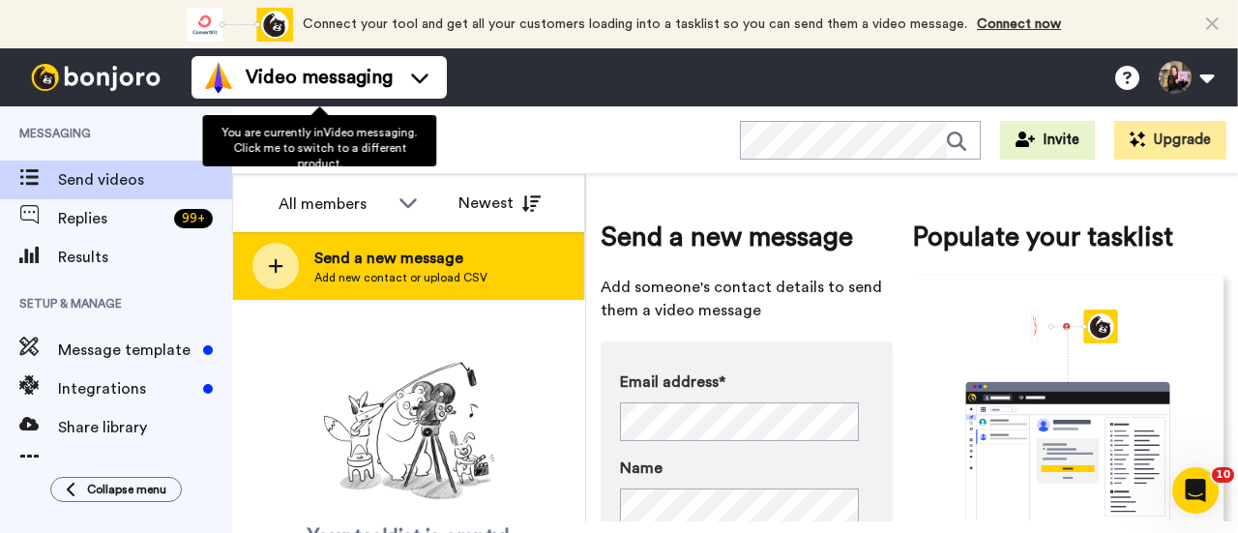
click at [404, 248] on span "Send a new message" at bounding box center [400, 258] width 173 height 23
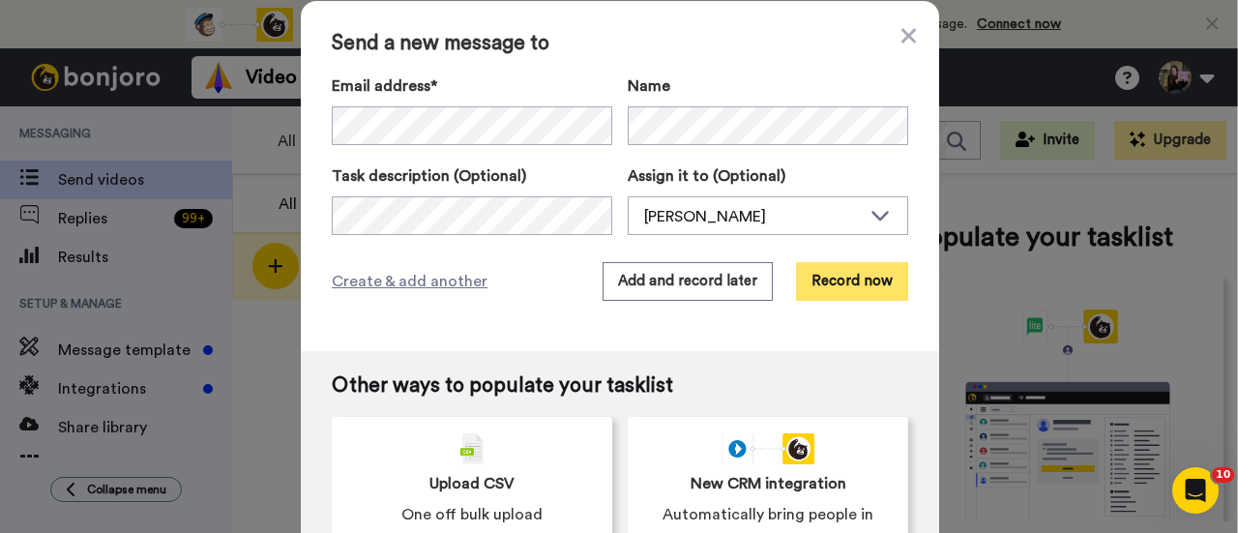
click at [859, 285] on button "Record now" at bounding box center [852, 281] width 112 height 39
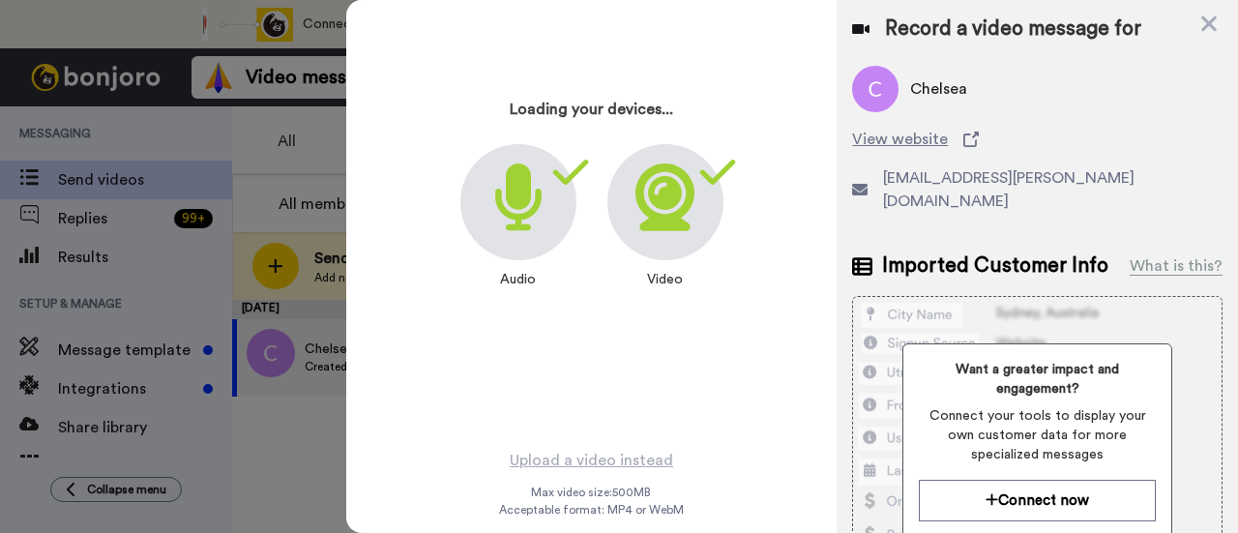
scroll to position [93, 0]
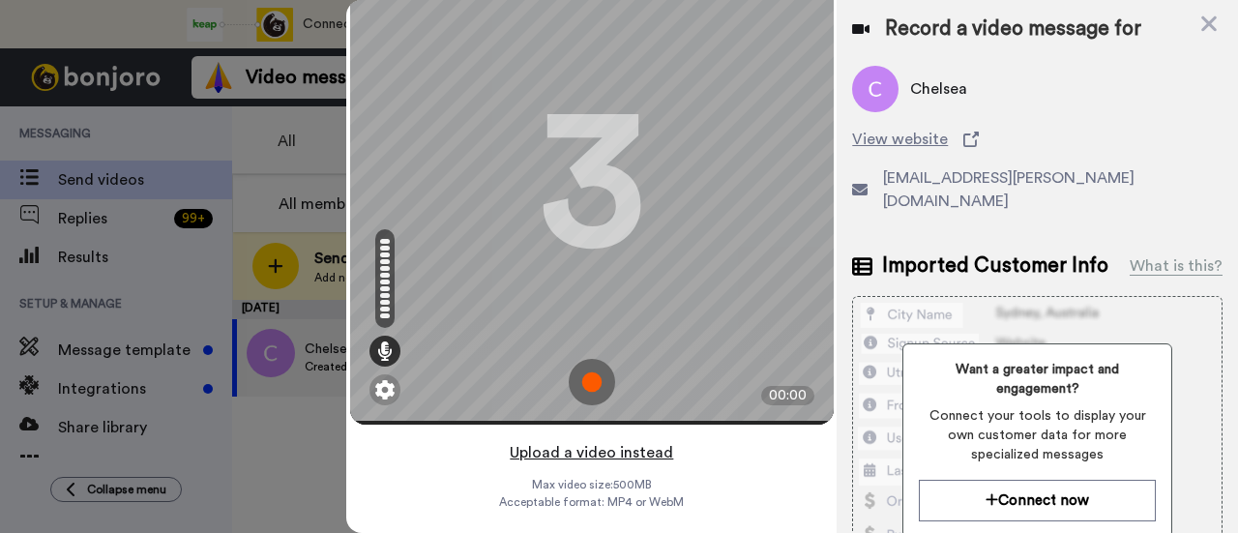
click at [654, 440] on button "Upload a video instead" at bounding box center [591, 452] width 175 height 25
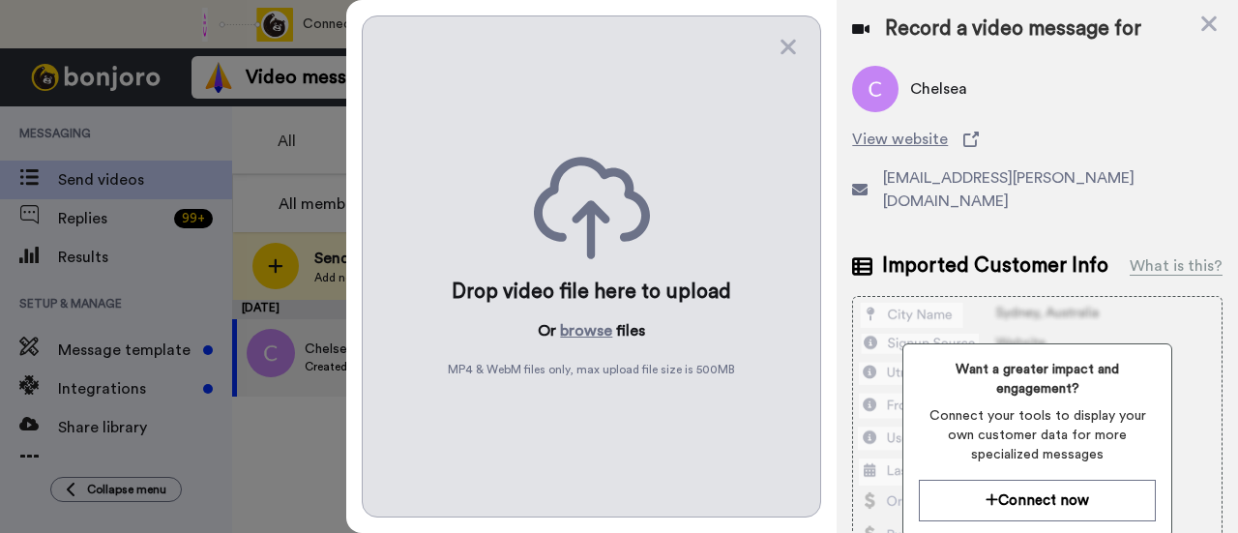
scroll to position [0, 0]
click at [575, 325] on button "browse" at bounding box center [586, 330] width 52 height 23
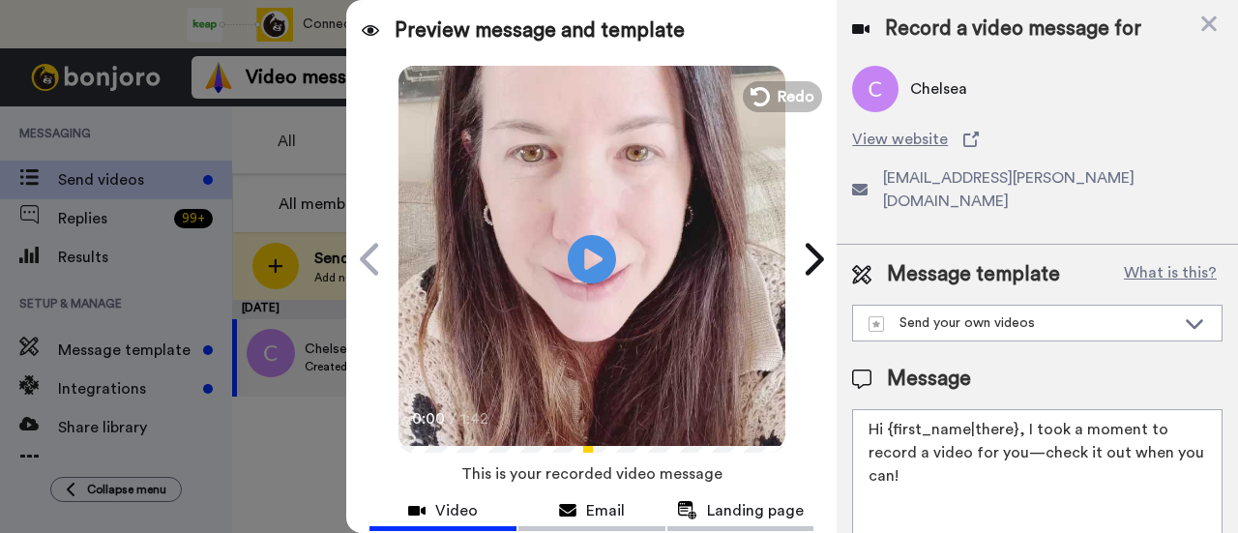
drag, startPoint x: 965, startPoint y: 448, endPoint x: 1023, endPoint y: 412, distance: 68.2
click at [1023, 412] on textarea "Hi {first_name|there}, I took a moment to record a video for you—check it out w…" at bounding box center [1037, 496] width 370 height 174
paste textarea "welcome to SLP Elevate! I created a video welcome for you! Feel free to click r…"
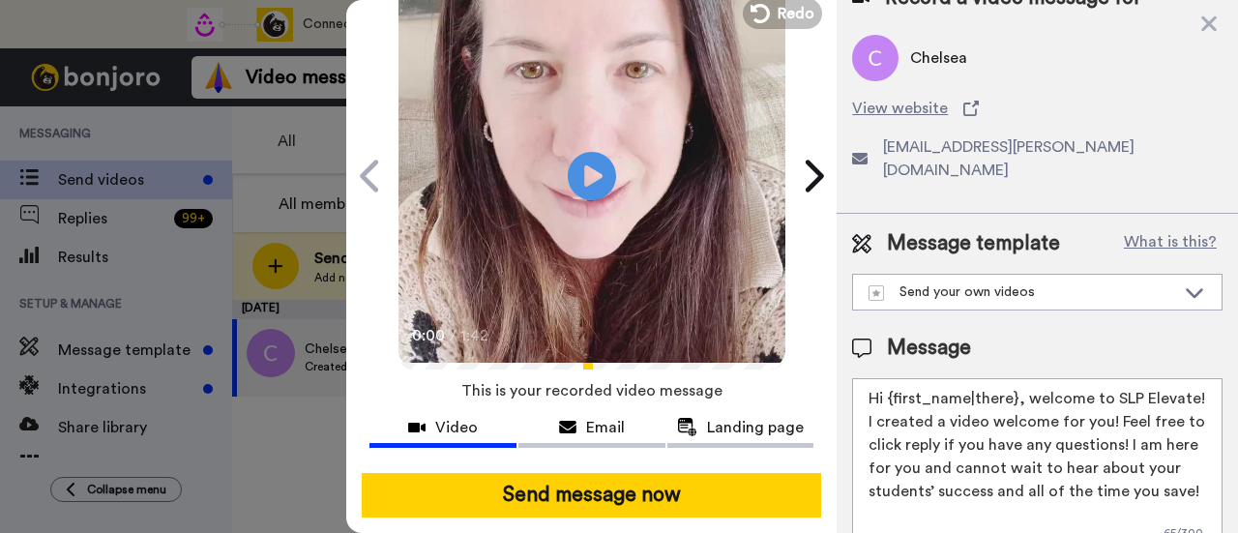
scroll to position [193, 0]
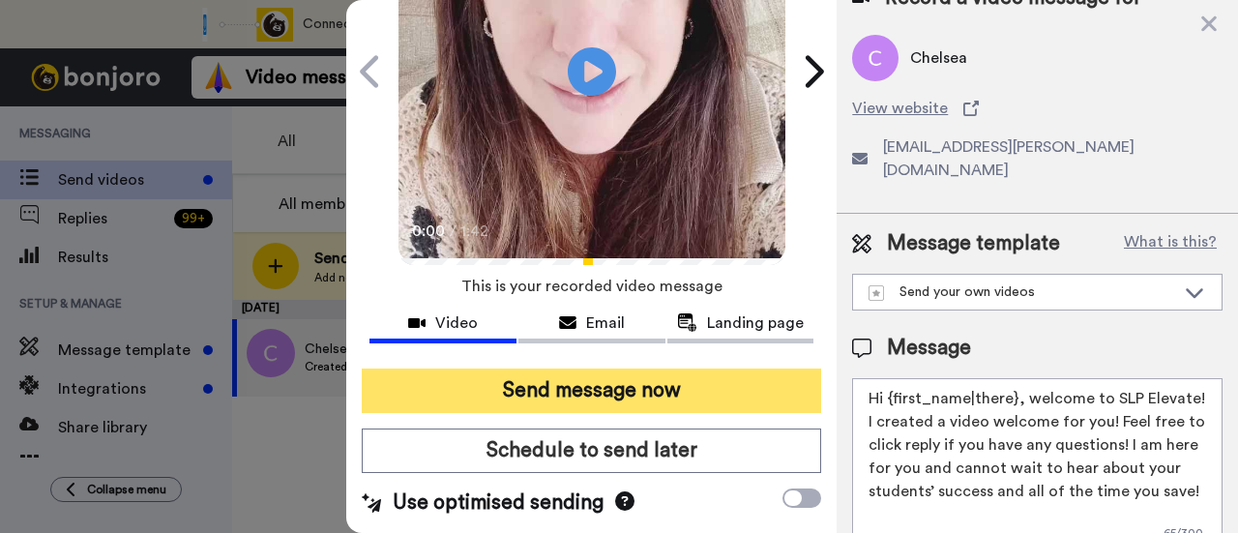
type textarea "Hi {first_name|there}, welcome to SLP Elevate! I created a video welcome for yo…"
click at [701, 397] on button "Send message now" at bounding box center [591, 390] width 459 height 44
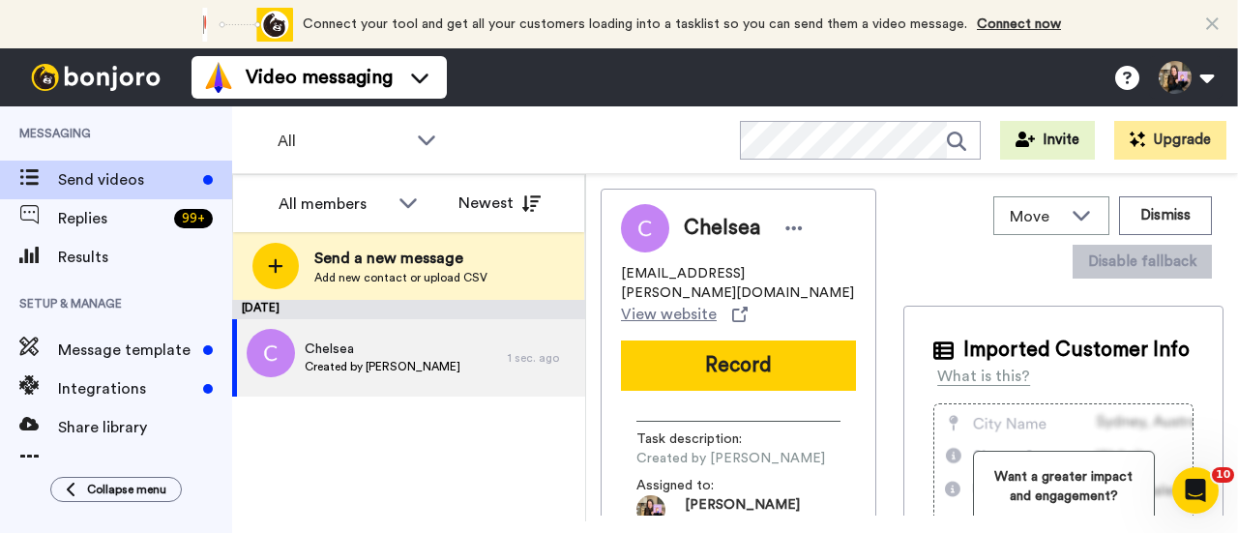
scroll to position [0, 0]
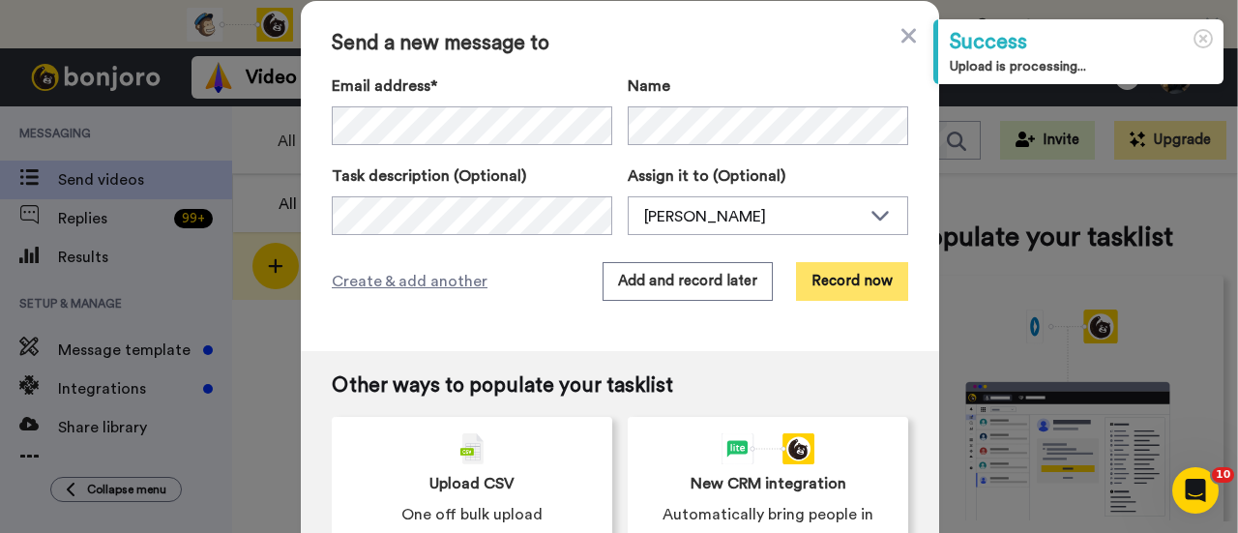
click at [843, 290] on button "Record now" at bounding box center [852, 281] width 112 height 39
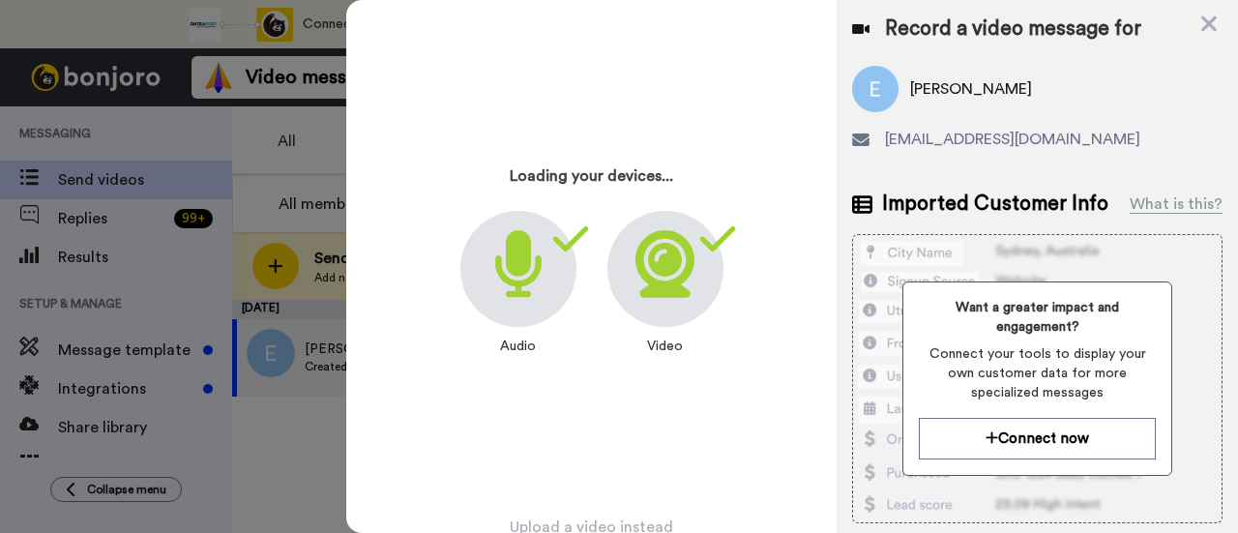
scroll to position [93, 0]
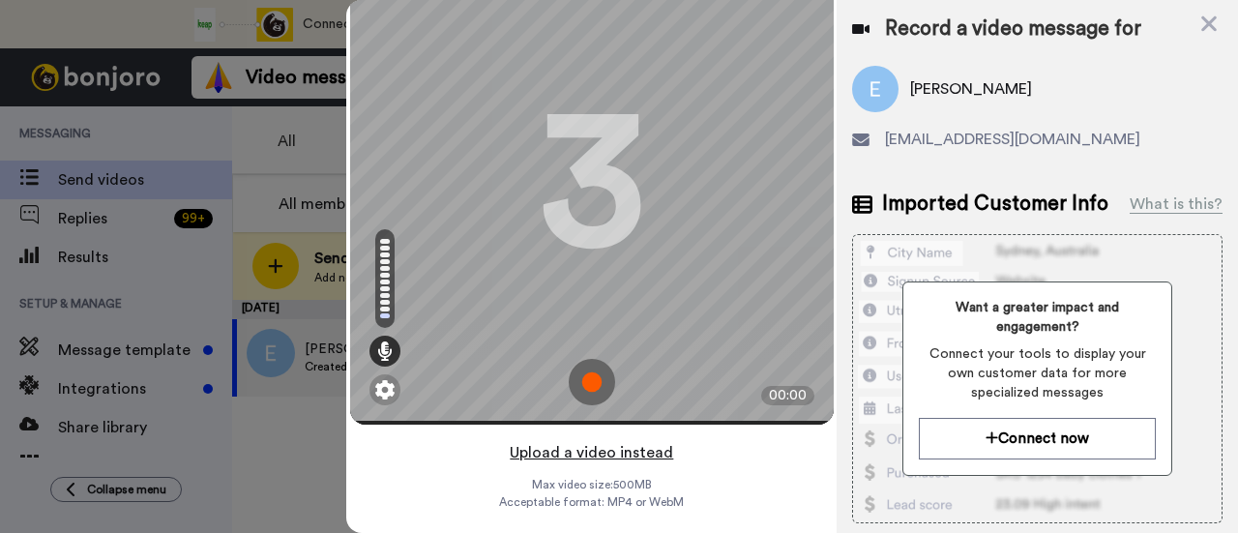
click at [653, 440] on button "Upload a video instead" at bounding box center [591, 452] width 175 height 25
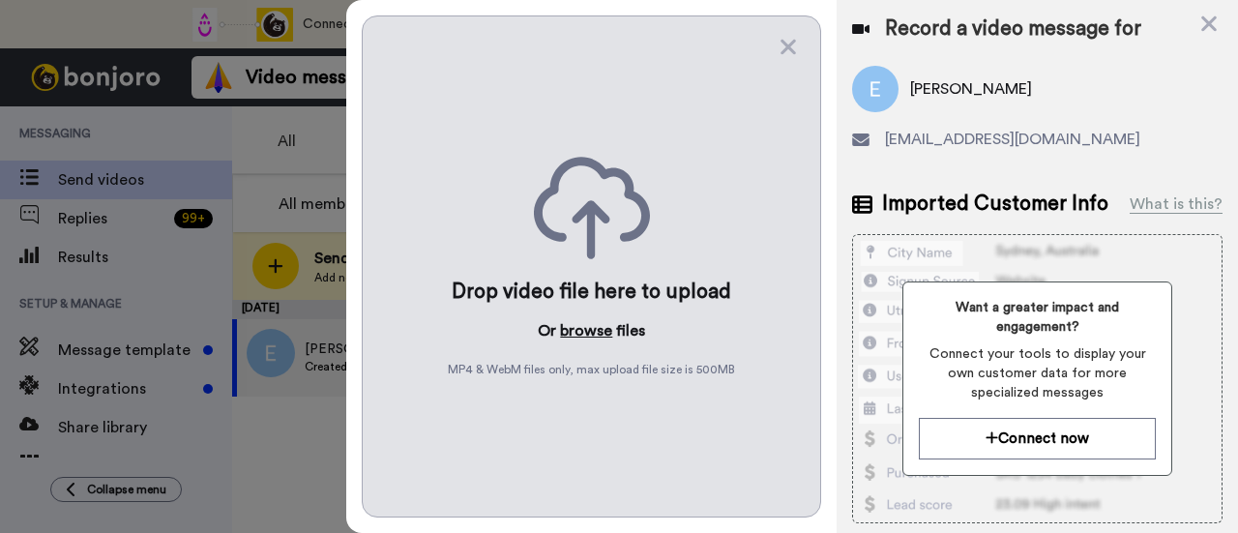
click at [597, 325] on button "browse" at bounding box center [586, 330] width 52 height 23
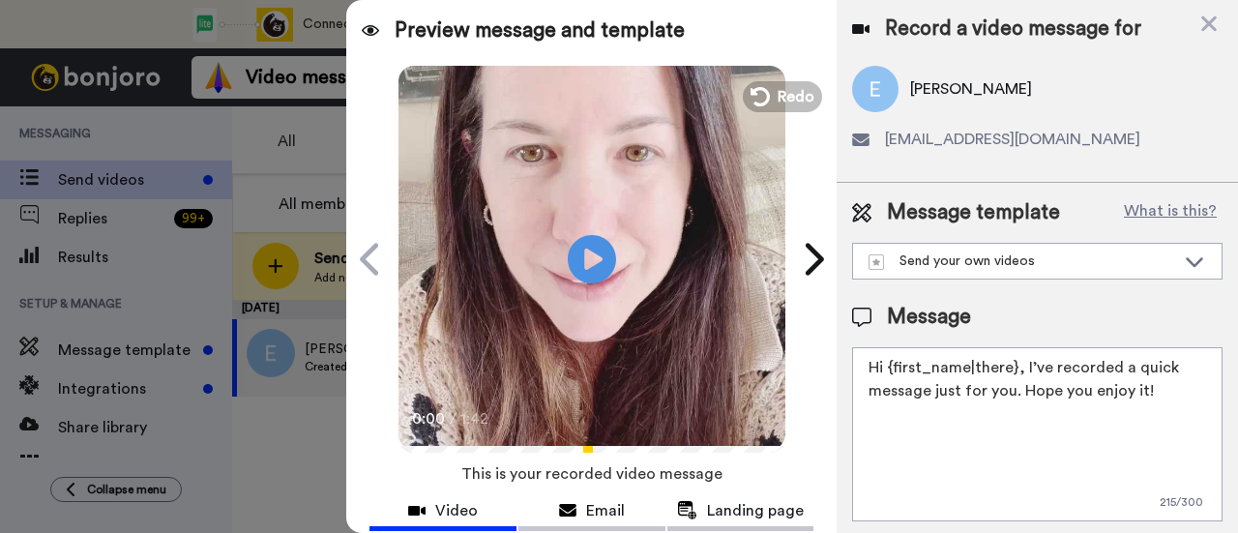
drag, startPoint x: 1155, startPoint y: 405, endPoint x: 1021, endPoint y: 371, distance: 138.6
click at [1021, 371] on textarea "Hi {first_name|there}, I’ve recorded a quick message just for you. Hope you enj…" at bounding box center [1037, 434] width 370 height 174
paste textarea "welcome to SLP Elevate! I created a video welcome for you! Feel free to click r…"
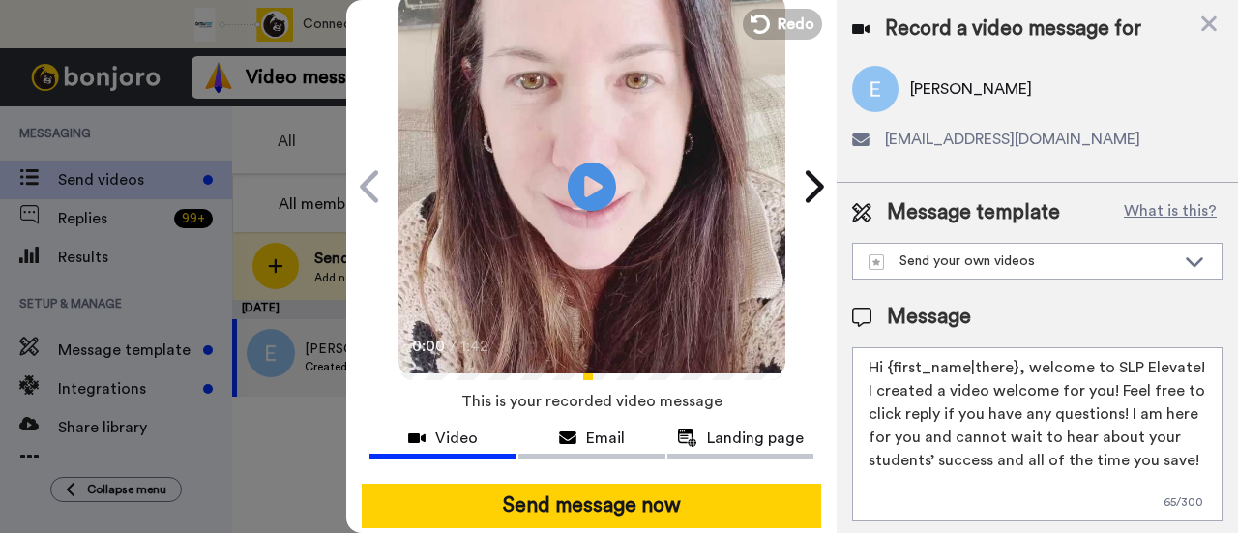
scroll to position [97, 0]
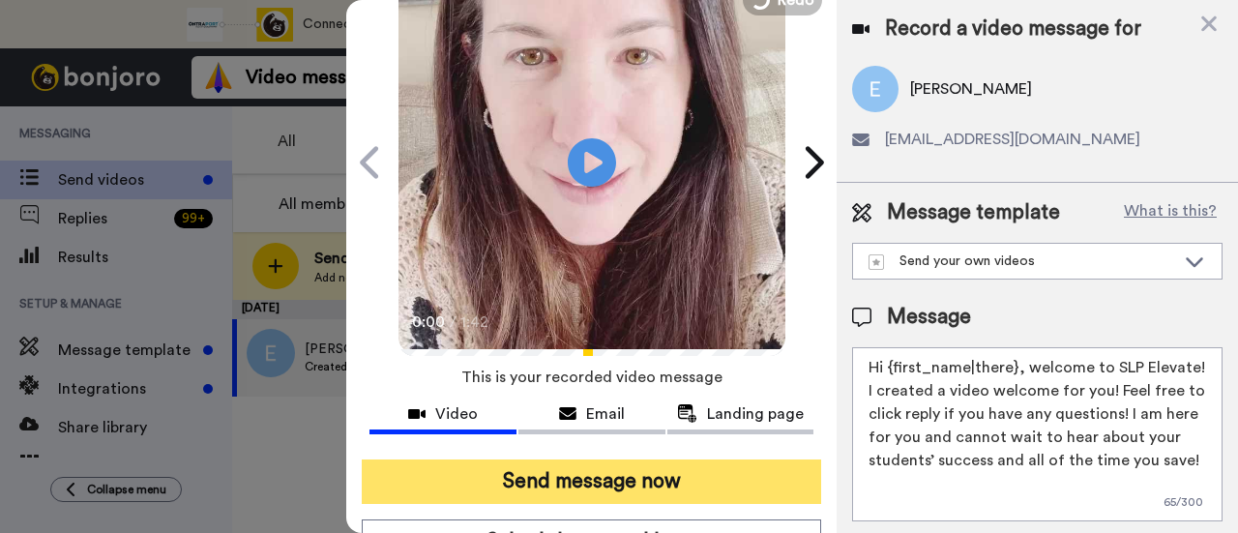
type textarea "Hi {first_name|there}, welcome to SLP Elevate! I created a video welcome for yo…"
click at [719, 483] on button "Send message now" at bounding box center [591, 481] width 459 height 44
